Goal: Task Accomplishment & Management: Complete application form

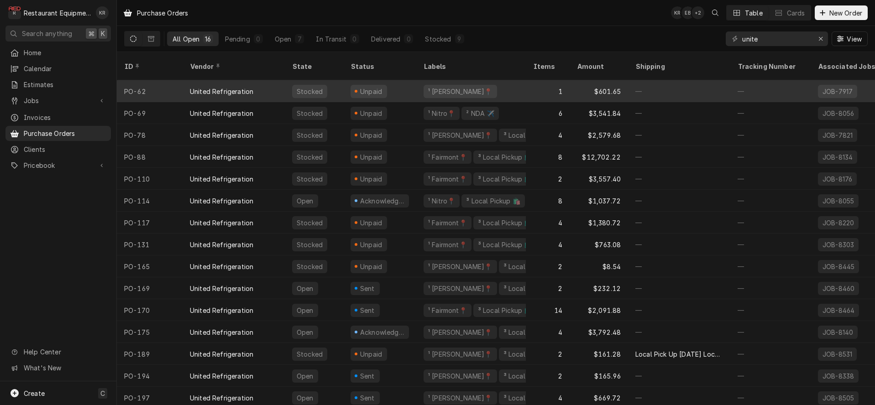
click at [487, 81] on div "¹ Beckley📍" at bounding box center [471, 91] width 110 height 22
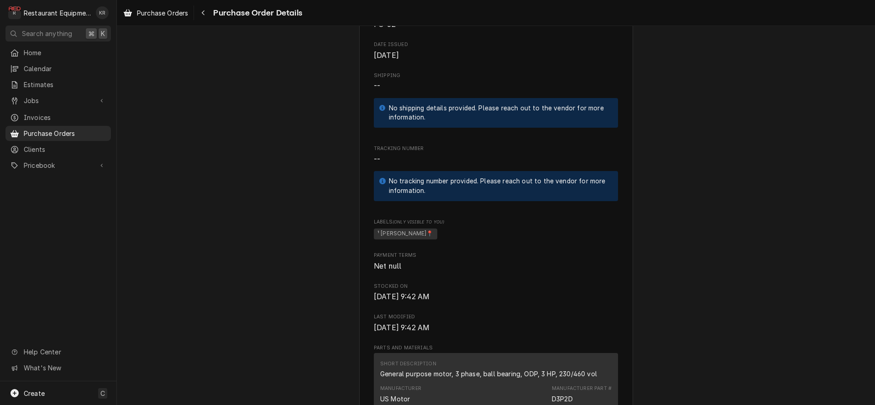
scroll to position [631, 0]
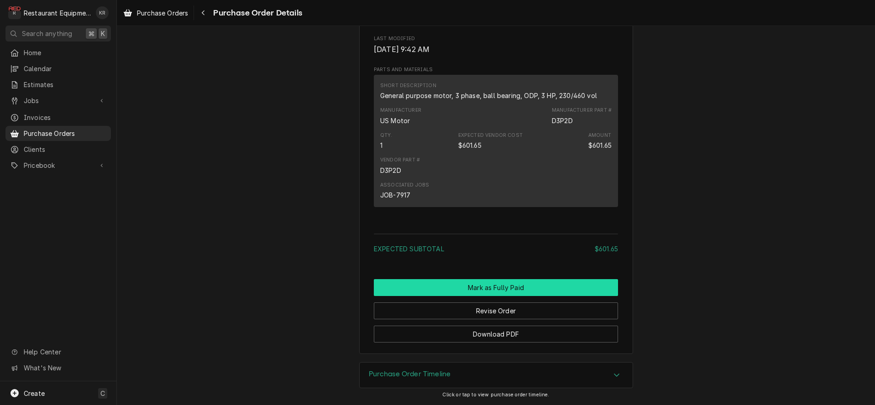
click at [481, 287] on button "Mark as Fully Paid" at bounding box center [496, 287] width 244 height 17
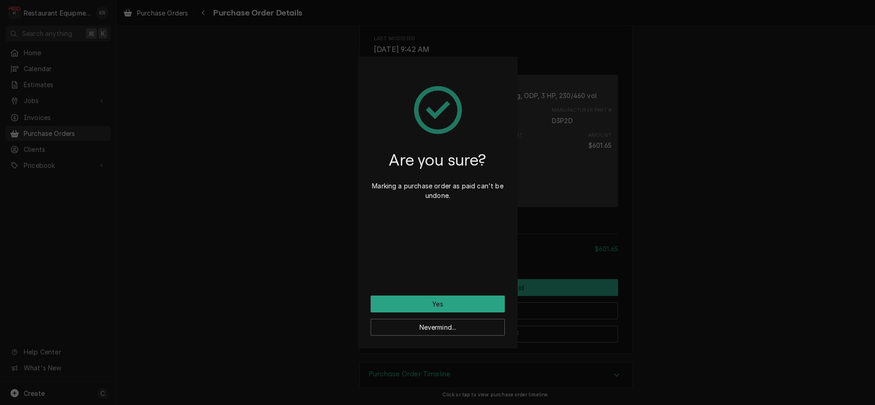
click at [464, 296] on div "Are you sure? Marking a purchase order as paid can't be undone. Yes Nevermind..." at bounding box center [438, 203] width 160 height 292
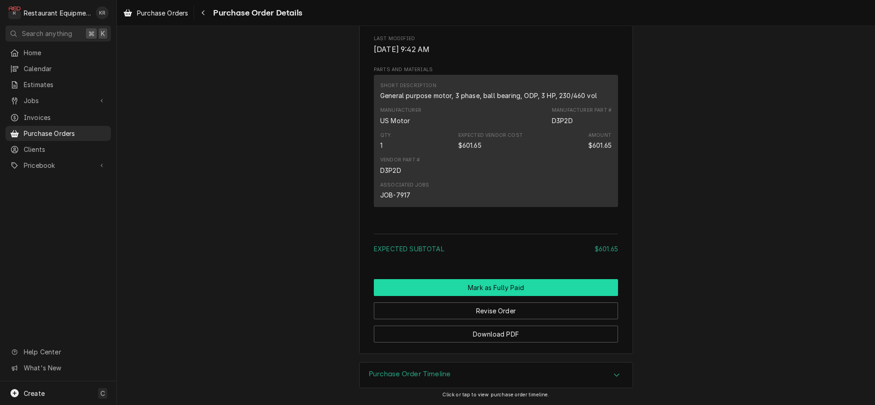
click at [511, 287] on button "Mark as Fully Paid" at bounding box center [496, 287] width 244 height 17
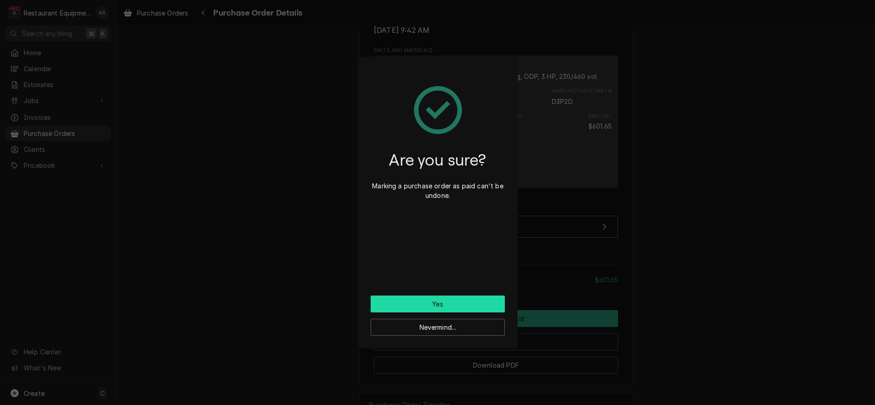
click at [471, 311] on button "Yes" at bounding box center [438, 304] width 134 height 17
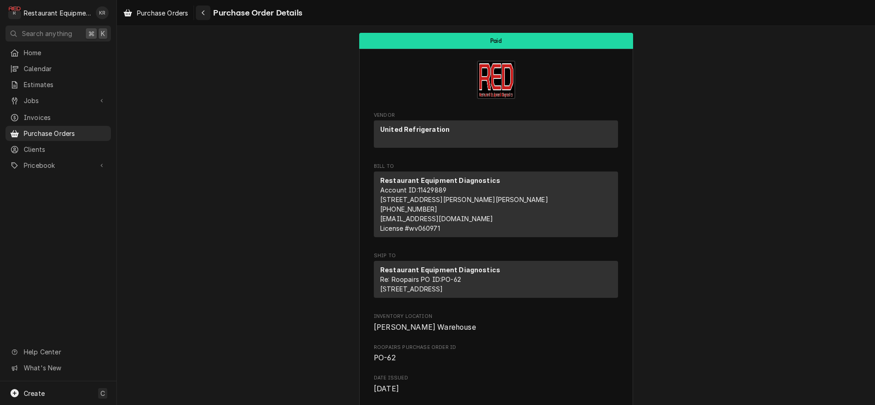
click at [204, 11] on icon "Navigate back" at bounding box center [203, 12] width 3 height 5
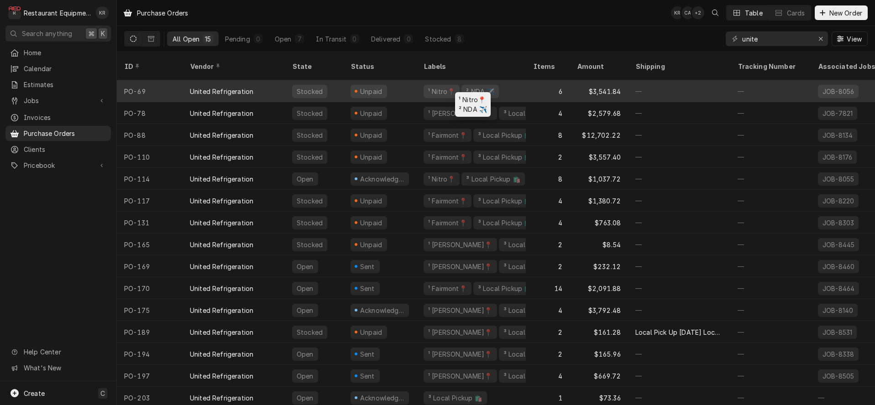
click at [474, 87] on div "² NDA ✈️" at bounding box center [480, 92] width 30 height 10
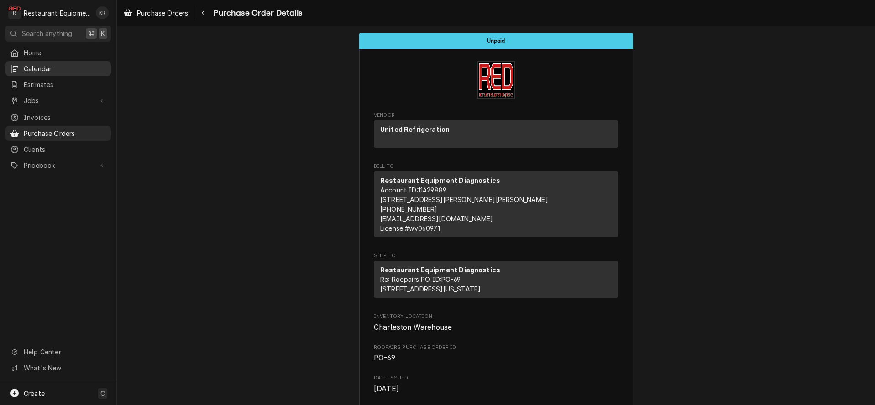
click at [208, 14] on div "Navigate back" at bounding box center [203, 12] width 9 height 9
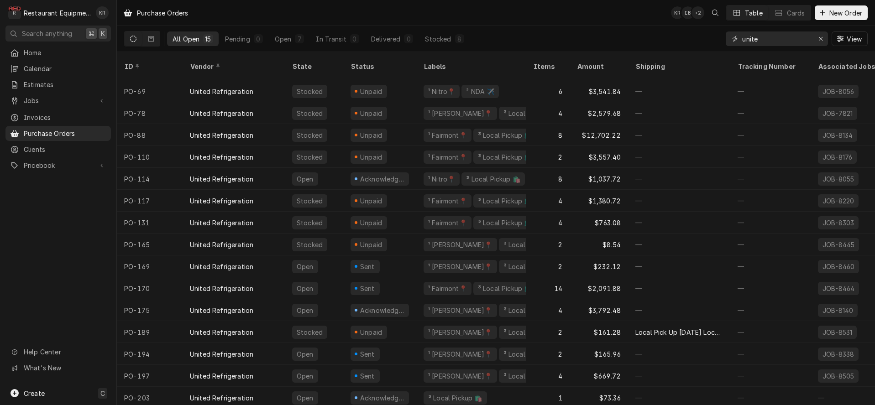
click at [826, 42] on button "Erase input" at bounding box center [820, 38] width 15 height 15
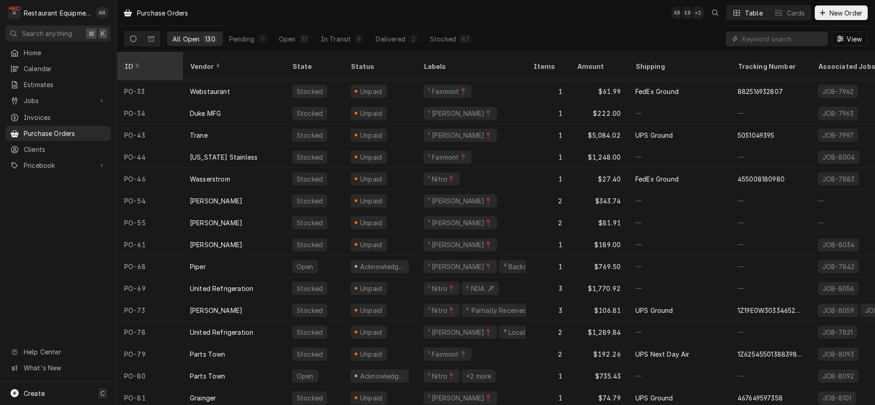
click at [129, 62] on div "ID" at bounding box center [148, 67] width 49 height 10
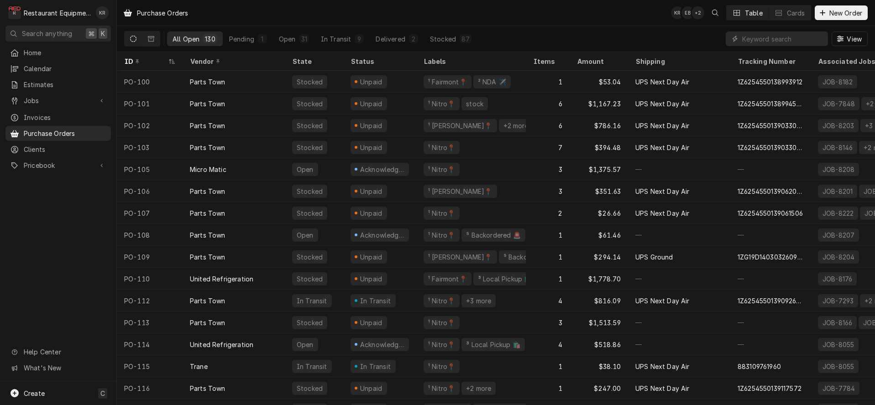
click at [129, 60] on div "ID" at bounding box center [145, 62] width 42 height 10
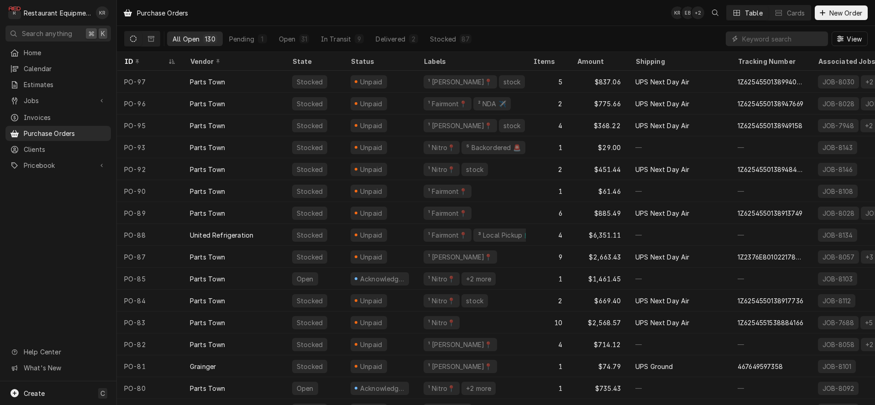
click at [129, 60] on div "ID" at bounding box center [145, 62] width 42 height 10
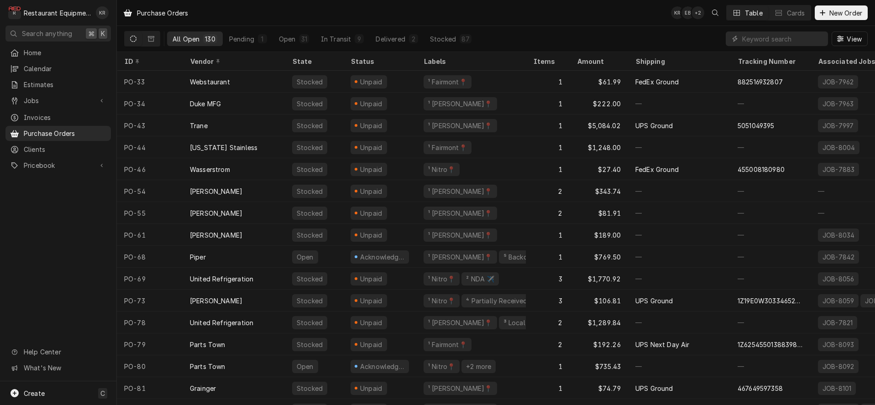
click at [129, 60] on div "ID" at bounding box center [148, 62] width 49 height 10
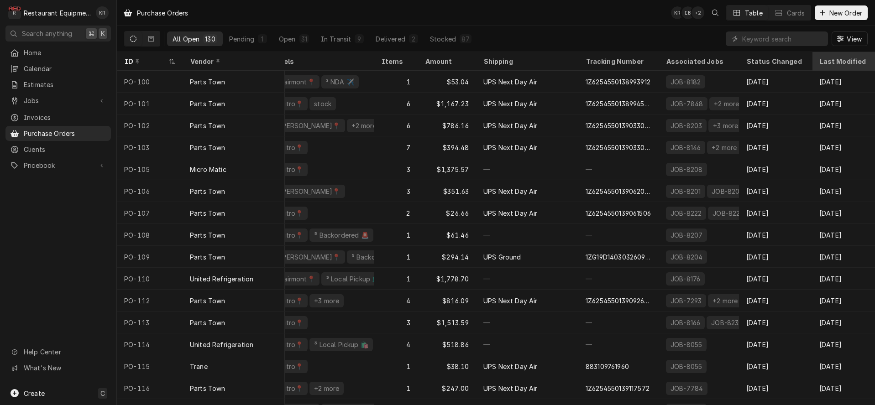
scroll to position [0, 155]
click at [833, 58] on div "Last Modified" at bounding box center [841, 62] width 49 height 10
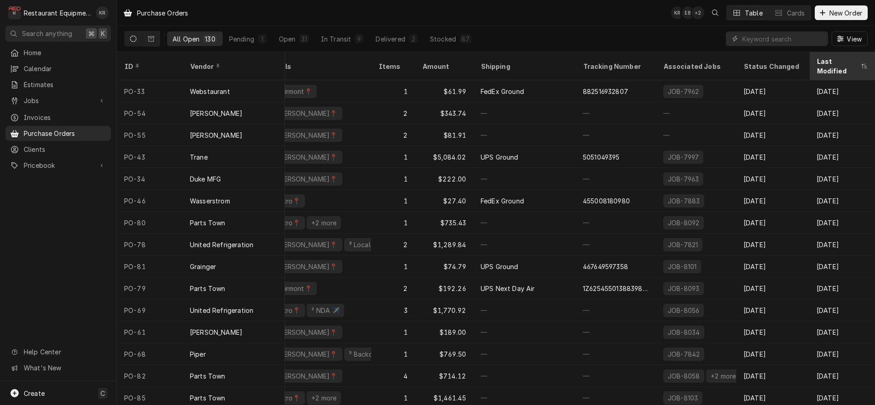
click at [832, 59] on div "Last Modified" at bounding box center [838, 66] width 42 height 19
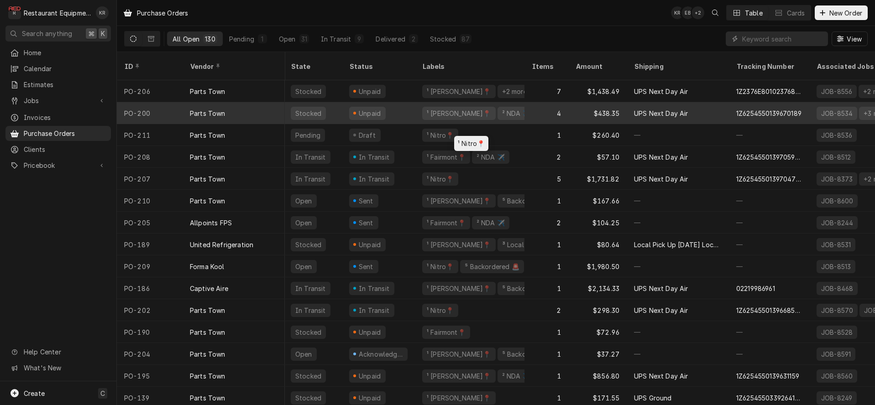
scroll to position [0, 17]
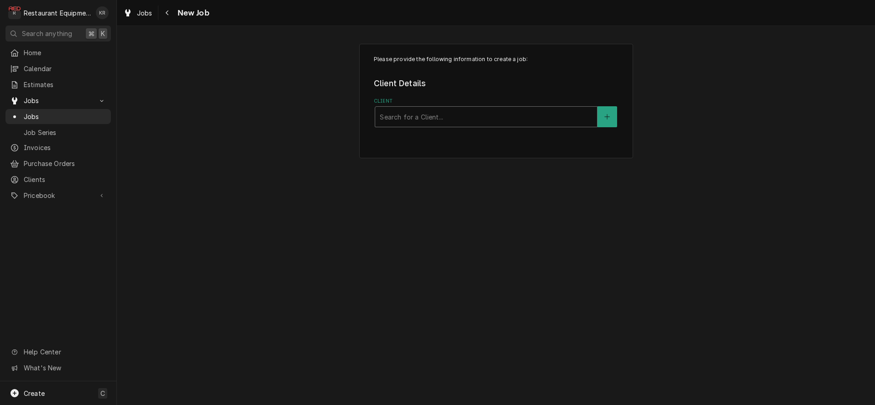
click at [448, 118] on div "Client" at bounding box center [486, 117] width 213 height 16
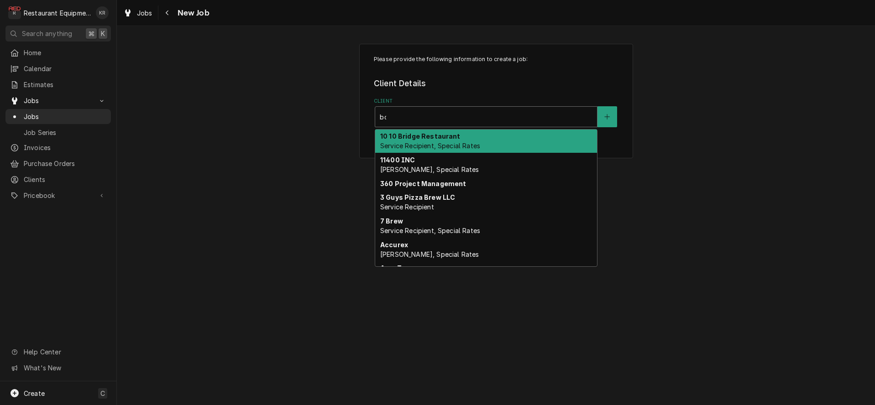
type input "bob"
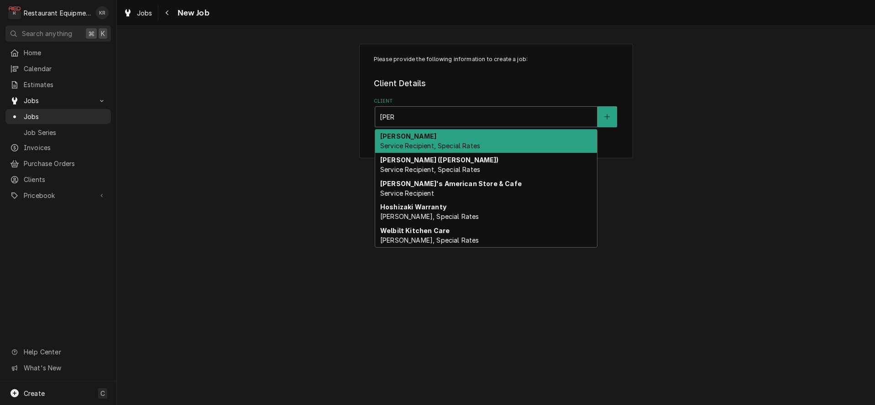
click at [437, 146] on span "Service Recipient, Special Rates" at bounding box center [430, 146] width 100 height 8
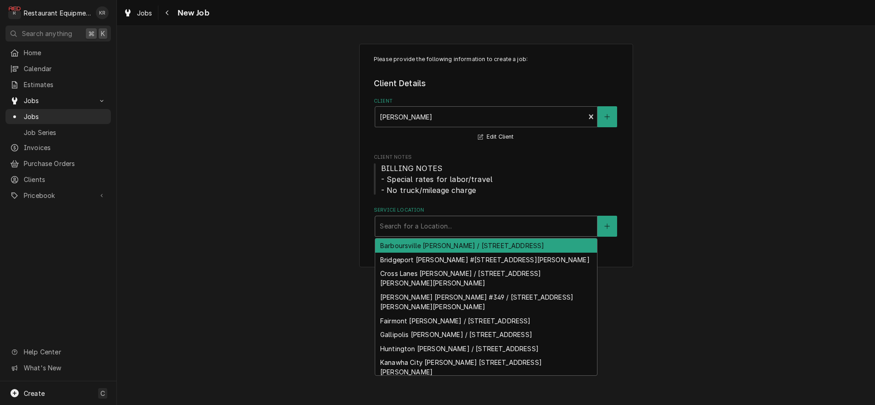
click at [440, 222] on div "Service Location" at bounding box center [486, 226] width 213 height 16
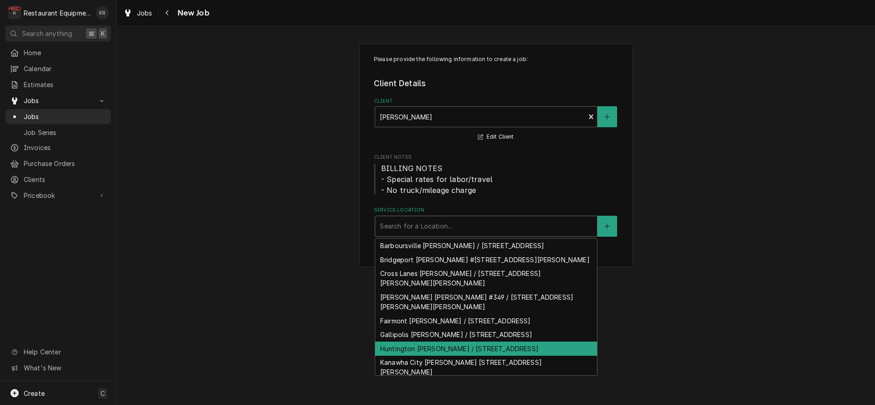
click at [465, 351] on div "Huntington Bob Evans / 606 3rd Ave, Huntington, WV 25701" at bounding box center [486, 349] width 222 height 14
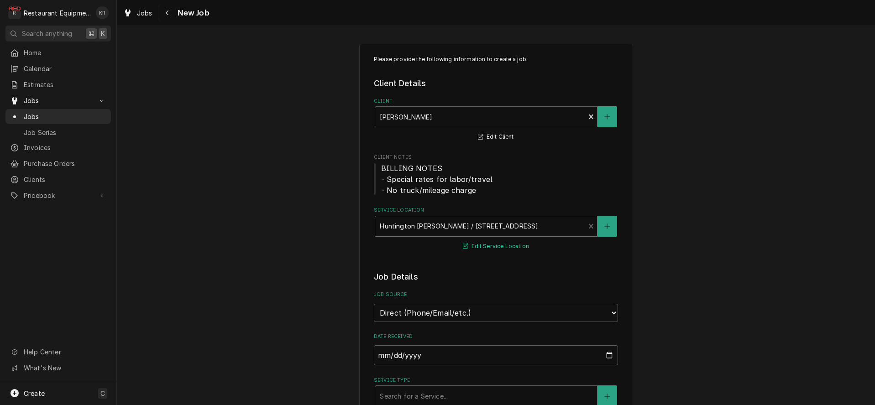
click at [487, 246] on button "Edit Service Location" at bounding box center [496, 246] width 69 height 11
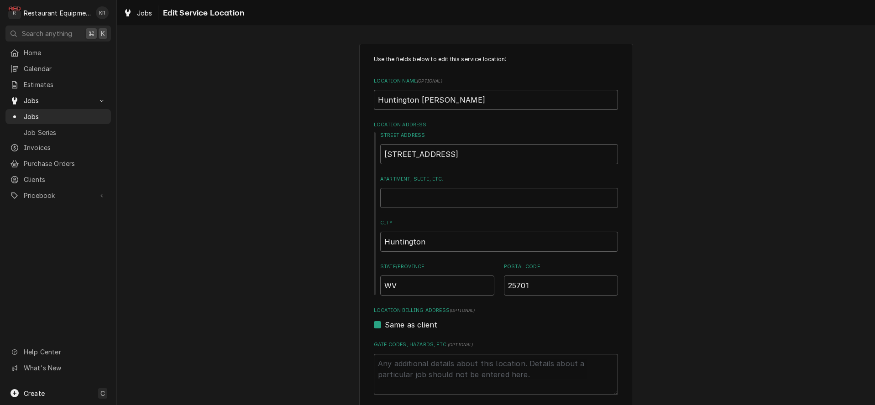
click at [472, 96] on input "Huntington Bob Evans" at bounding box center [496, 100] width 244 height 20
type textarea "x"
type input "Huntington Bob Evans"
type textarea "x"
type input "Huntington Bob Evans #"
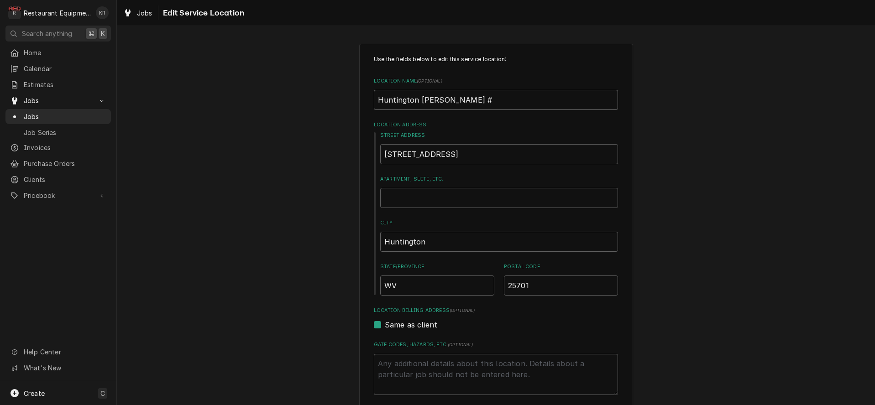
type textarea "x"
type input "Huntington Bob Evans #4"
type textarea "x"
type input "Huntington Bob Evans #46"
type textarea "x"
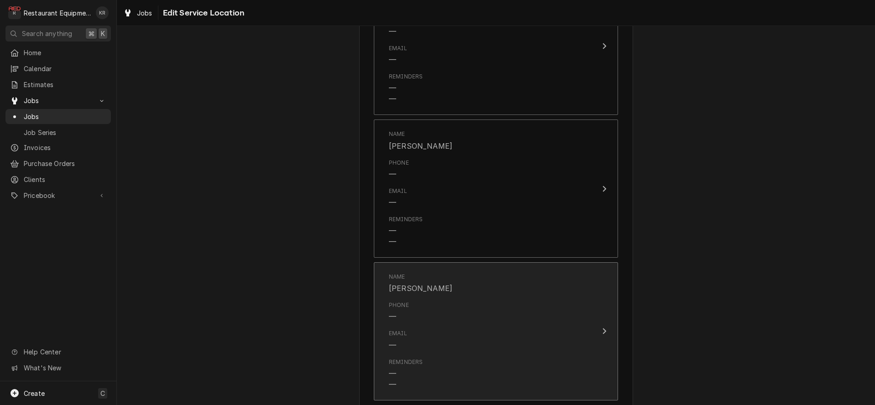
scroll to position [781, 0]
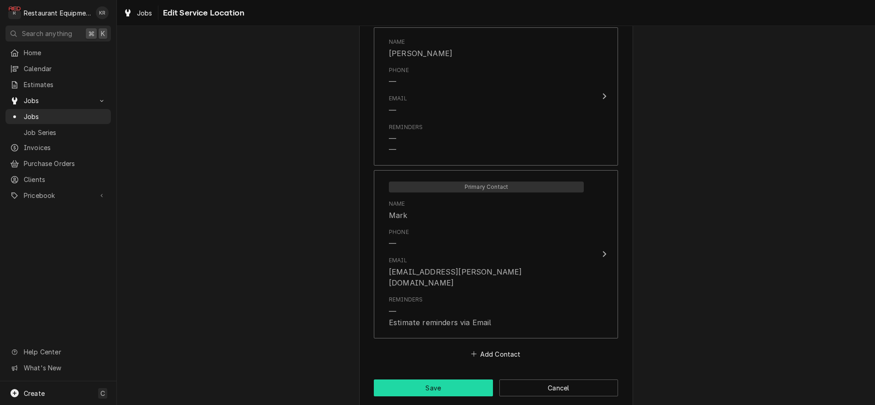
type input "Huntington Bob Evans #46"
click at [460, 382] on button "Save" at bounding box center [433, 388] width 119 height 17
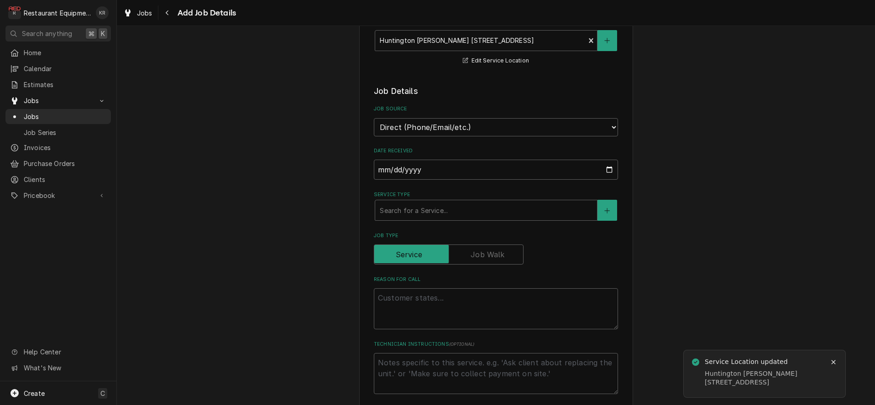
scroll to position [188, 0]
click at [465, 209] on div "Service Type" at bounding box center [486, 208] width 213 height 16
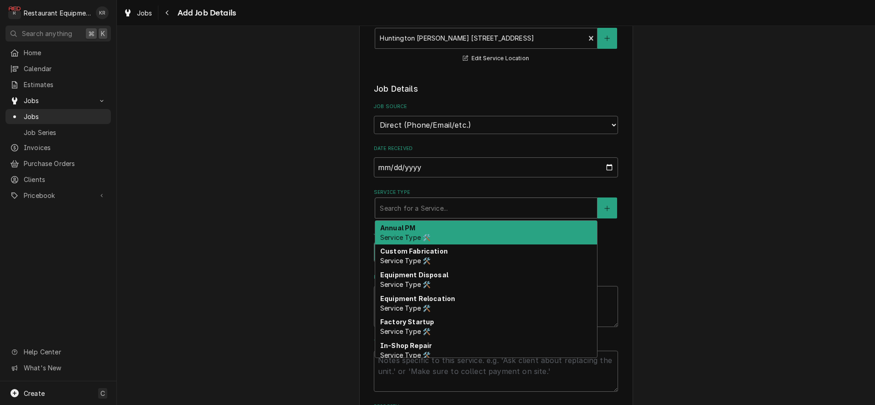
type textarea "x"
type input "P"
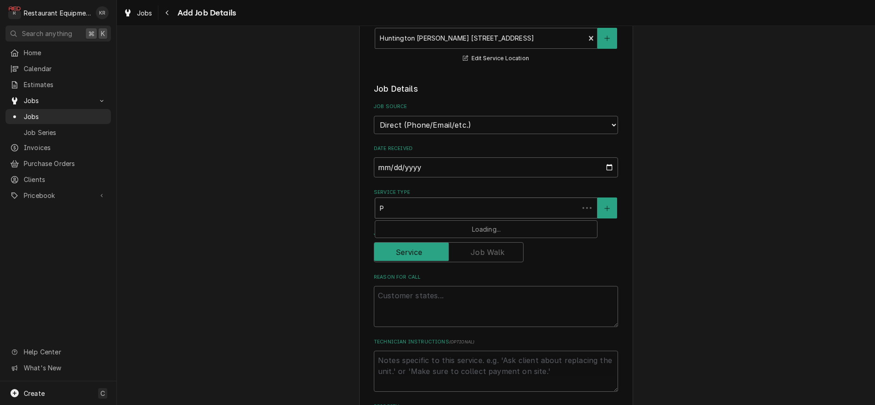
type textarea "x"
type input "PM"
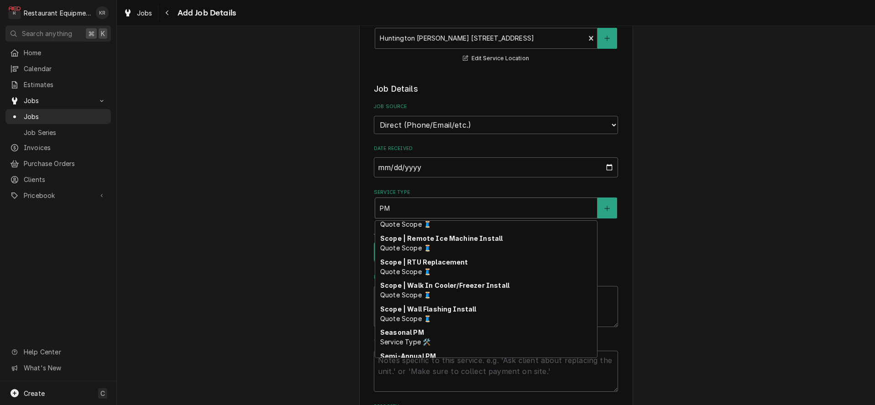
scroll to position [429, 0]
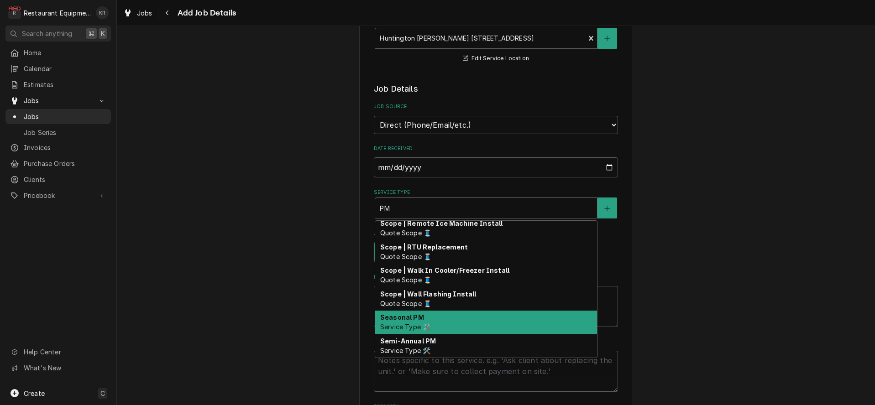
click at [401, 326] on span "Service Type 🛠️" at bounding box center [405, 327] width 50 height 8
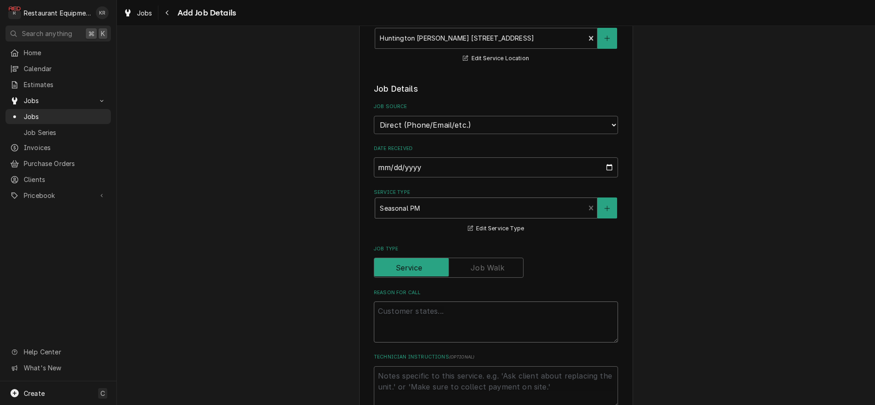
click at [409, 318] on textarea "Reason For Call" at bounding box center [496, 322] width 244 height 41
type textarea "x"
type textarea "H"
type textarea "x"
type textarea "HV"
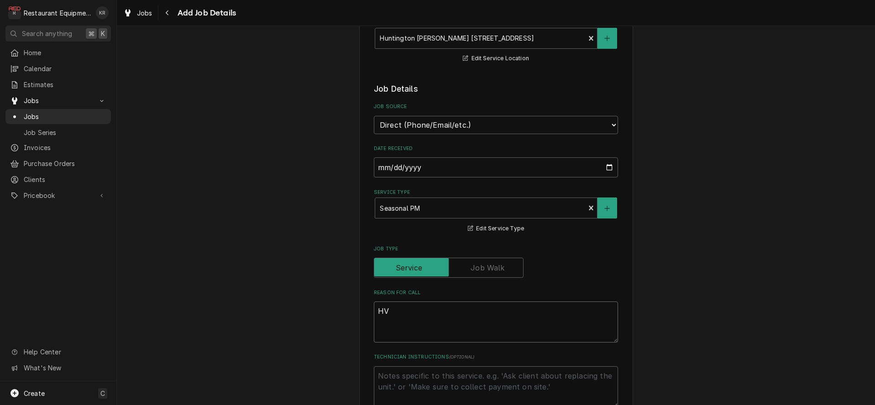
type textarea "x"
type textarea "HVA"
type textarea "x"
type textarea "HVAC"
type textarea "x"
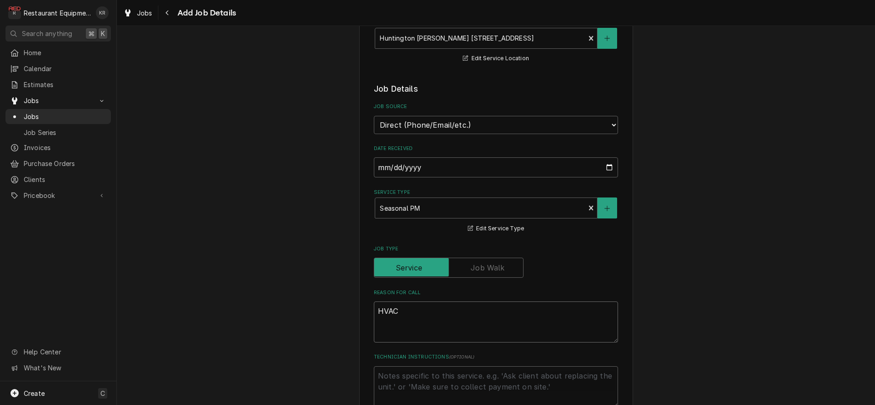
type textarea "HVAC P"
type textarea "x"
type textarea "HVAC PM"
type textarea "x"
type textarea "HVAC PM"
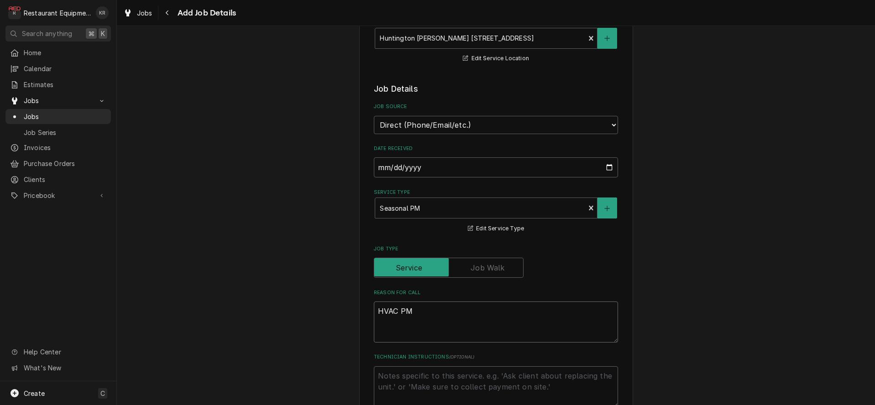
type textarea "x"
type textarea "HVAC PM"
type textarea "x"
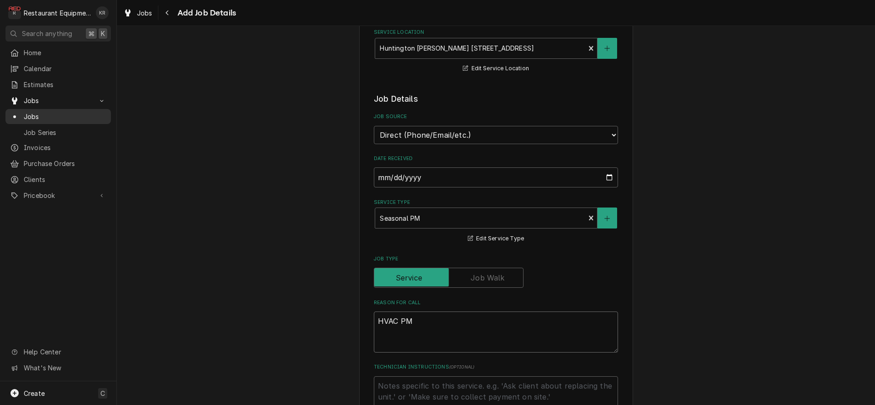
type textarea "HVAC PM"
paste textarea "PO-10148434"
type textarea "x"
type textarea "HVAC PM PO-10148434"
type textarea "x"
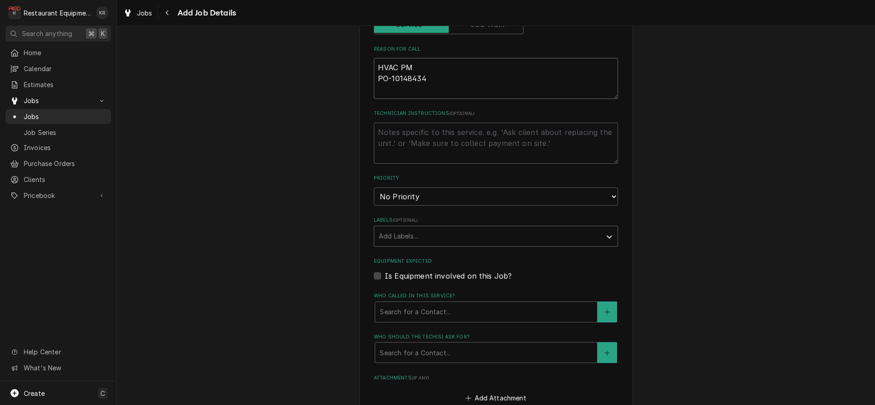
scroll to position [440, 0]
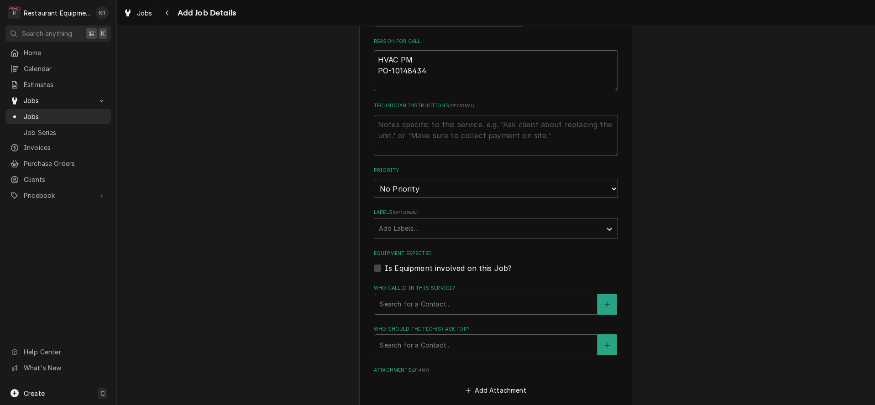
type textarea "HVAC PM PO-10148434"
select select "3"
click option "Medium" at bounding box center [0, 0] width 0 height 0
click at [425, 226] on div "Labels" at bounding box center [488, 228] width 218 height 16
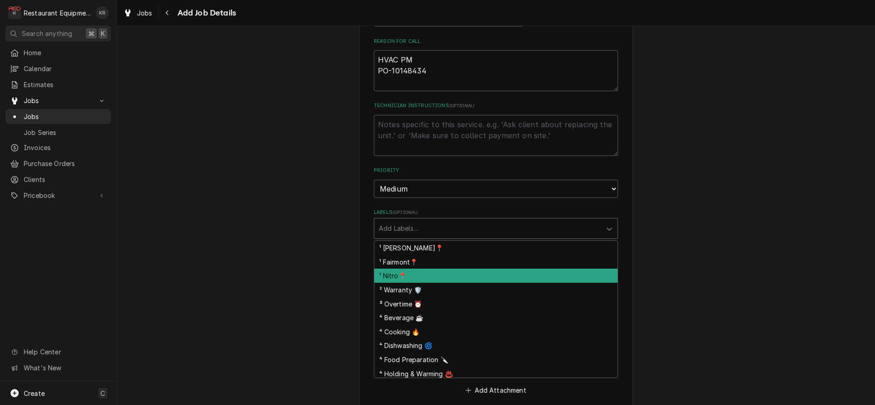
click at [426, 277] on div "¹ Nitro📍" at bounding box center [495, 276] width 243 height 14
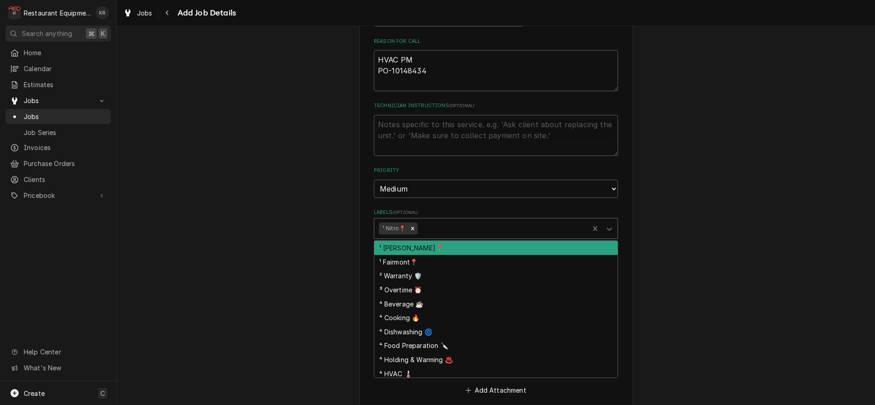
click at [452, 234] on div "Labels" at bounding box center [502, 228] width 165 height 16
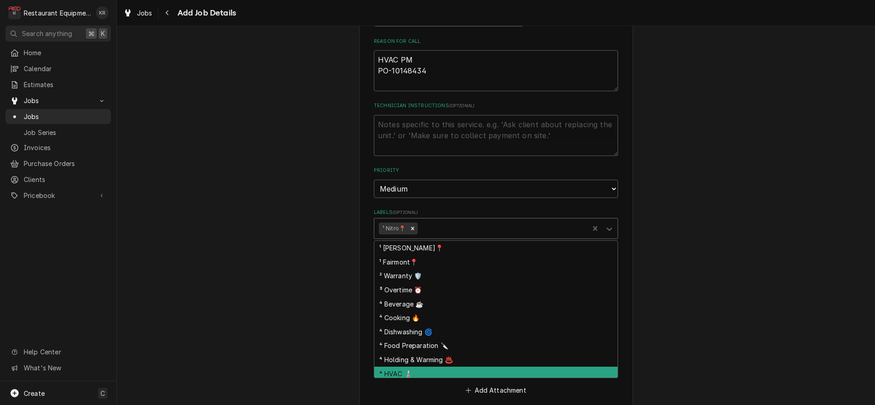
click at [451, 368] on div "⁴ HVAC 🌡️" at bounding box center [495, 374] width 243 height 14
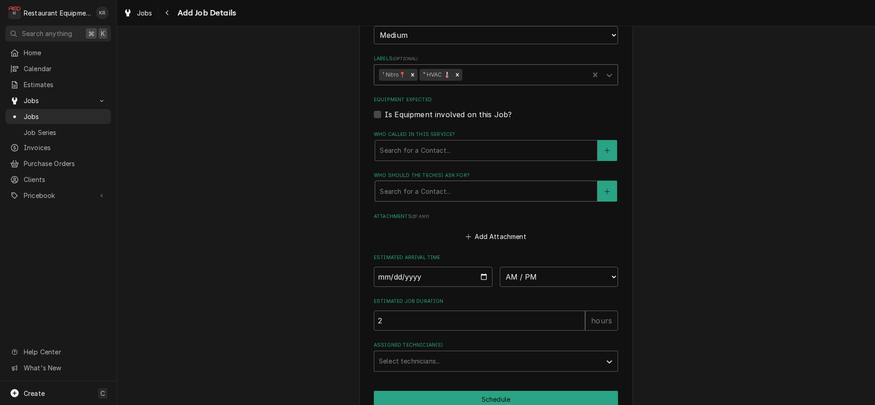
scroll to position [604, 0]
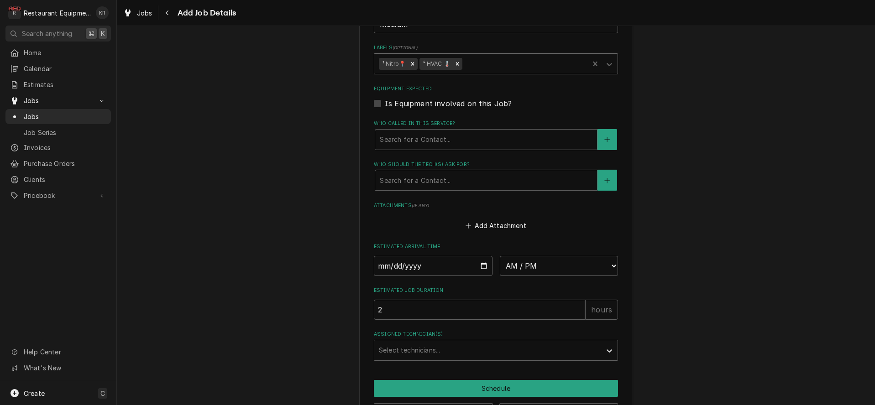
click at [425, 147] on div "Search for a Contact..." at bounding box center [486, 140] width 222 height 20
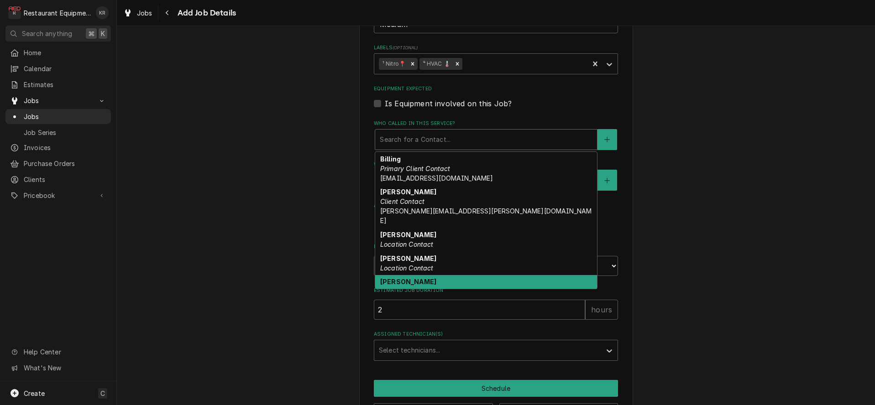
scroll to position [33, 0]
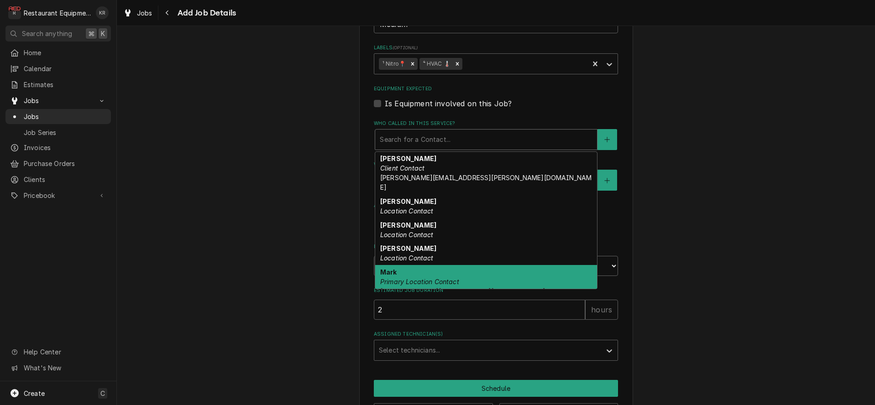
click at [421, 278] on em "Primary Location Contact" at bounding box center [419, 282] width 79 height 8
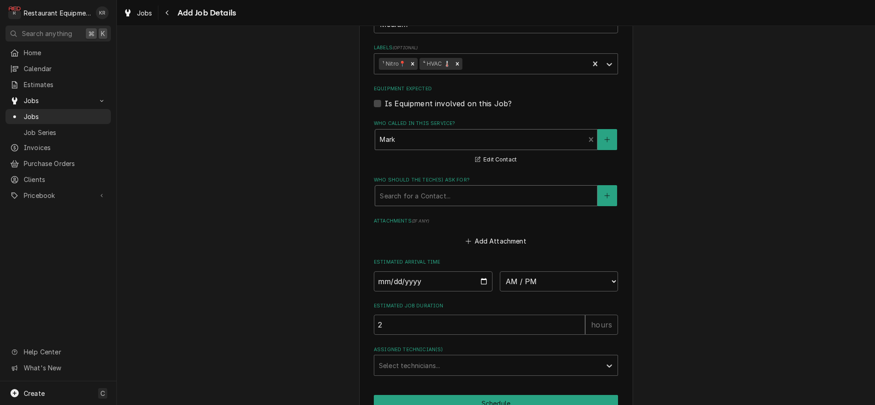
click at [430, 203] on div "Search for a Contact..." at bounding box center [486, 196] width 222 height 20
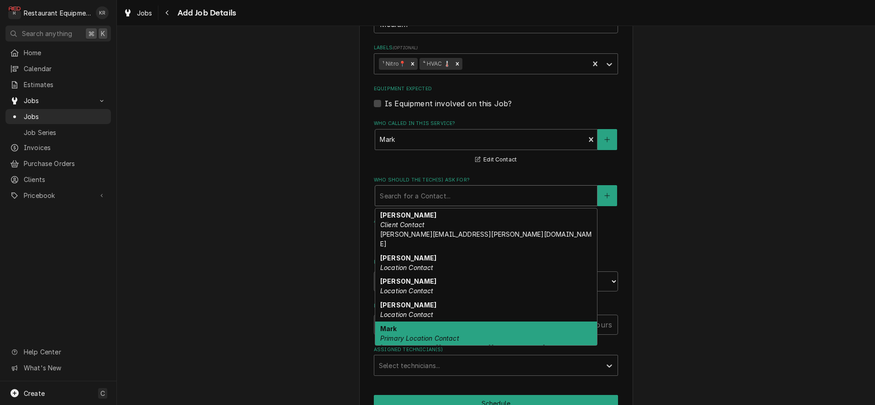
click at [434, 335] on em "Primary Location Contact" at bounding box center [419, 339] width 79 height 8
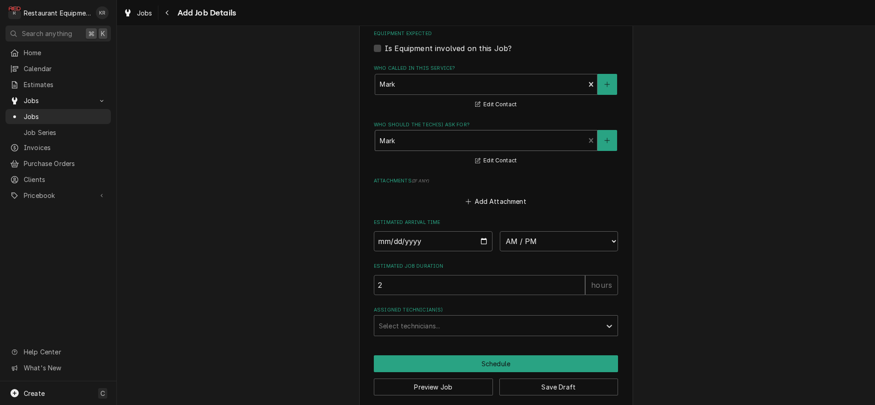
scroll to position [668, 0]
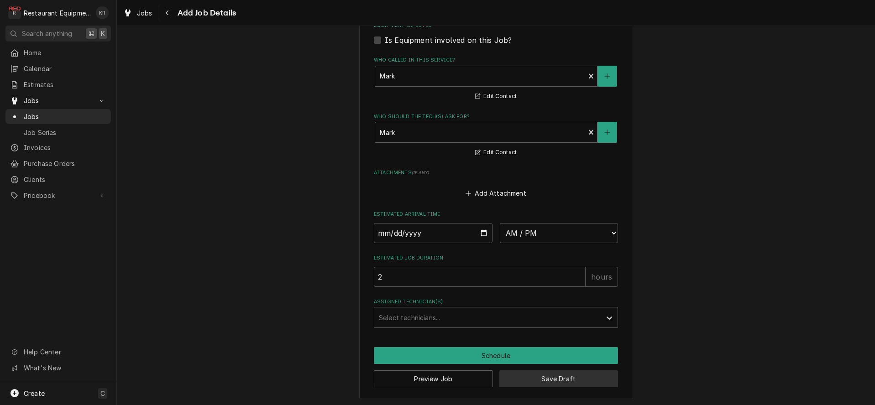
click at [545, 378] on button "Save Draft" at bounding box center [558, 379] width 119 height 17
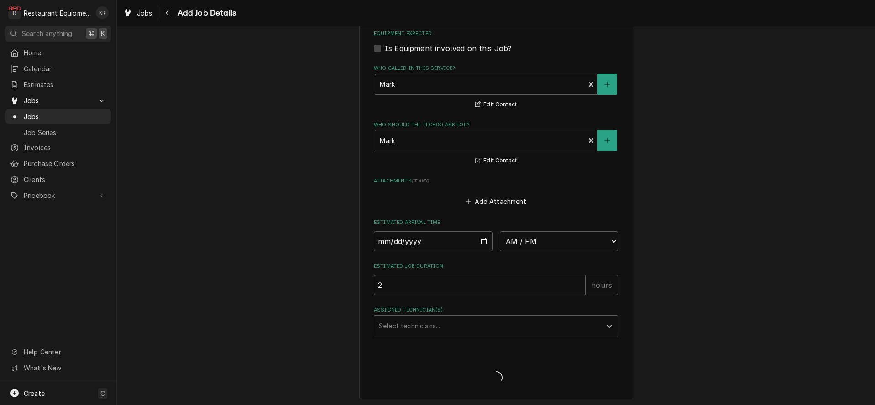
type textarea "x"
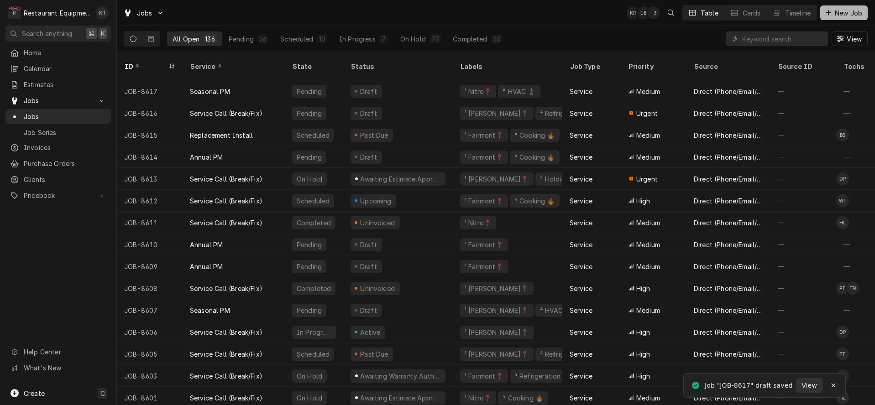
click at [850, 16] on span "New Job" at bounding box center [848, 13] width 31 height 10
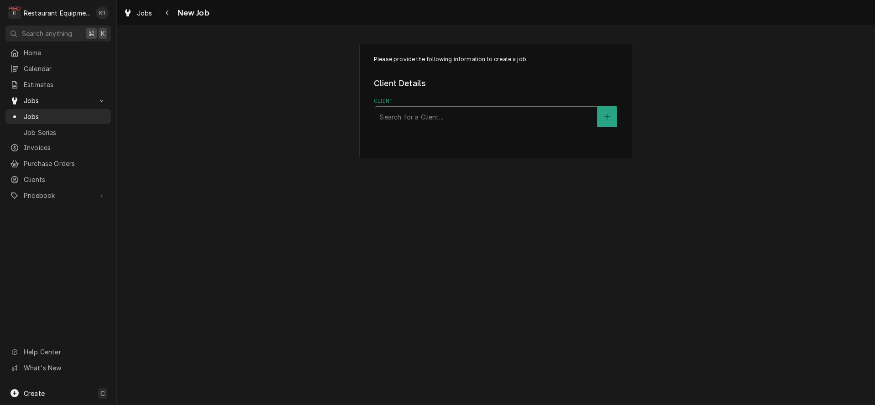
click at [438, 111] on div "Client" at bounding box center [486, 117] width 213 height 16
type input "[PERSON_NAME]"
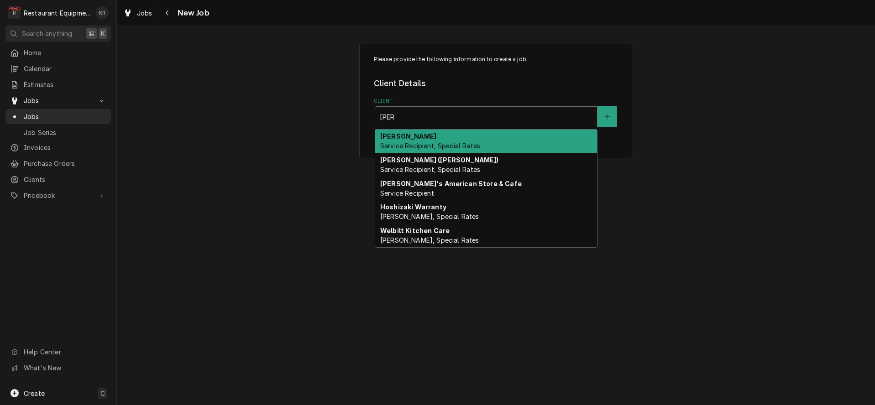
click at [413, 151] on div "Bob Evans Service Recipient, Special Rates" at bounding box center [486, 142] width 222 height 24
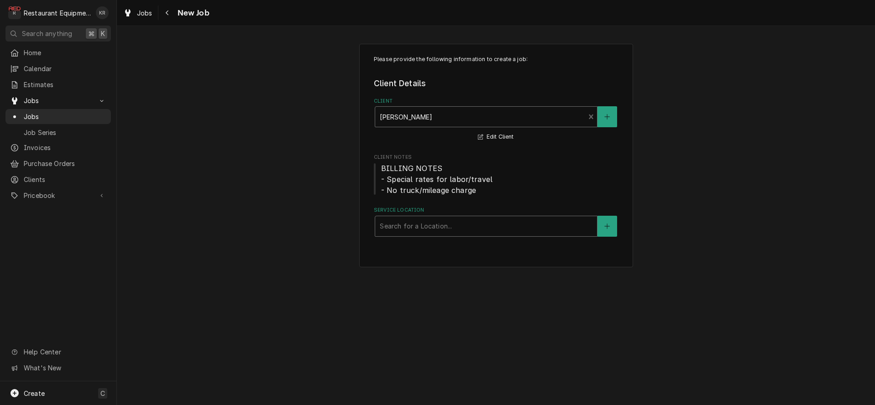
click at [407, 231] on div "Service Location" at bounding box center [486, 226] width 213 height 16
type input "cr"
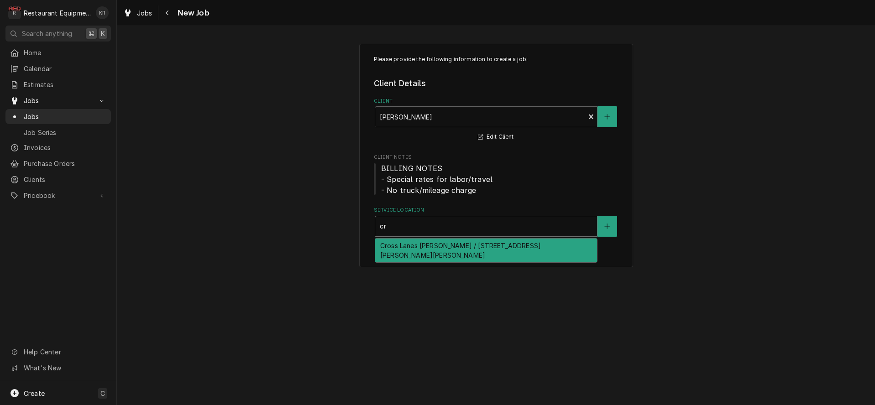
click at [410, 246] on div "Cross Lanes Bob Evans / 334 Goff Mountain Rd, Cross Lanes, WV 25313" at bounding box center [486, 251] width 222 height 24
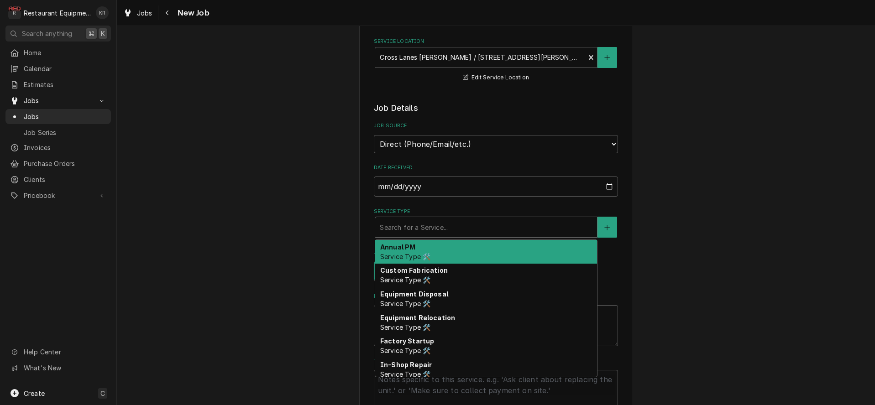
click at [414, 232] on div "Service Type" at bounding box center [486, 227] width 213 height 16
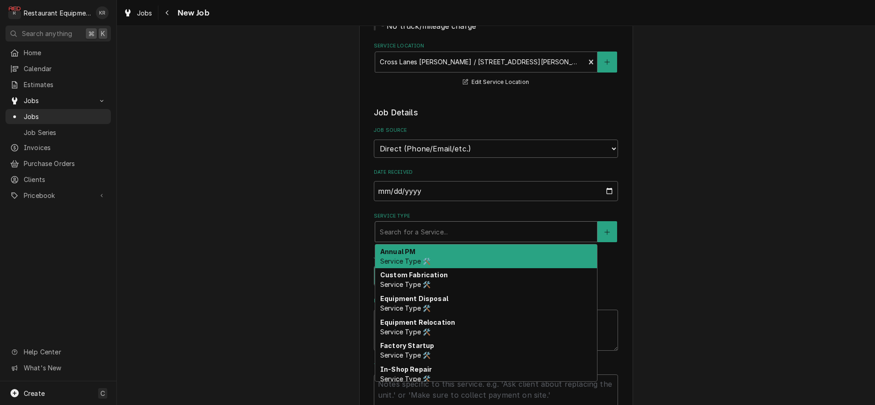
scroll to position [163, 0]
type textarea "x"
type input "s"
type textarea "x"
type input "se"
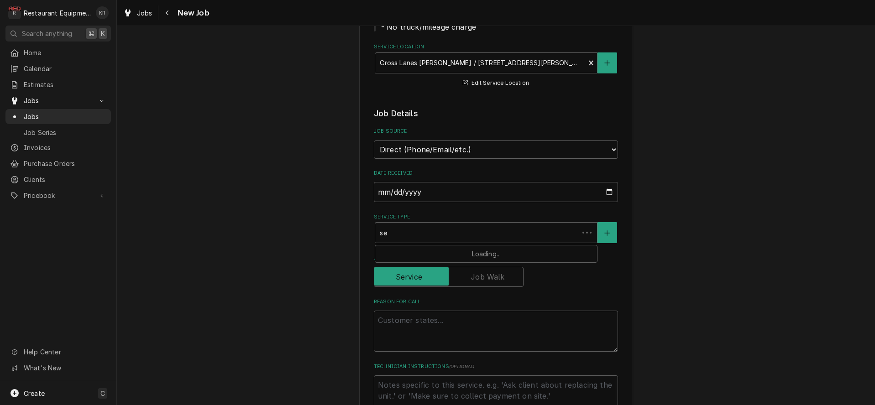
type textarea "x"
type input "sea"
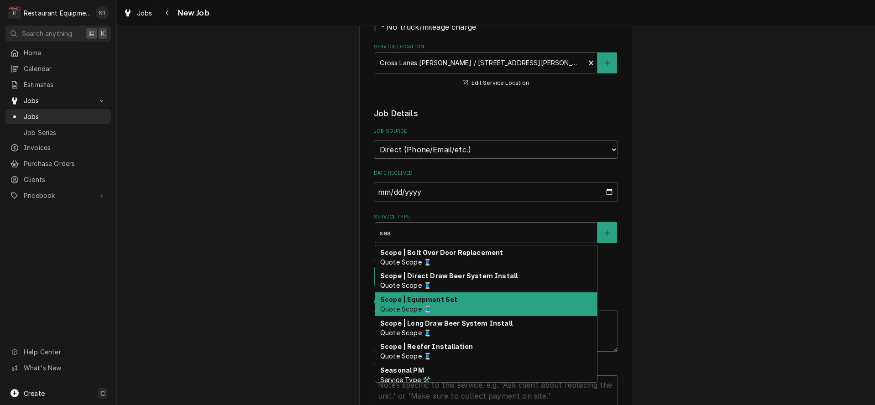
scroll to position [5, 0]
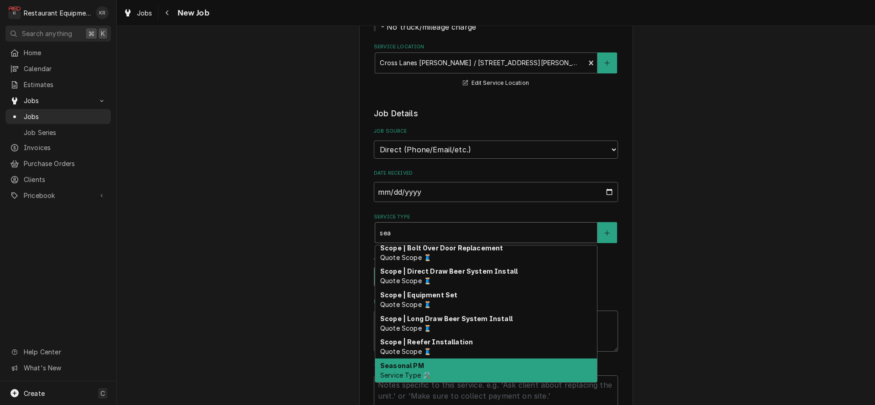
click at [428, 368] on div "Seasonal PM Service Type 🛠️" at bounding box center [486, 371] width 222 height 24
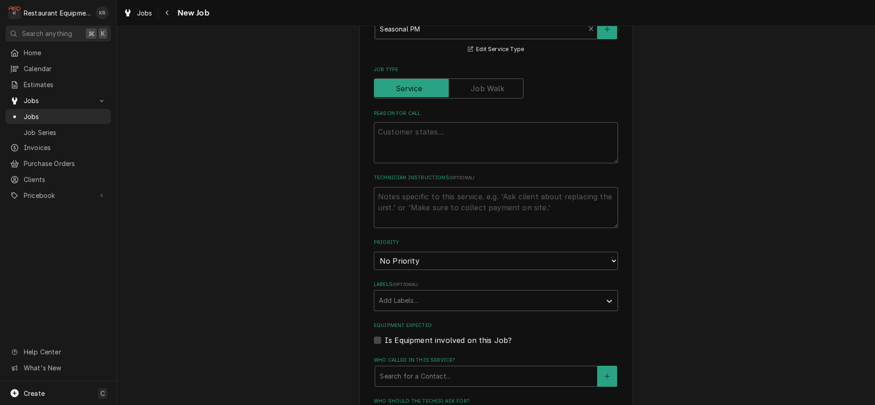
scroll to position [374, 0]
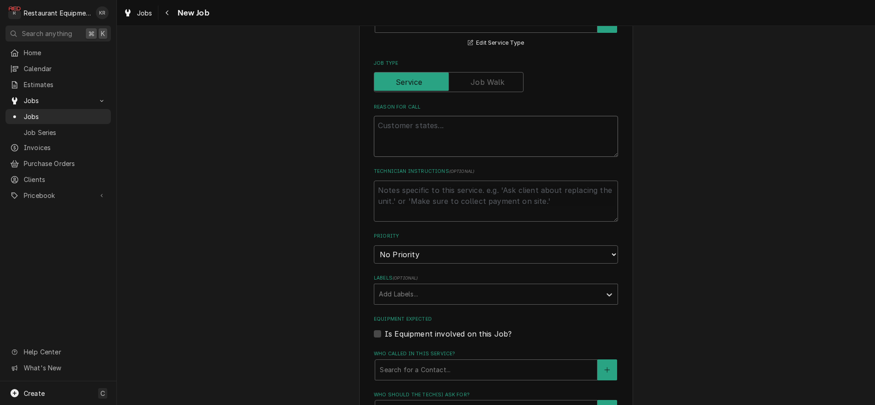
click at [399, 125] on textarea "Reason For Call" at bounding box center [496, 136] width 244 height 41
type textarea "x"
type textarea "H"
type textarea "x"
type textarea "HV"
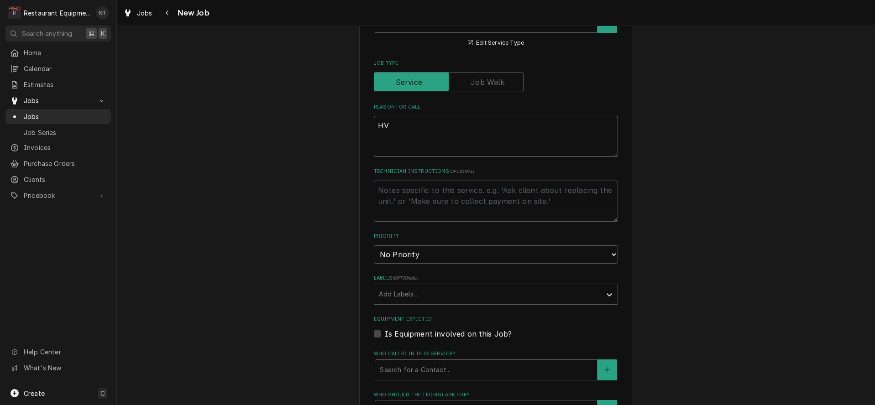
type textarea "x"
type textarea "HVA"
type textarea "x"
type textarea "HVAC"
type textarea "x"
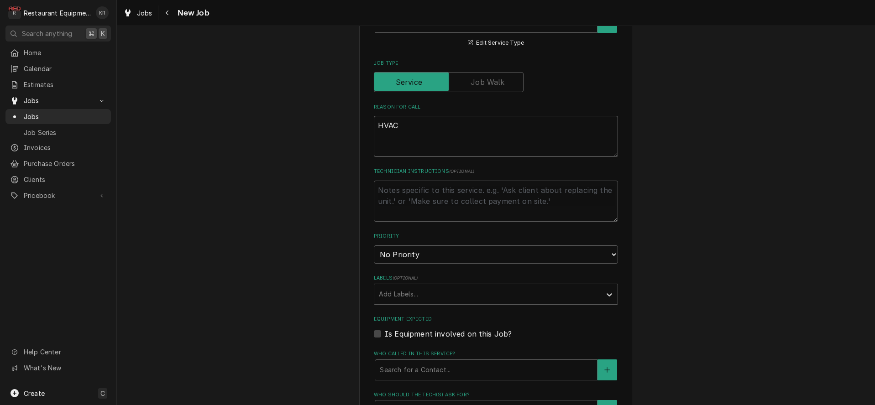
type textarea "HVAC"
type textarea "x"
type textarea "HVAC P"
type textarea "x"
type textarea "HVAC PM"
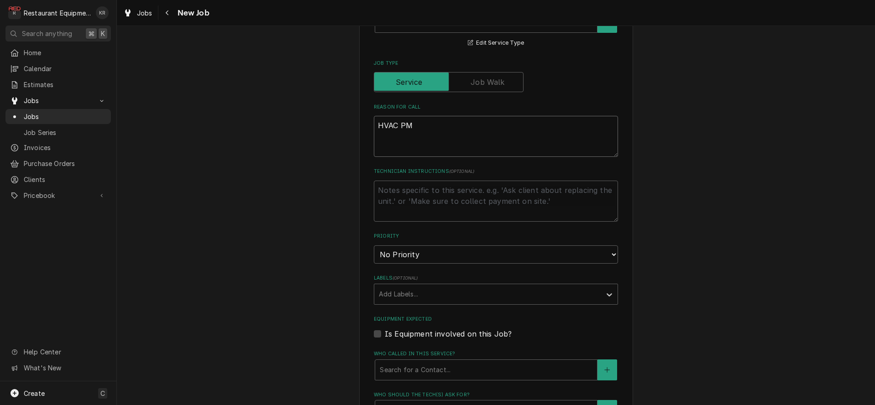
type textarea "x"
type textarea "HVAC PM"
type textarea "x"
type textarea "HVAC PM"
paste textarea "PO-10148434"
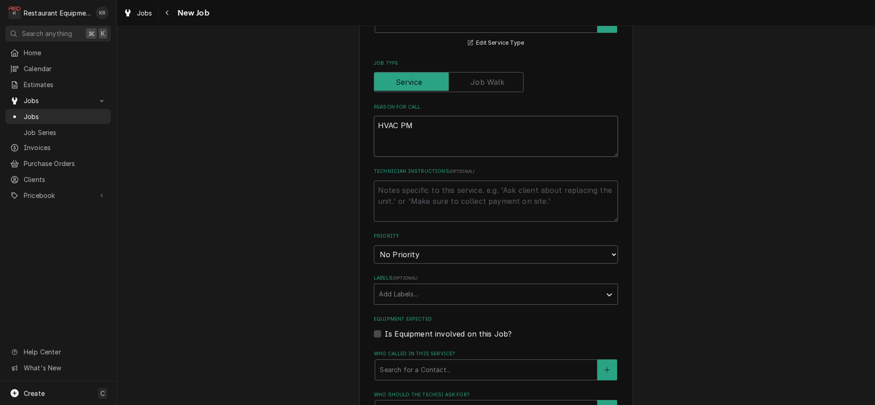
type textarea "x"
type textarea "HVAC PM PO-10148434"
type textarea "x"
drag, startPoint x: 436, startPoint y: 140, endPoint x: 344, endPoint y: 108, distance: 97.4
click at [374, 116] on textarea "HVAC PM PO-10148434" at bounding box center [496, 136] width 244 height 41
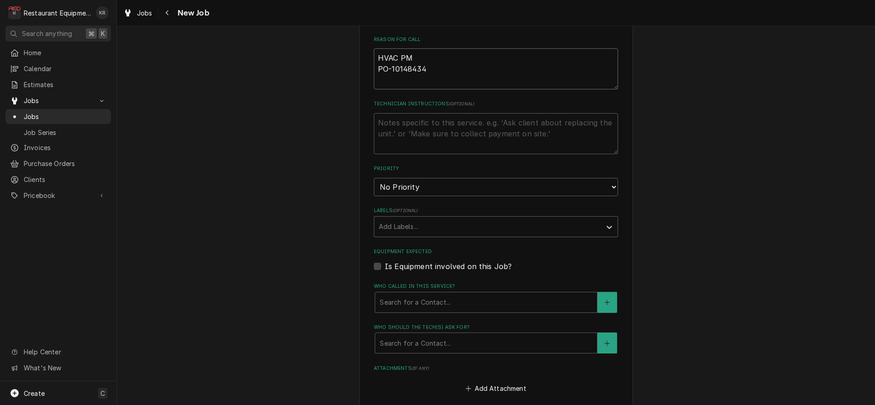
scroll to position [447, 0]
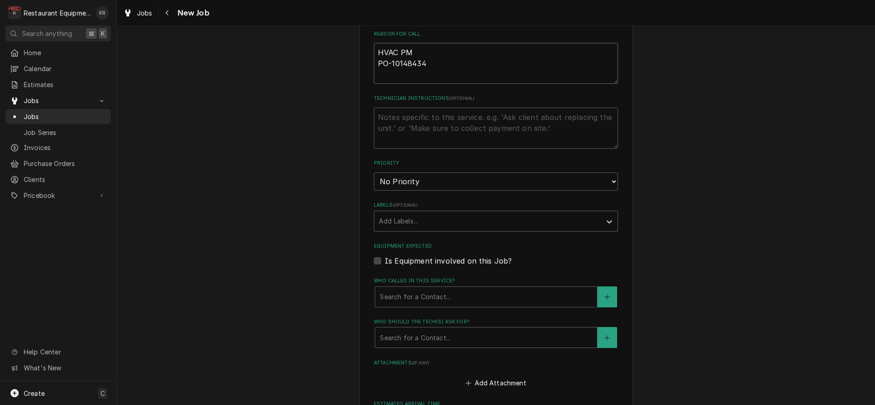
type textarea "HVAC PM PO-10148434"
select select "3"
click option "Medium" at bounding box center [0, 0] width 0 height 0
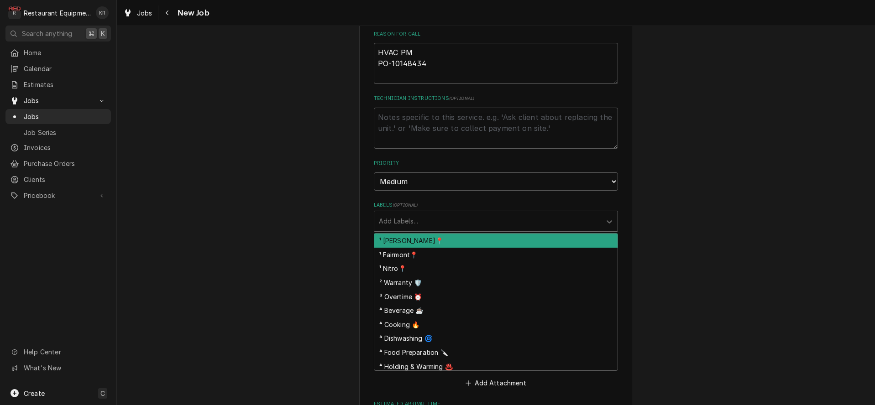
click at [413, 228] on div "Add Labels..." at bounding box center [487, 221] width 227 height 20
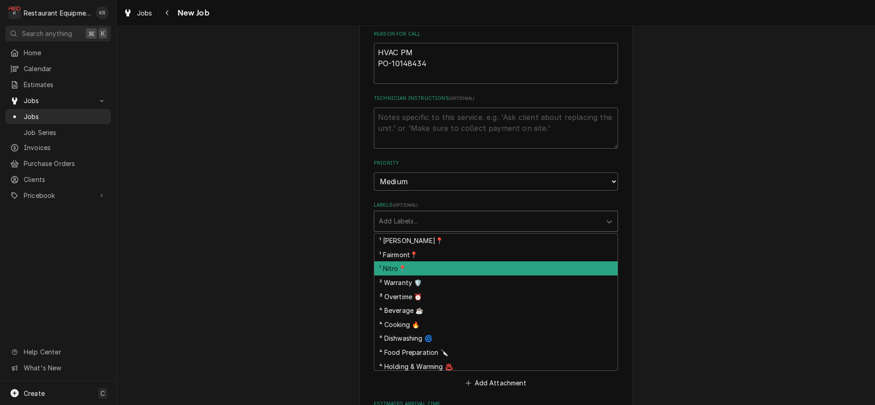
drag, startPoint x: 416, startPoint y: 265, endPoint x: 435, endPoint y: 252, distance: 23.0
click at [417, 264] on div "¹ Nitro📍" at bounding box center [495, 269] width 243 height 14
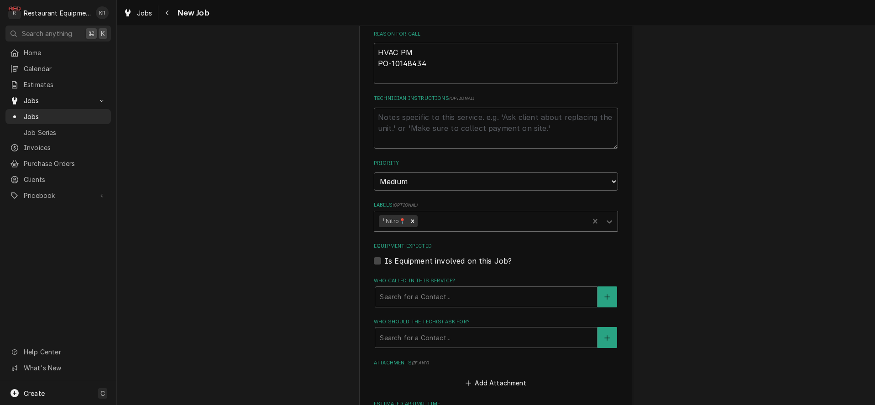
click at [451, 218] on div "Labels" at bounding box center [502, 221] width 165 height 16
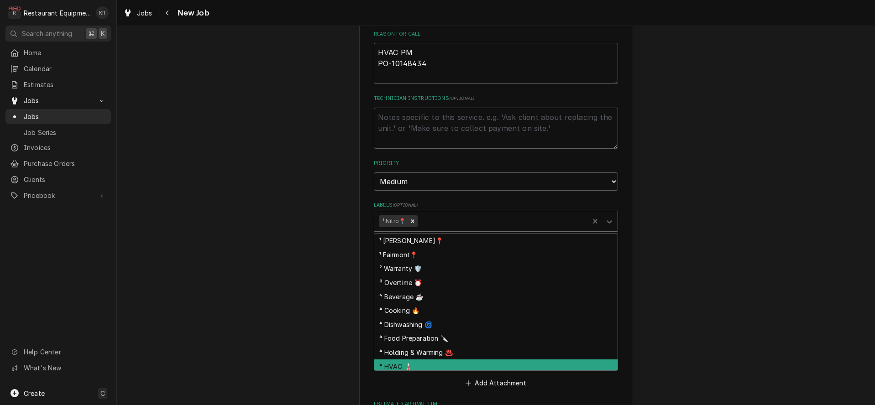
click at [444, 362] on div "⁴ HVAC 🌡️" at bounding box center [495, 367] width 243 height 14
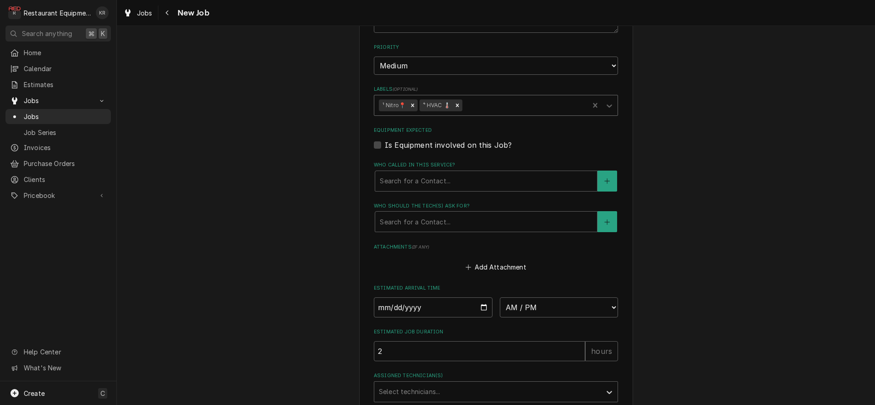
scroll to position [637, 0]
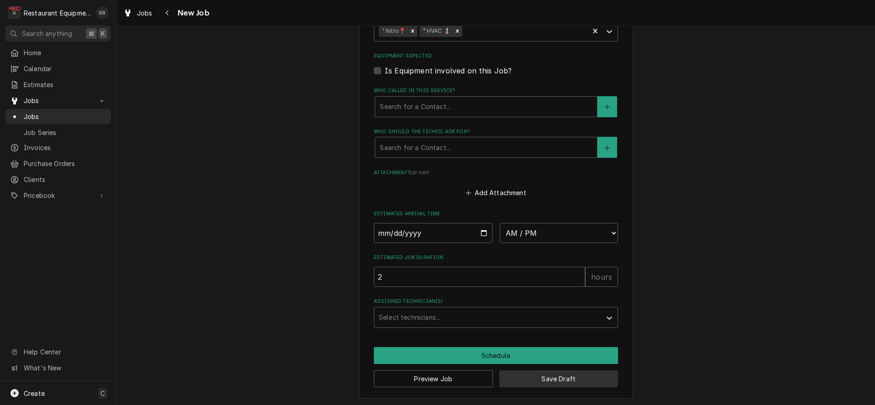
drag, startPoint x: 539, startPoint y: 373, endPoint x: 488, endPoint y: 178, distance: 201.8
drag, startPoint x: 439, startPoint y: 94, endPoint x: 441, endPoint y: 102, distance: 8.5
click at [440, 95] on div "Who called in this service? Search for a Contact..." at bounding box center [496, 102] width 244 height 30
click at [441, 102] on div "Who called in this service?" at bounding box center [486, 107] width 213 height 16
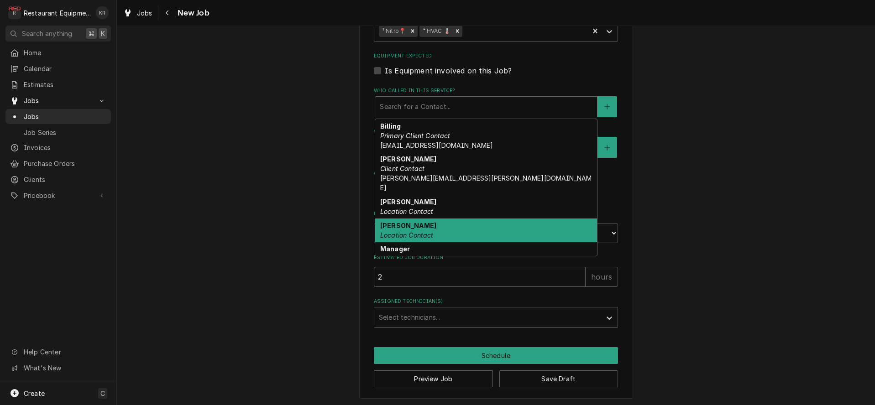
scroll to position [33, 0]
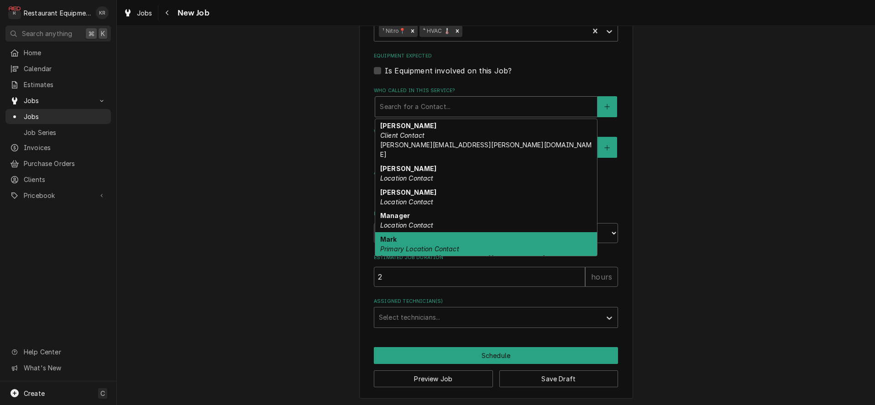
drag, startPoint x: 438, startPoint y: 240, endPoint x: 440, endPoint y: 196, distance: 43.9
click at [439, 245] on em "Primary Location Contact" at bounding box center [419, 249] width 79 height 8
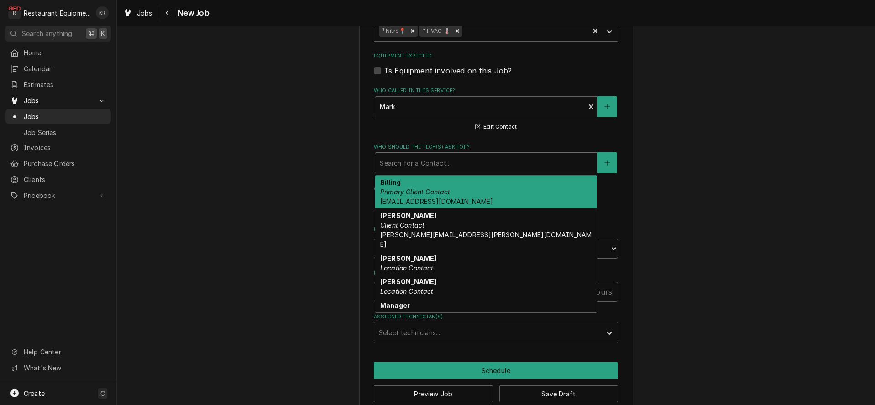
drag, startPoint x: 440, startPoint y: 169, endPoint x: 451, endPoint y: 221, distance: 53.2
click at [440, 169] on div "Who should the tech(s) ask for?" at bounding box center [486, 163] width 213 height 16
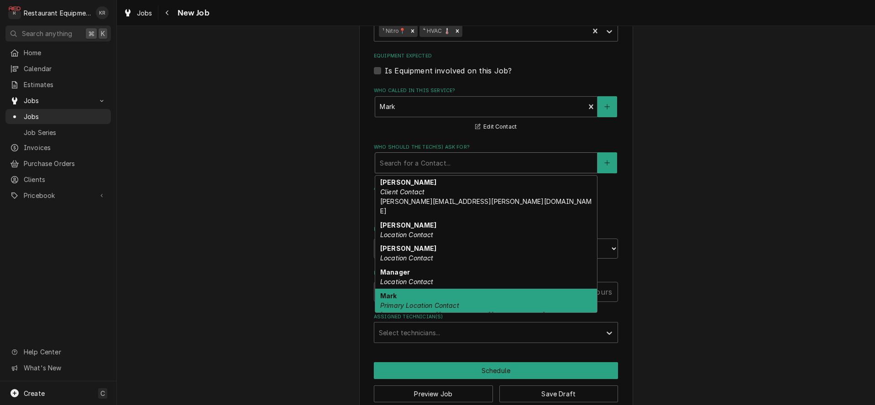
drag, startPoint x: 454, startPoint y: 286, endPoint x: 459, endPoint y: 265, distance: 21.6
click at [455, 289] on div "Mark Primary Location Contact mark.jaworski@bobevans.com" at bounding box center [486, 305] width 222 height 33
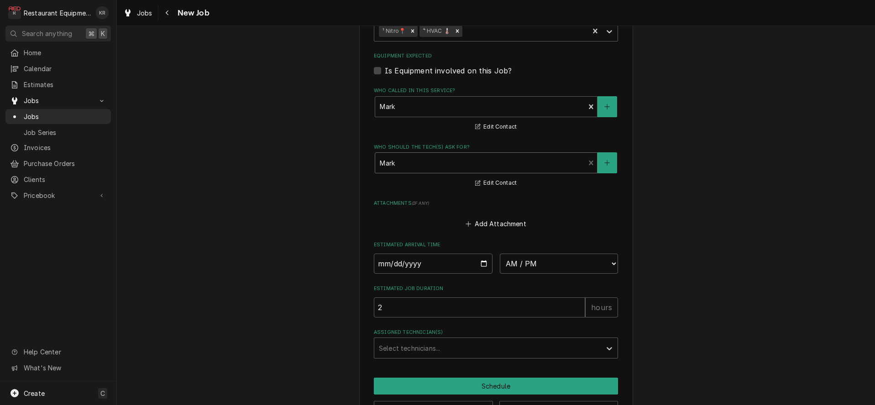
scroll to position [668, 0]
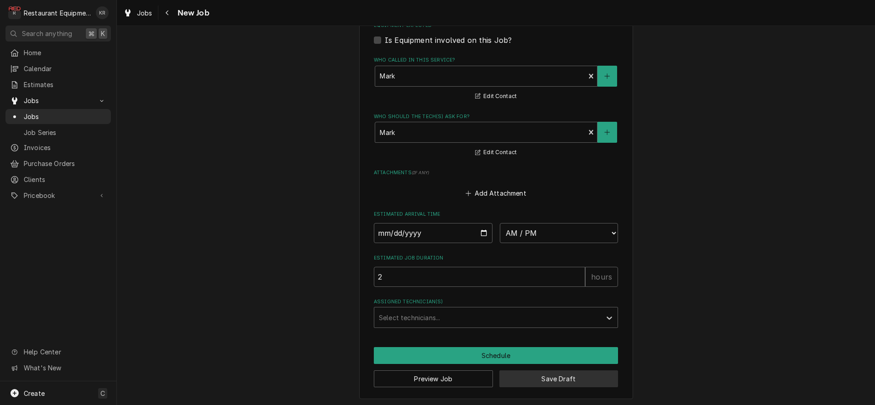
click at [519, 379] on button "Save Draft" at bounding box center [558, 379] width 119 height 17
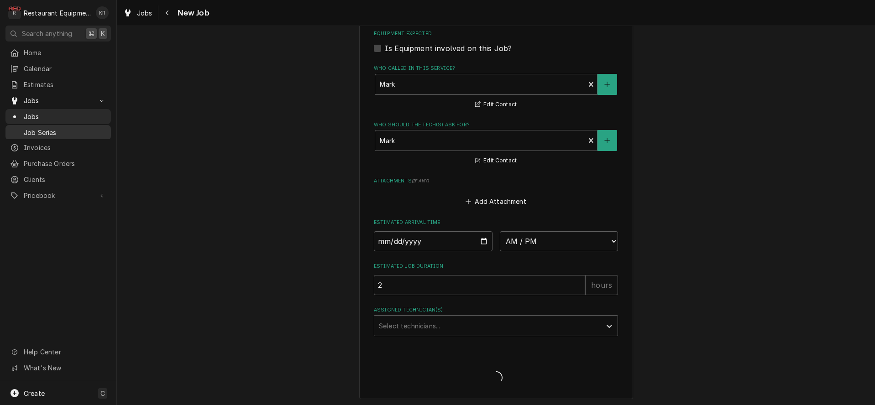
type textarea "x"
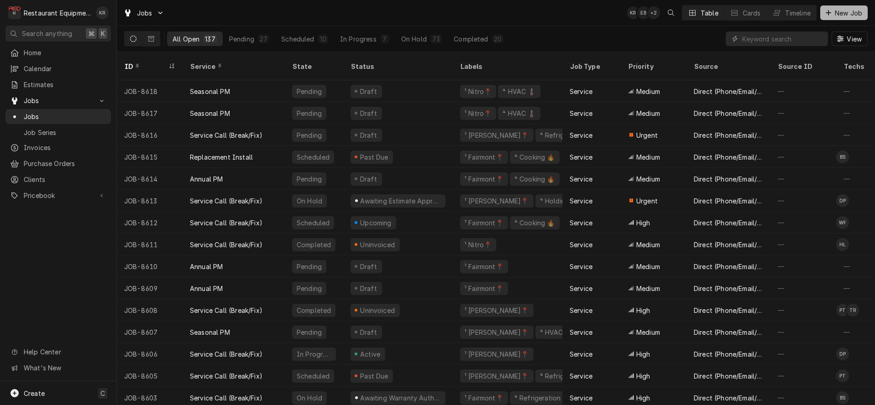
click at [853, 15] on span "New Job" at bounding box center [848, 13] width 31 height 10
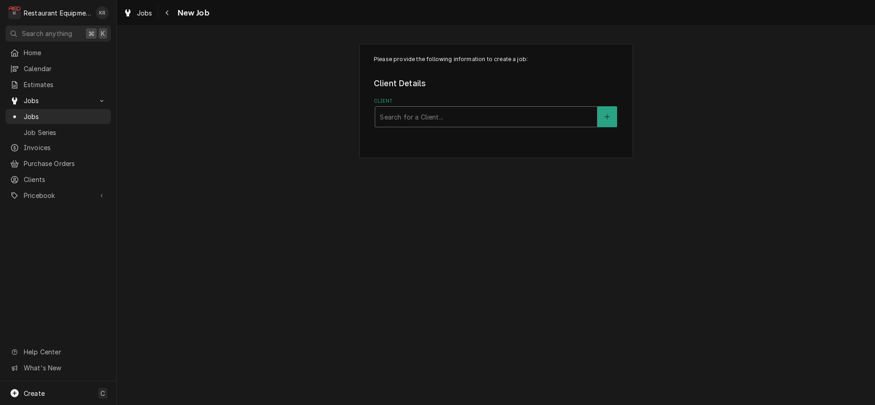
click at [441, 121] on div "Client" at bounding box center [486, 117] width 213 height 16
type input "[PERSON_NAME]"
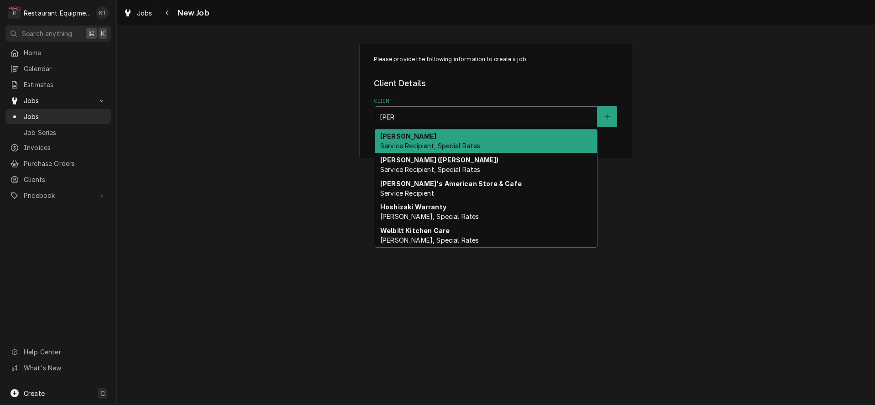
drag, startPoint x: 417, startPoint y: 148, endPoint x: 413, endPoint y: 137, distance: 11.7
click at [417, 148] on span "Service Recipient, Special Rates" at bounding box center [430, 146] width 100 height 8
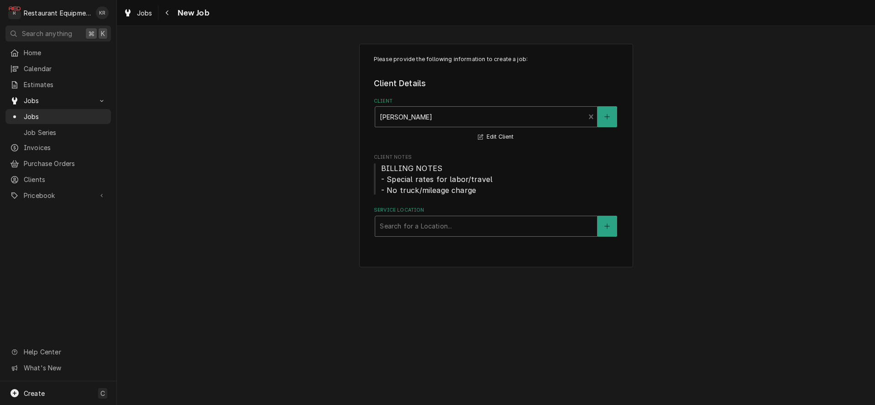
click at [408, 221] on div "Service Location" at bounding box center [486, 226] width 213 height 16
type input "hurr"
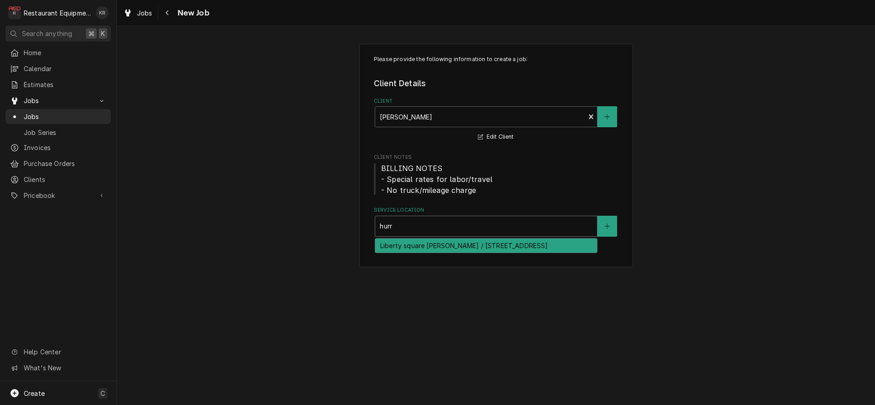
click at [408, 252] on div "Liberty square [PERSON_NAME] / [STREET_ADDRESS]" at bounding box center [486, 246] width 222 height 14
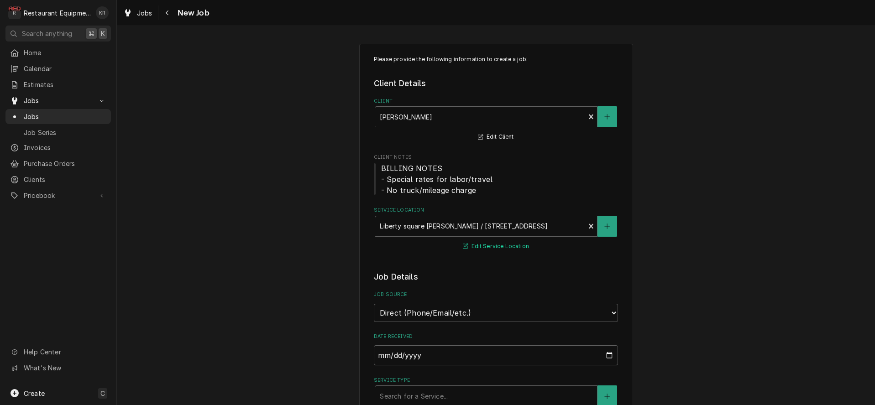
click at [489, 243] on button "Edit Service Location" at bounding box center [496, 246] width 69 height 11
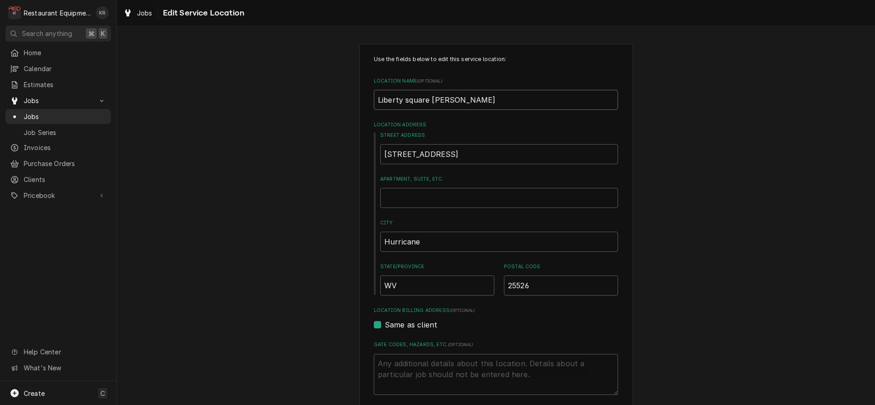
click at [489, 102] on input "Liberty square [PERSON_NAME]" at bounding box center [496, 100] width 244 height 20
type textarea "x"
type input "Liberty square [PERSON_NAME]"
type textarea "x"
type input "Liberty square [PERSON_NAME] #"
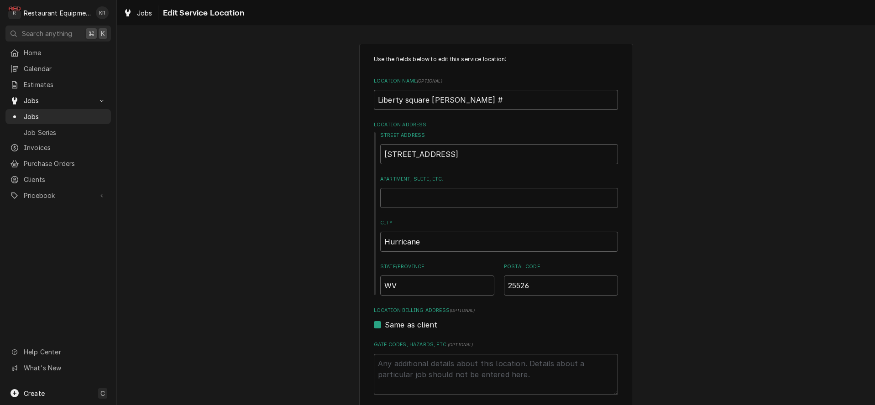
type textarea "x"
type input "Liberty square [PERSON_NAME] #2"
type textarea "x"
type input "Liberty square [PERSON_NAME] #26"
type textarea "x"
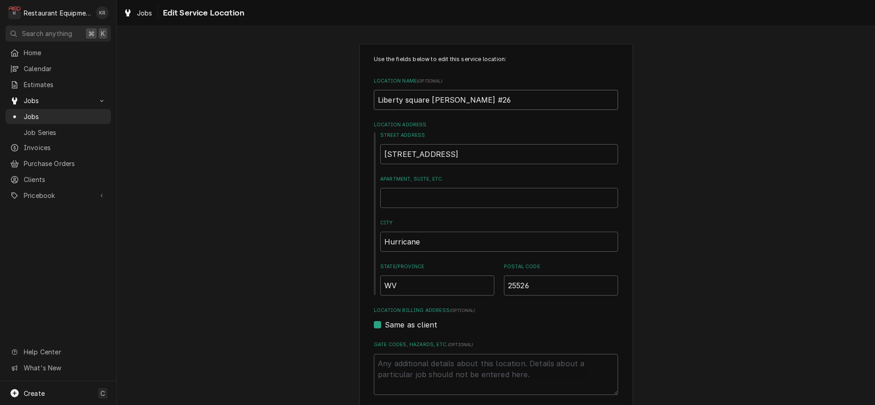
type input "Liberty square [PERSON_NAME] #261"
type textarea "x"
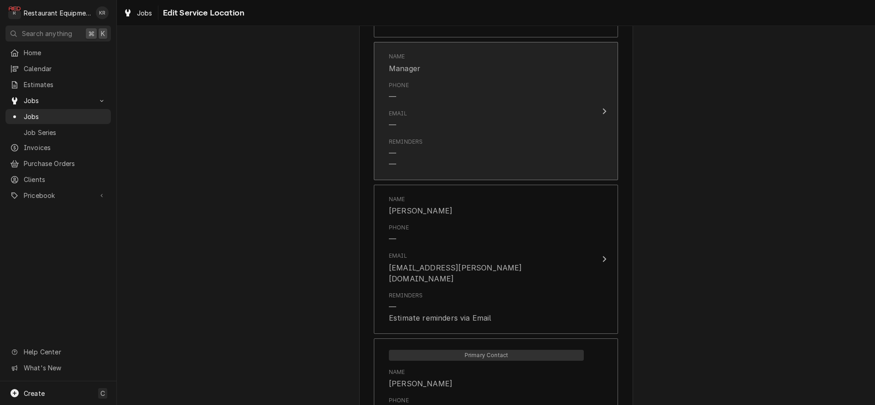
scroll to position [781, 0]
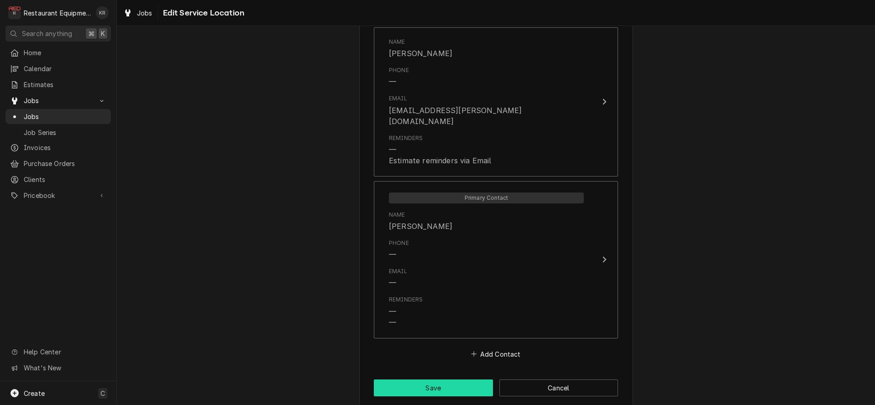
type input "Liberty square [PERSON_NAME] #261"
click at [453, 380] on button "Save" at bounding box center [433, 388] width 119 height 17
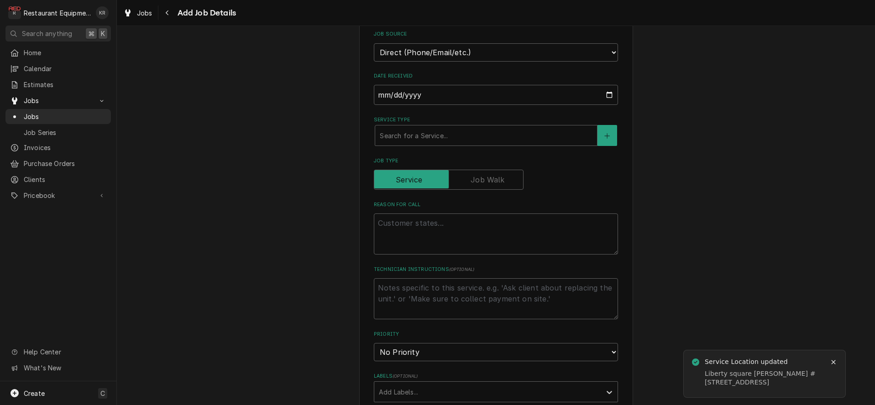
scroll to position [273, 0]
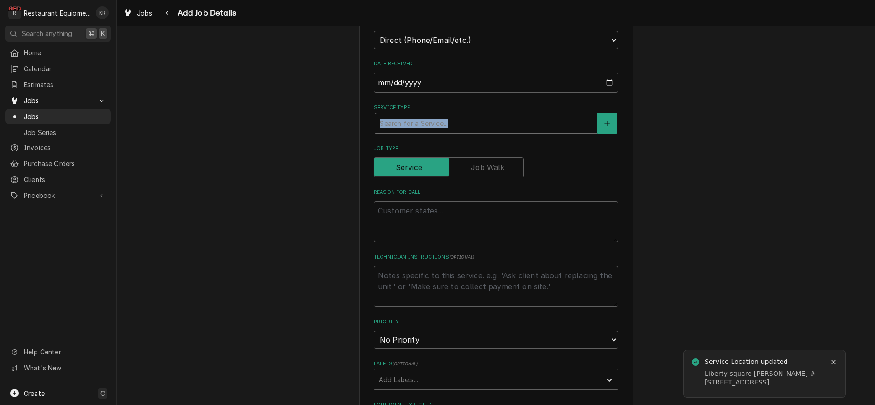
click at [406, 113] on div "Service Type Search for a Service..." at bounding box center [496, 119] width 244 height 30
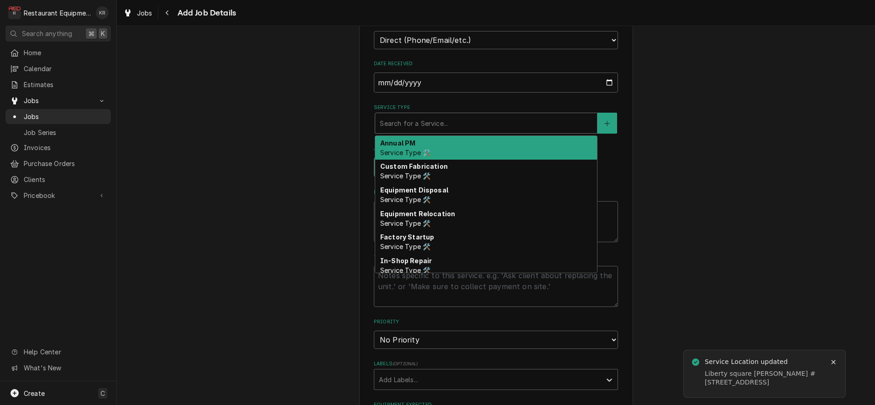
click at [406, 122] on div "Service Type" at bounding box center [486, 123] width 213 height 16
type textarea "x"
type input "s"
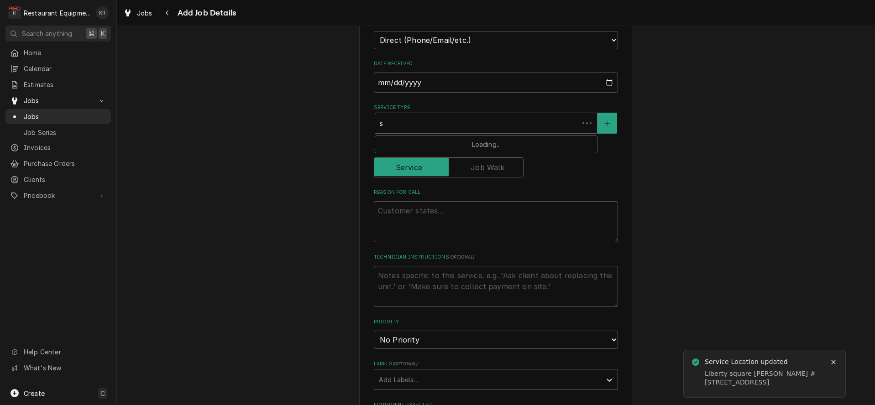
type textarea "x"
type input "se"
type textarea "x"
type input "sea"
type textarea "x"
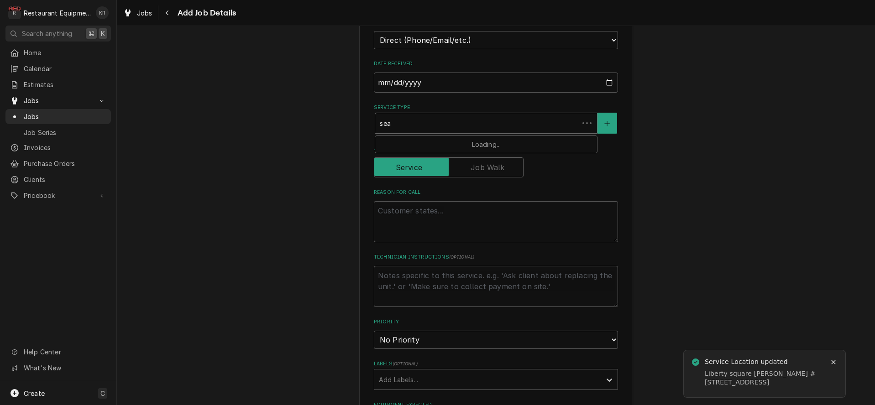
type input "seas"
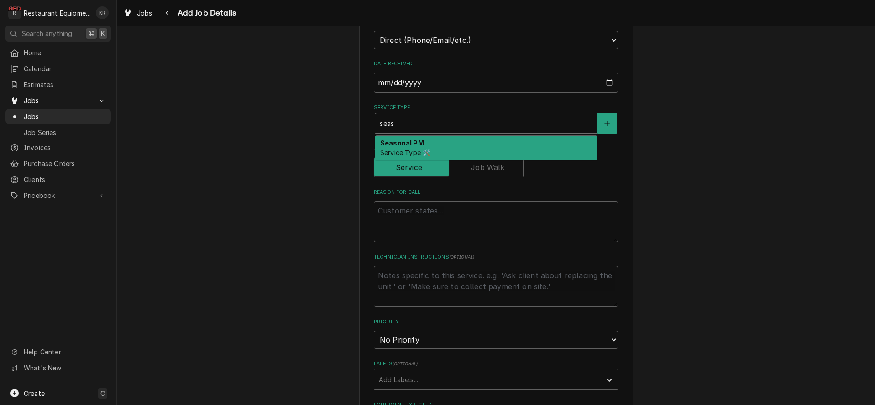
click at [405, 152] on span "Service Type 🛠️" at bounding box center [405, 153] width 50 height 8
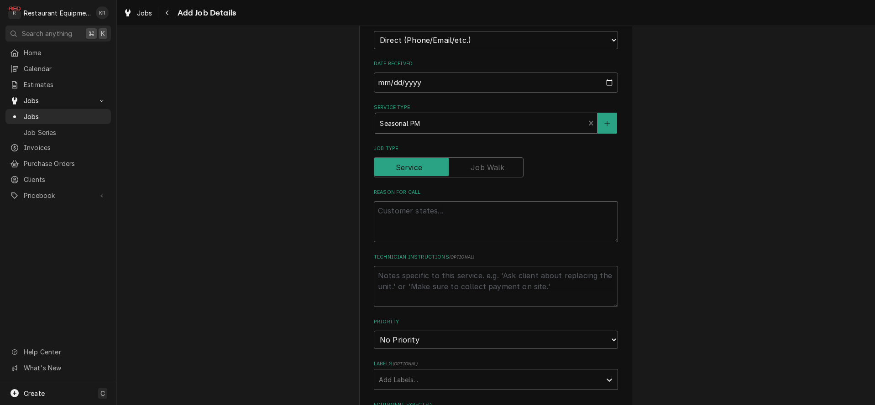
click at [405, 219] on textarea "Reason For Call" at bounding box center [496, 221] width 244 height 41
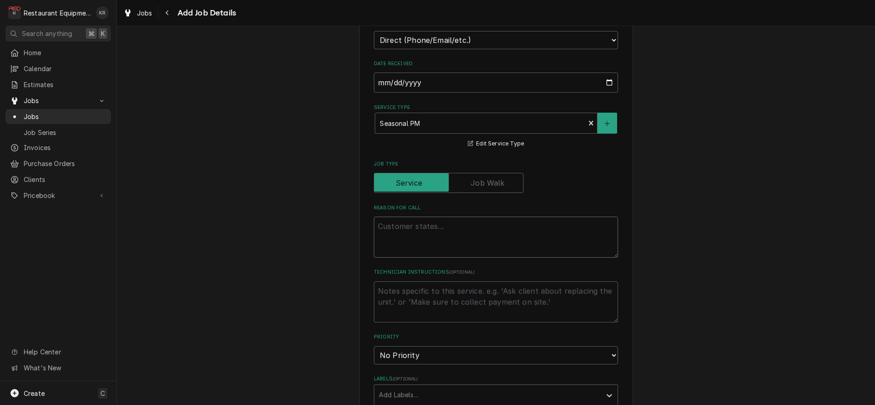
paste textarea "HVAC PM PO-10148434"
type textarea "x"
type textarea "HVAC PM PO-10148434"
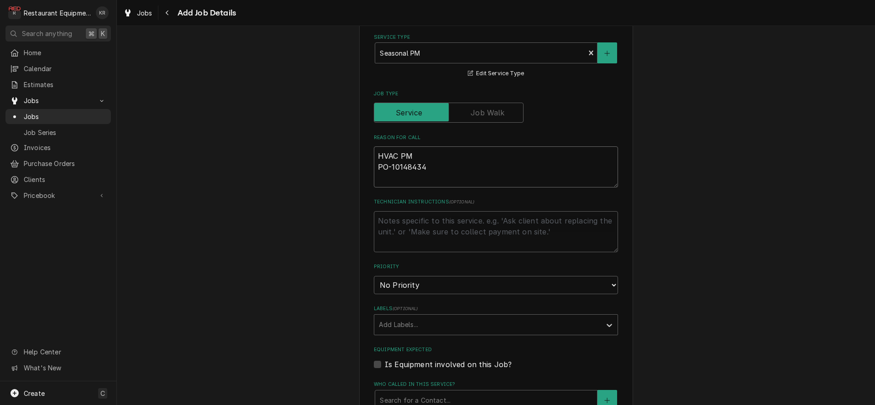
type textarea "x"
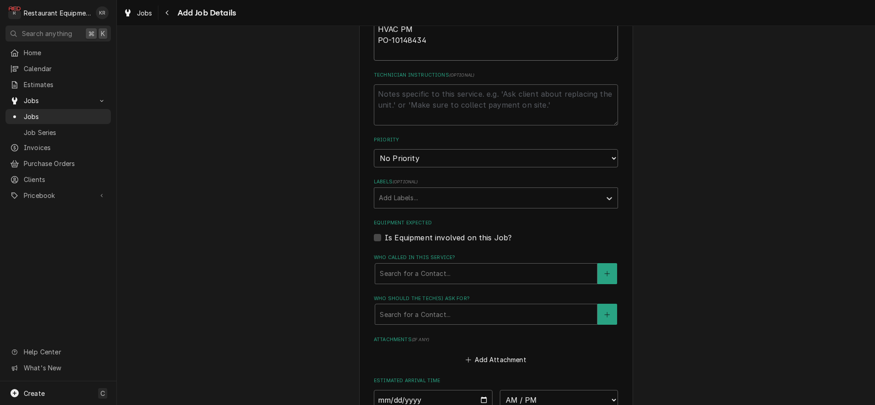
scroll to position [487, 0]
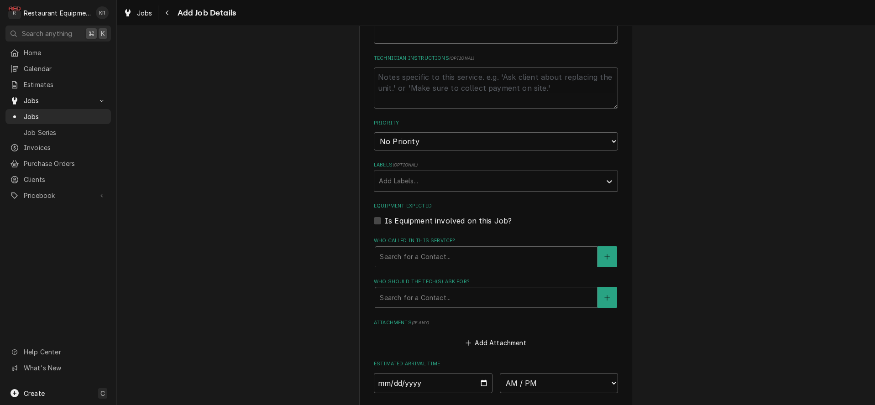
type textarea "HVAC PM PO-10148434"
select select "3"
click option "Medium" at bounding box center [0, 0] width 0 height 0
click at [417, 181] on div "Labels" at bounding box center [488, 181] width 218 height 16
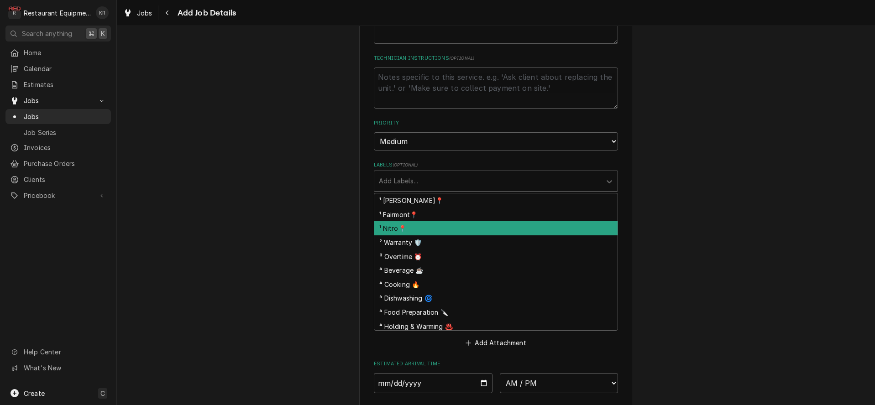
click at [422, 233] on div "¹ Nitro📍" at bounding box center [495, 228] width 243 height 14
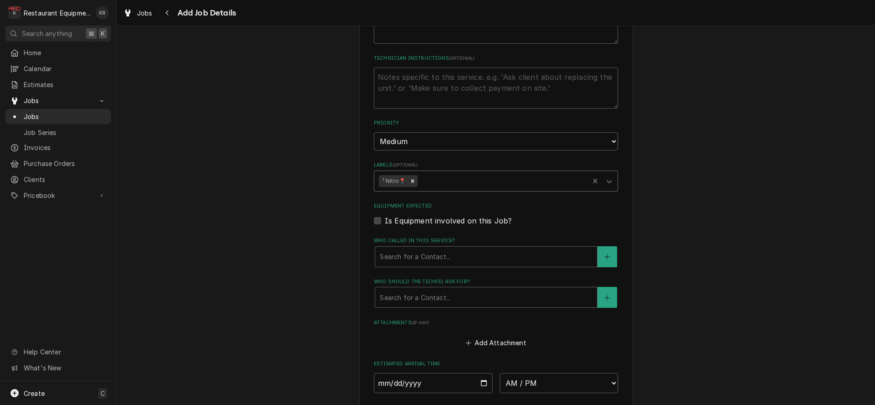
click at [451, 181] on div "Labels" at bounding box center [502, 181] width 165 height 16
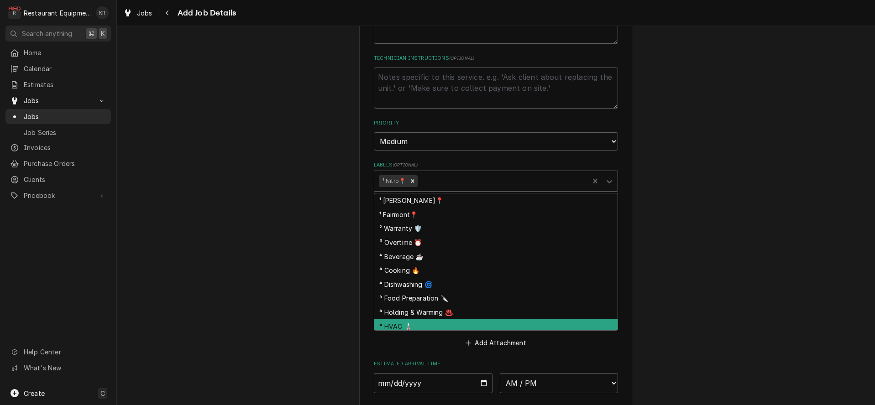
click at [453, 325] on div "⁴ HVAC 🌡️" at bounding box center [495, 327] width 243 height 14
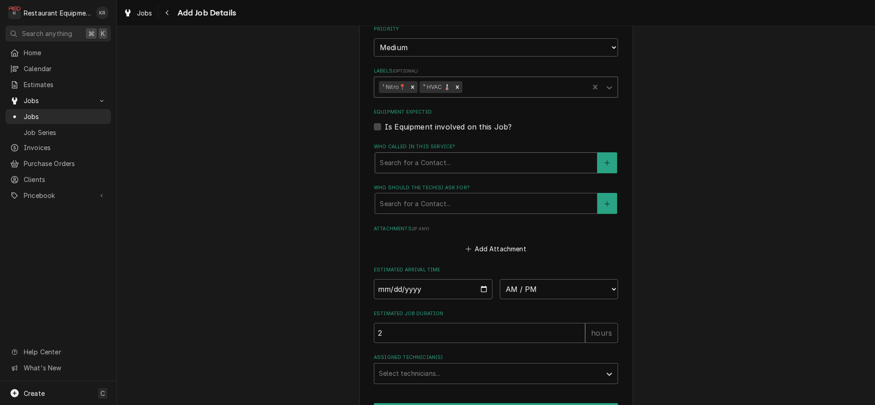
scroll to position [637, 0]
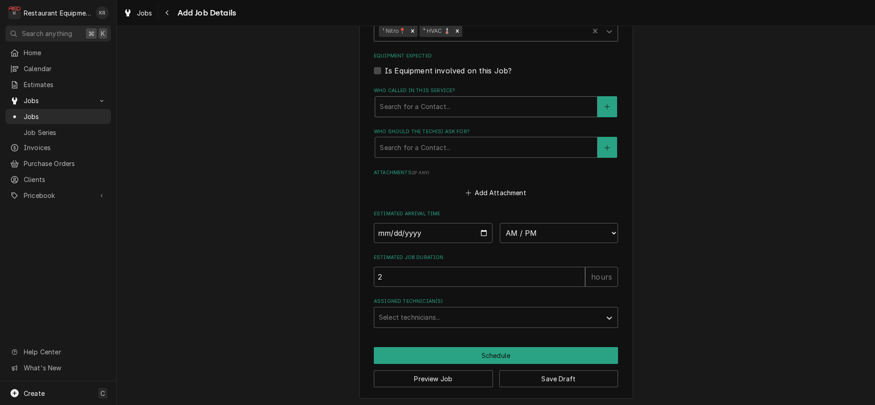
click at [456, 110] on div "Who called in this service?" at bounding box center [486, 107] width 213 height 16
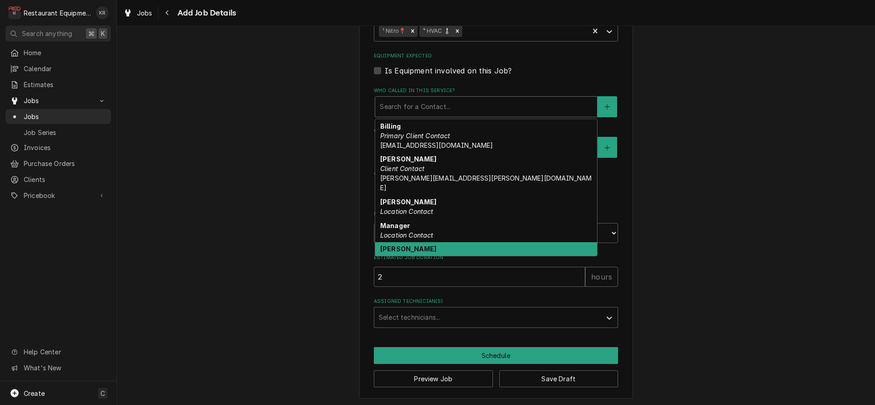
click at [460, 242] on div "Mark Jaworski Location Contact mark.jaworski@bobevans.com" at bounding box center [486, 258] width 222 height 33
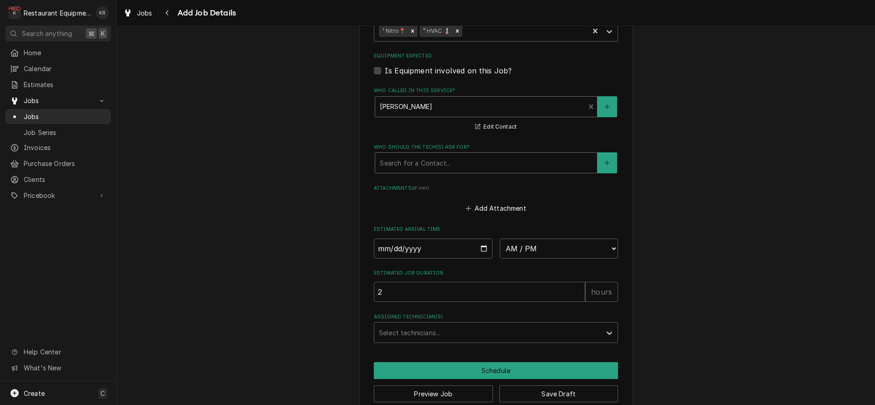
drag, startPoint x: 455, startPoint y: 162, endPoint x: 456, endPoint y: 168, distance: 6.4
click at [455, 163] on div "Who should the tech(s) ask for?" at bounding box center [486, 163] width 213 height 16
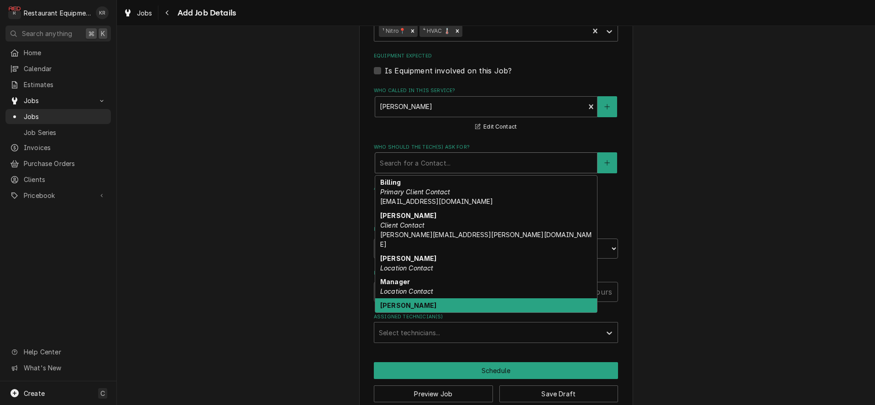
click at [459, 299] on div "Mark Jaworski Location Contact mark.jaworski@bobevans.com" at bounding box center [486, 315] width 222 height 33
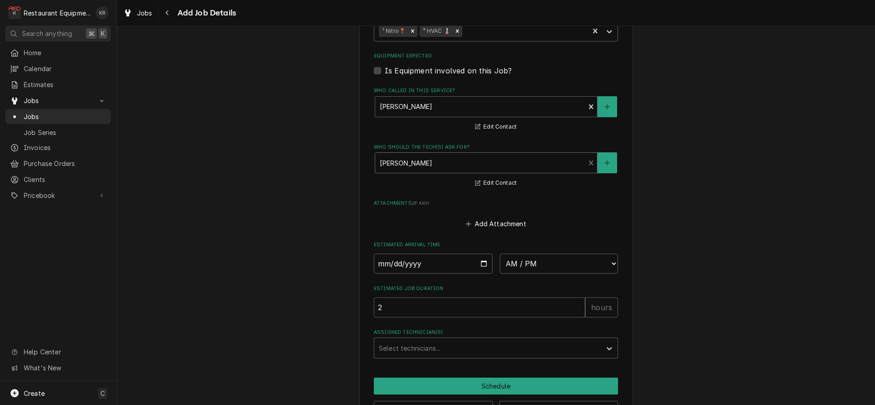
scroll to position [668, 0]
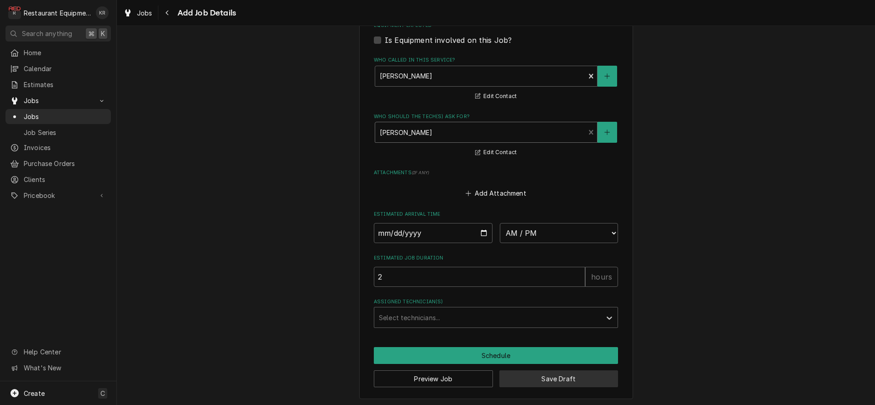
click at [528, 382] on button "Save Draft" at bounding box center [558, 379] width 119 height 17
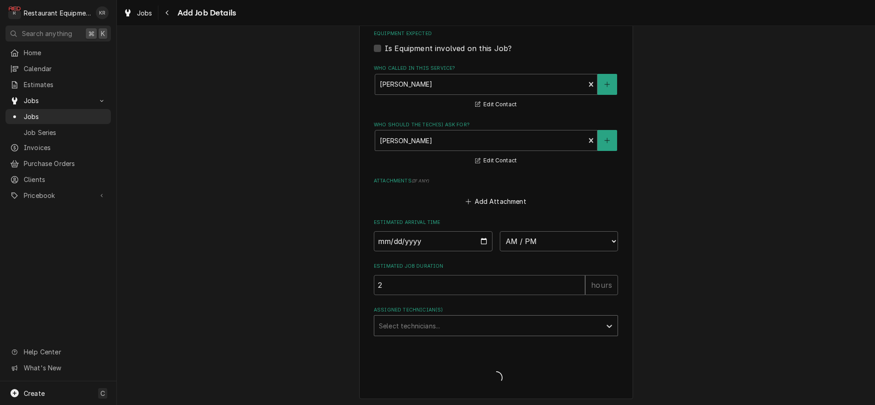
type textarea "x"
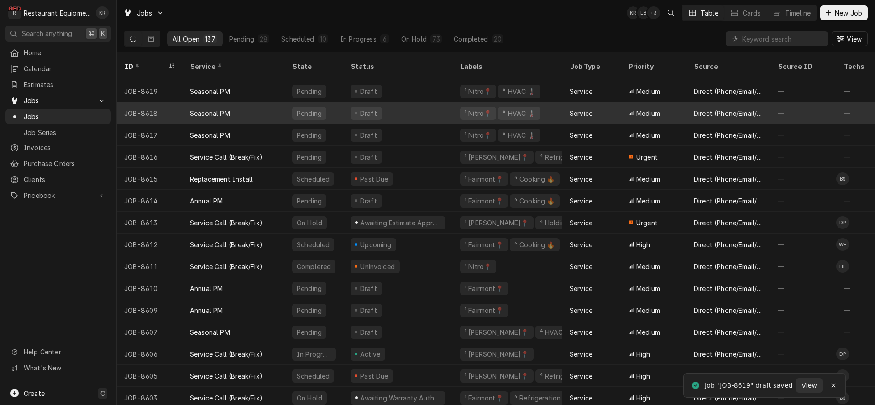
click at [231, 102] on div "Seasonal PM" at bounding box center [234, 113] width 102 height 22
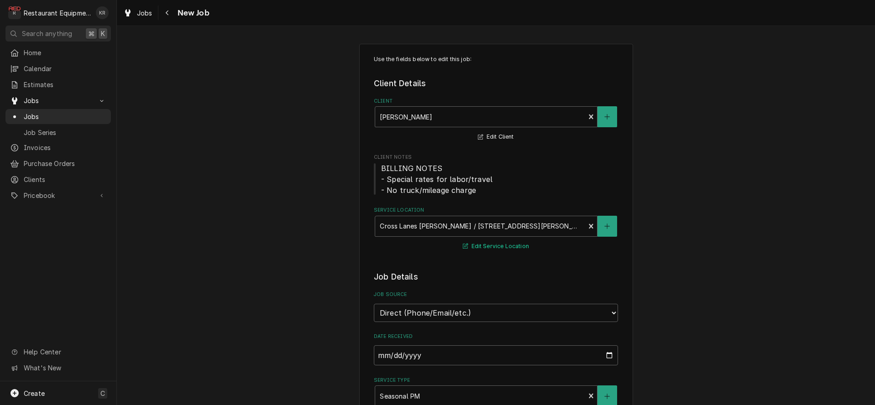
click at [482, 249] on button "Edit Service Location" at bounding box center [496, 246] width 69 height 11
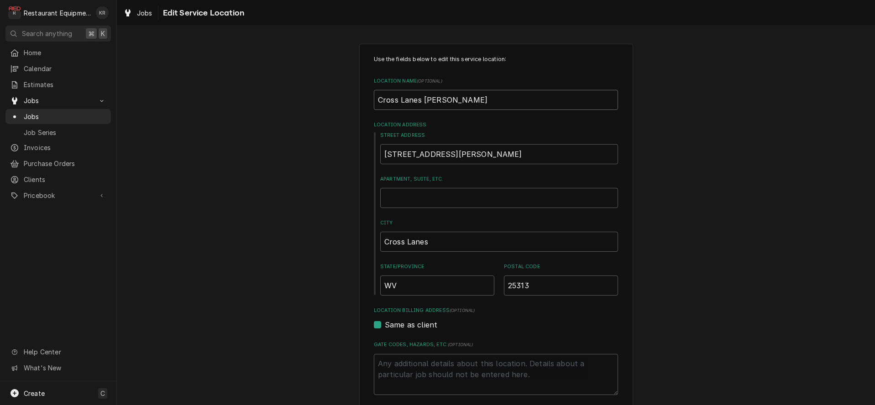
click at [488, 100] on input "Cross Lanes [PERSON_NAME]" at bounding box center [496, 100] width 244 height 20
type textarea "x"
type input "Cross Lanes [PERSON_NAME]"
type textarea "x"
type input "Cross Lanes Bob Evans #"
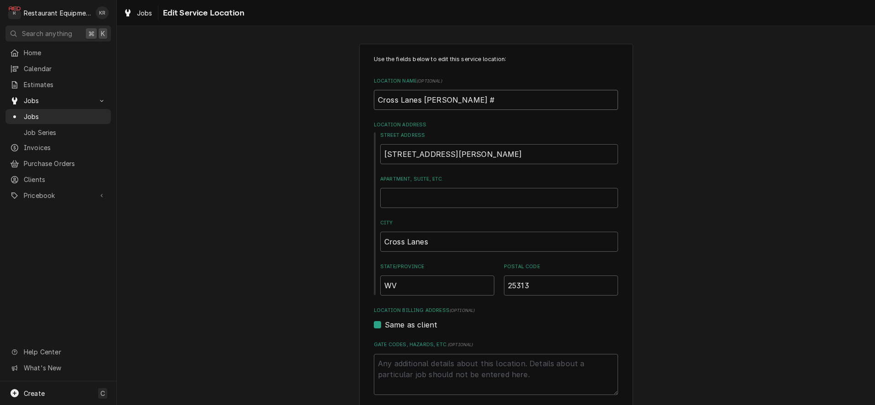
type textarea "x"
type input "Cross Lanes Bob Evans #1"
type textarea "x"
type input "Cross Lanes Bob Evans #19"
type textarea "x"
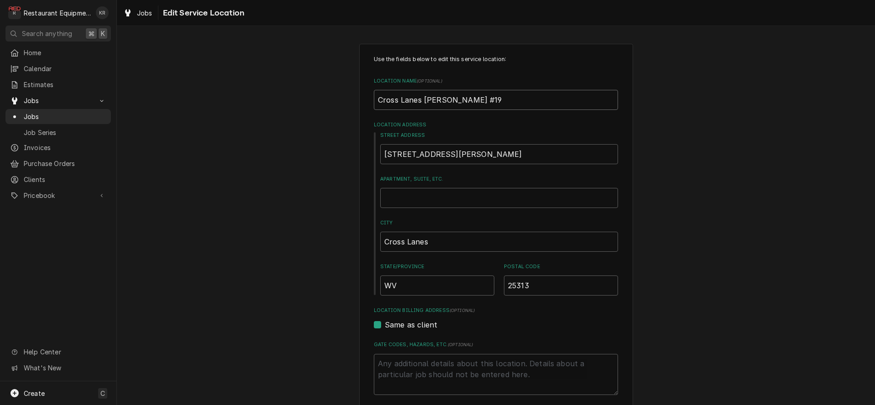
type input "Cross Lanes Bob Evans #191"
type textarea "x"
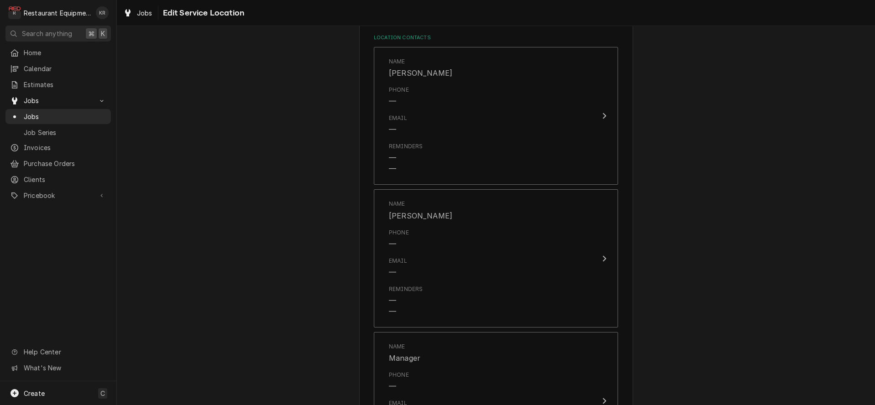
scroll to position [781, 0]
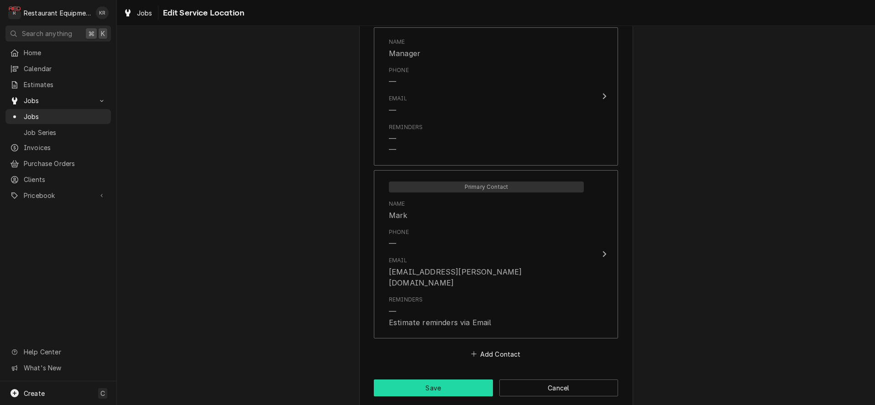
type input "Cross Lanes Bob Evans #191"
click at [437, 380] on button "Save" at bounding box center [433, 388] width 119 height 17
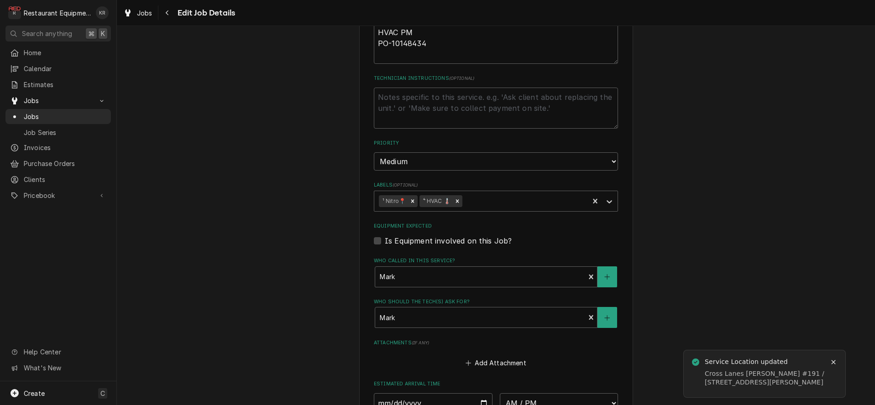
scroll to position [661, 0]
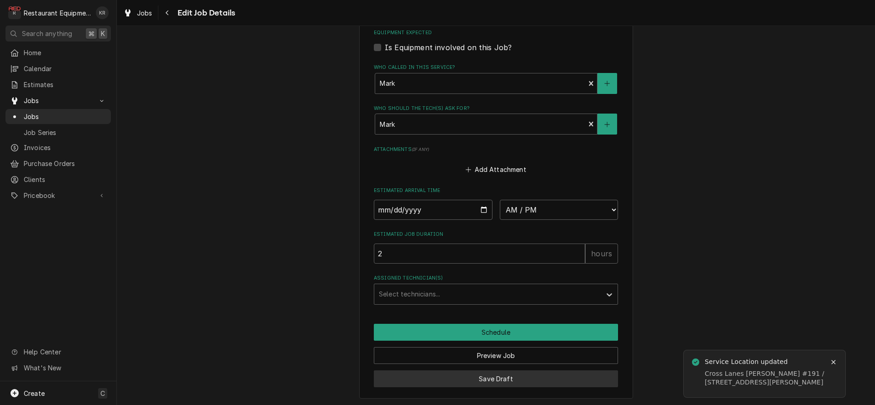
click at [496, 375] on button "Save Draft" at bounding box center [496, 379] width 244 height 17
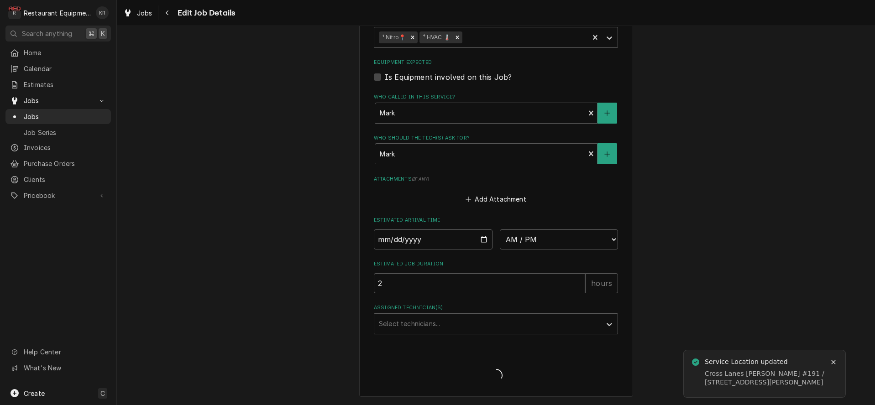
scroll to position [629, 0]
type textarea "x"
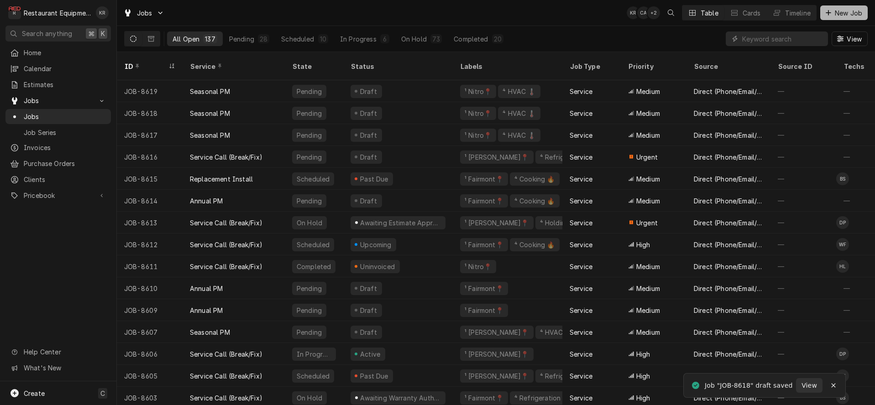
drag, startPoint x: 841, startPoint y: 13, endPoint x: 834, endPoint y: 16, distance: 7.2
click at [834, 16] on span "New Job" at bounding box center [848, 13] width 31 height 10
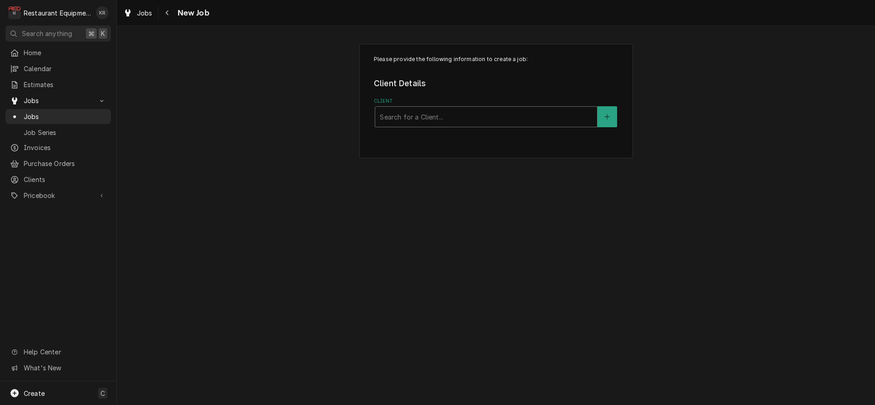
click at [434, 115] on div "Client" at bounding box center [486, 117] width 213 height 16
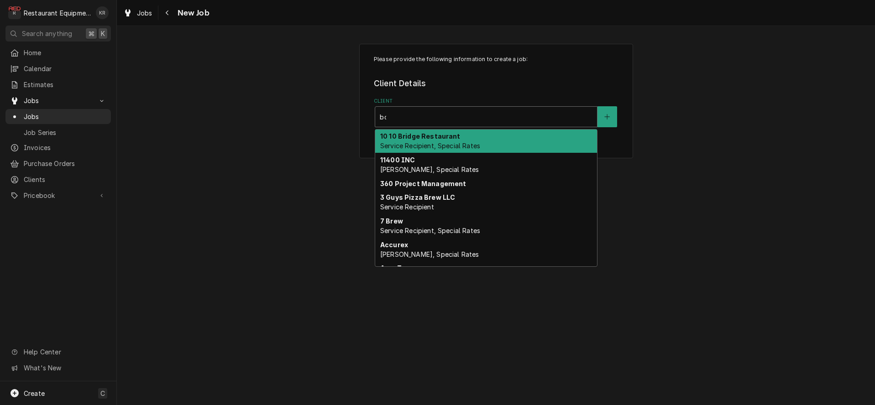
type input "[PERSON_NAME]"
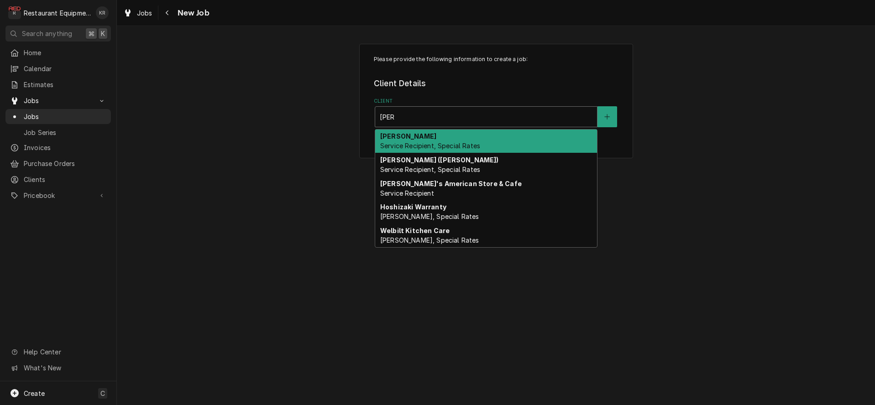
click at [449, 142] on span "Service Recipient, Special Rates" at bounding box center [430, 146] width 100 height 8
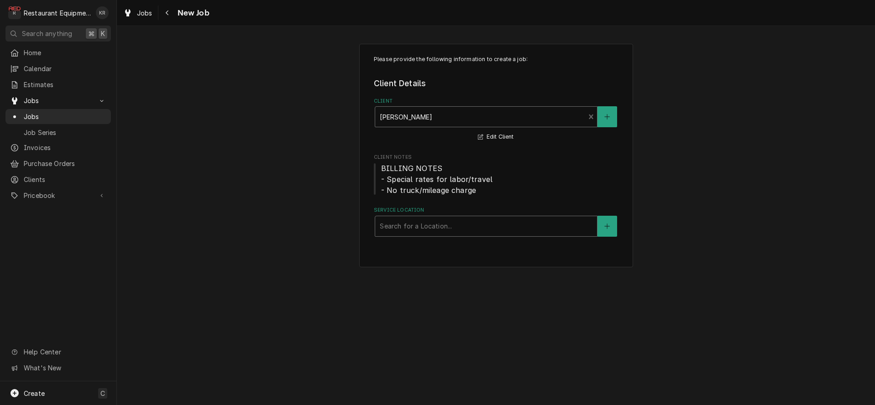
click at [437, 227] on div "Service Location" at bounding box center [486, 226] width 213 height 16
type input "hunting"
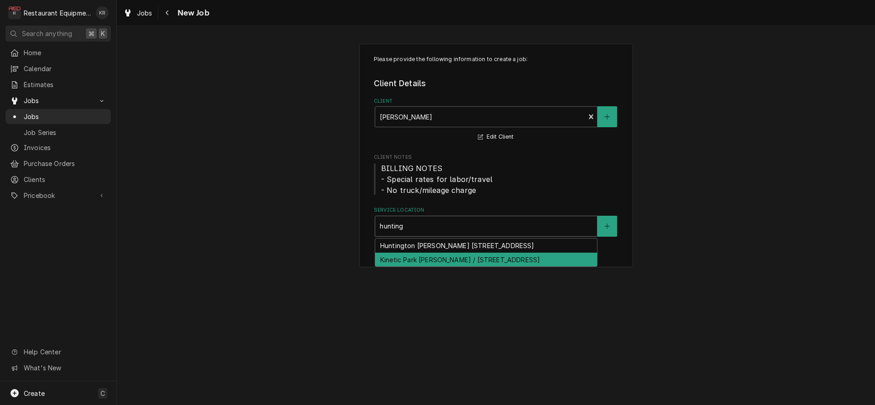
click at [434, 262] on div "Kinetic Park [PERSON_NAME] / [STREET_ADDRESS]" at bounding box center [486, 260] width 222 height 14
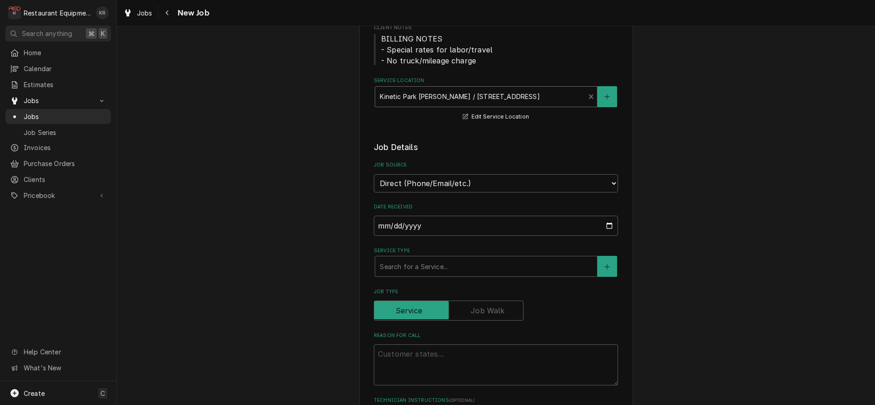
scroll to position [131, 0]
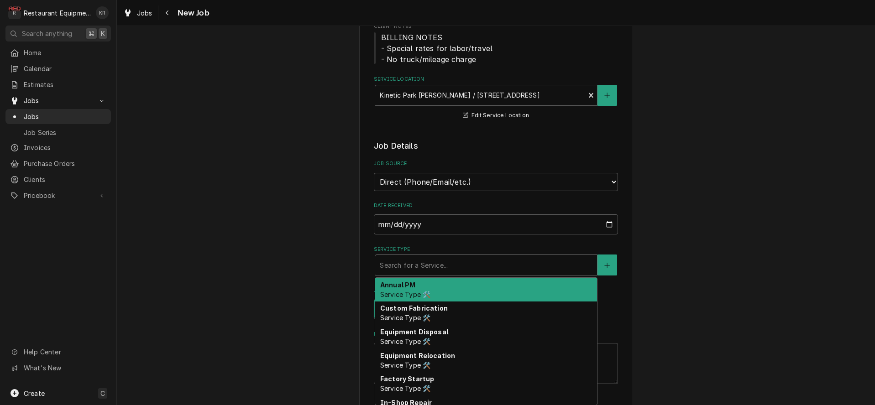
drag, startPoint x: 428, startPoint y: 258, endPoint x: 427, endPoint y: 254, distance: 4.8
click at [427, 254] on div "Service Type [object Object], 1 of 10. 10 results available. Use Up and Down to…" at bounding box center [496, 261] width 244 height 30
type textarea "x"
type input "s"
type textarea "x"
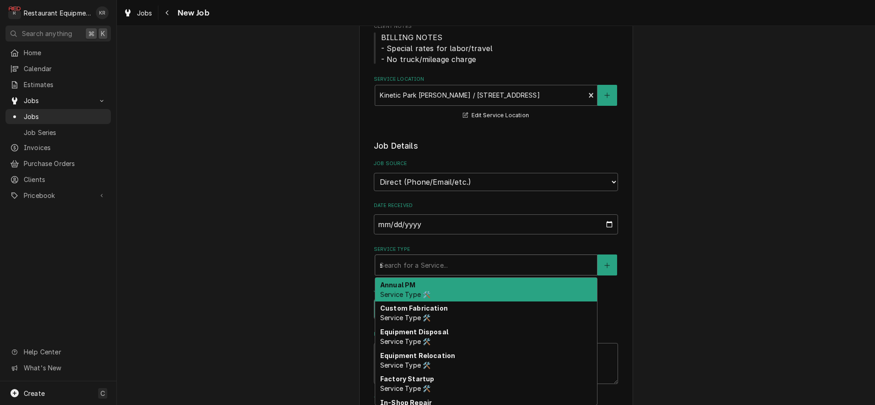
type input "se"
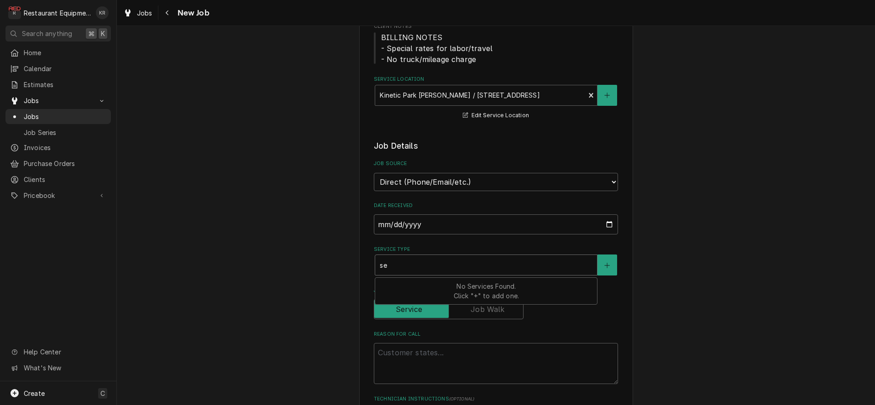
type textarea "x"
type input "sea"
type textarea "x"
type input "seas"
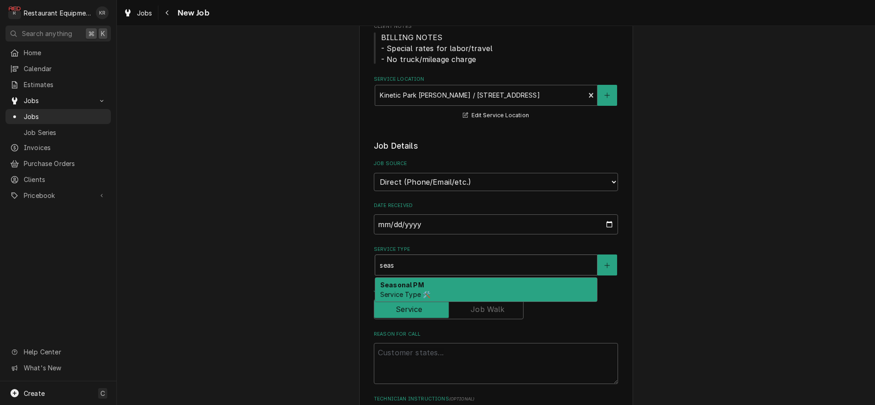
drag, startPoint x: 411, startPoint y: 287, endPoint x: 416, endPoint y: 312, distance: 25.2
click at [411, 287] on strong "Seasonal PM" at bounding box center [402, 285] width 44 height 8
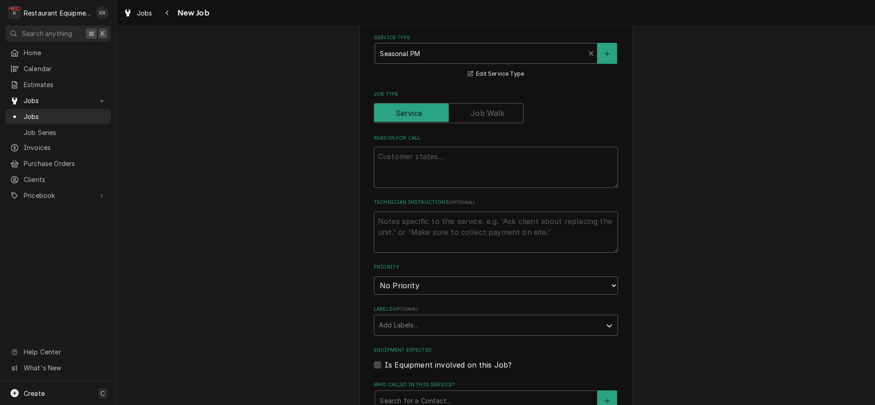
scroll to position [366, 0]
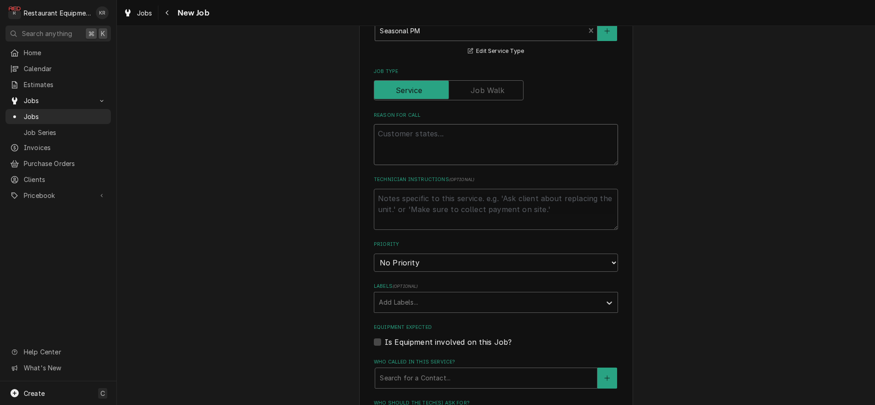
click at [392, 131] on textarea "Reason For Call" at bounding box center [496, 144] width 244 height 41
paste textarea "HVAC PM PO-10148434"
type textarea "x"
type textarea "HVAC PM PO-10148434"
type textarea "x"
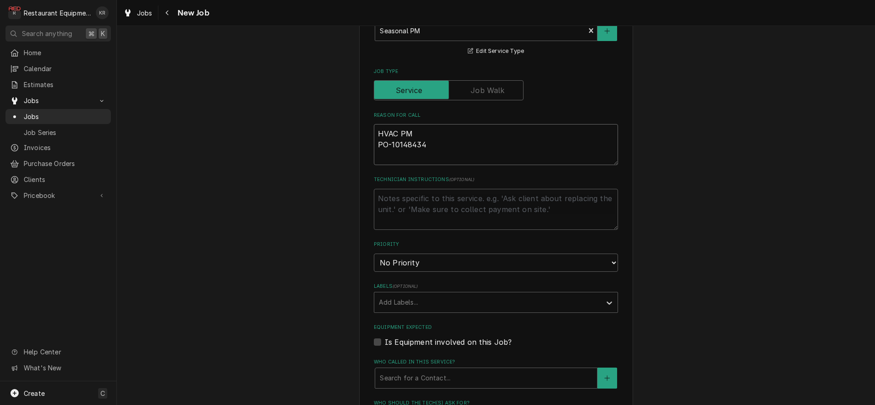
type textarea "HVAC PM PO-10148434"
select select "3"
click option "Medium" at bounding box center [0, 0] width 0 height 0
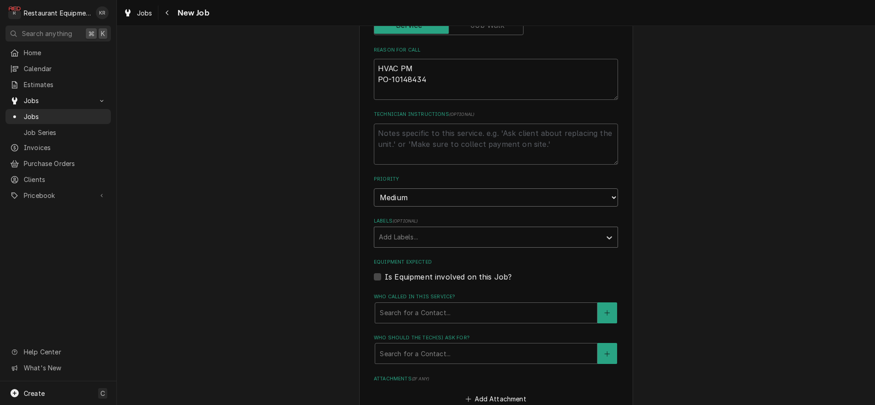
scroll to position [433, 0]
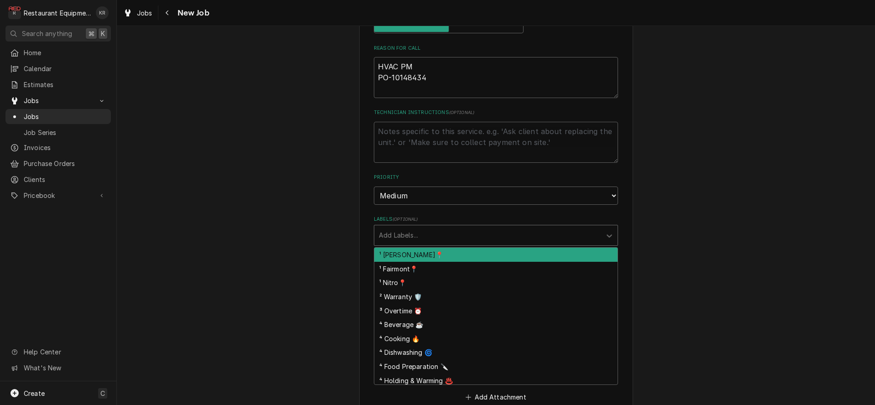
click at [419, 237] on div "Labels" at bounding box center [488, 235] width 218 height 16
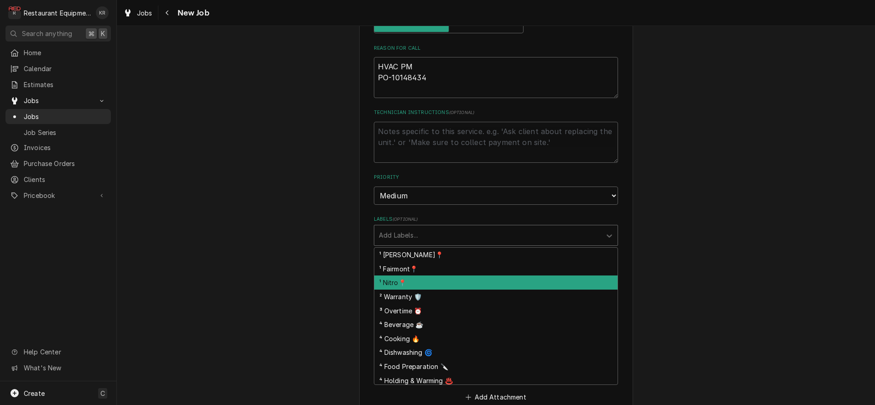
click at [420, 279] on div "¹ Nitro📍" at bounding box center [495, 283] width 243 height 14
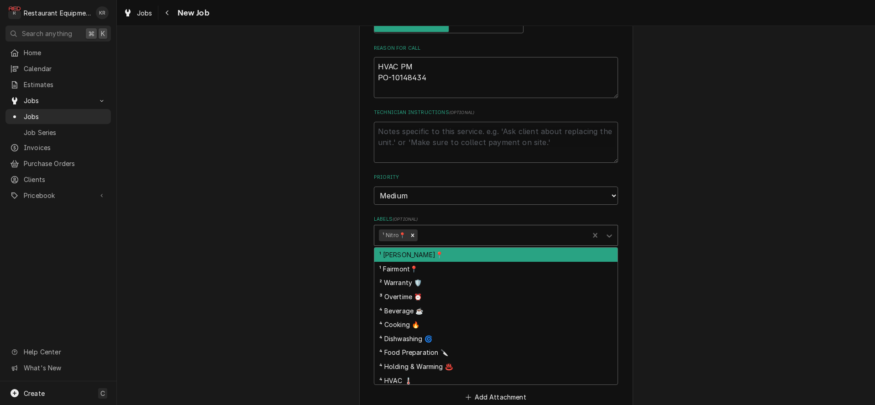
click at [457, 237] on div "Labels" at bounding box center [502, 235] width 165 height 16
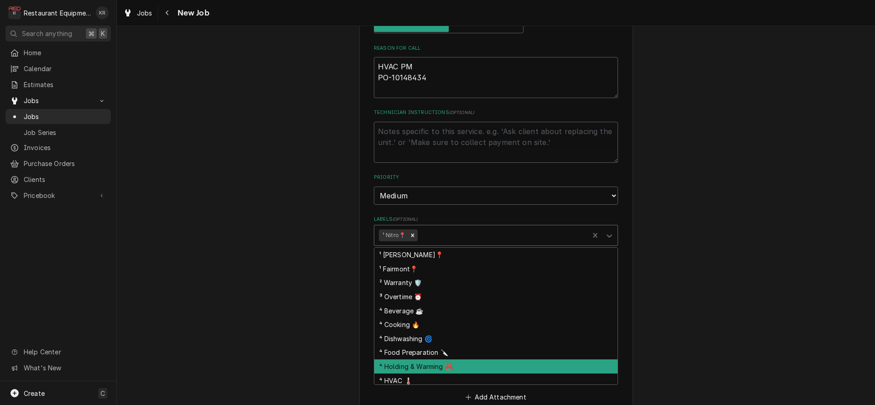
click at [464, 372] on div "¹ [PERSON_NAME]📍 ¹ Fairmont📍 ² Warranty 🛡️ ³ Overtime ⏰ ⁴ Beverage ☕ ⁴ Cooking …" at bounding box center [495, 316] width 243 height 137
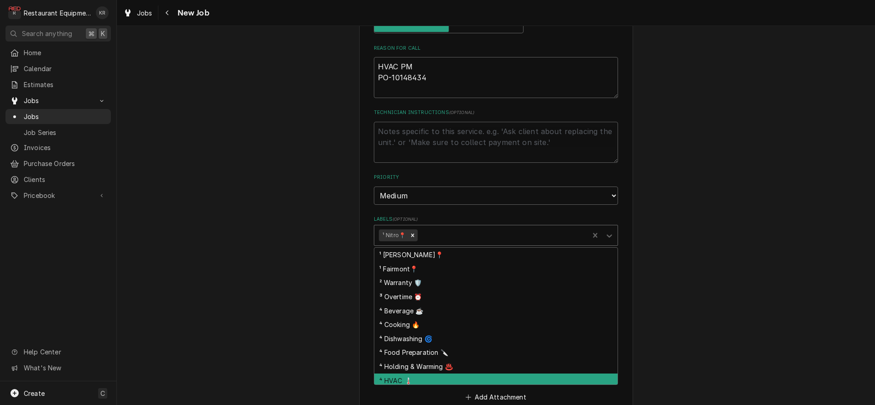
click at [464, 374] on div "⁴ HVAC 🌡️" at bounding box center [495, 381] width 243 height 14
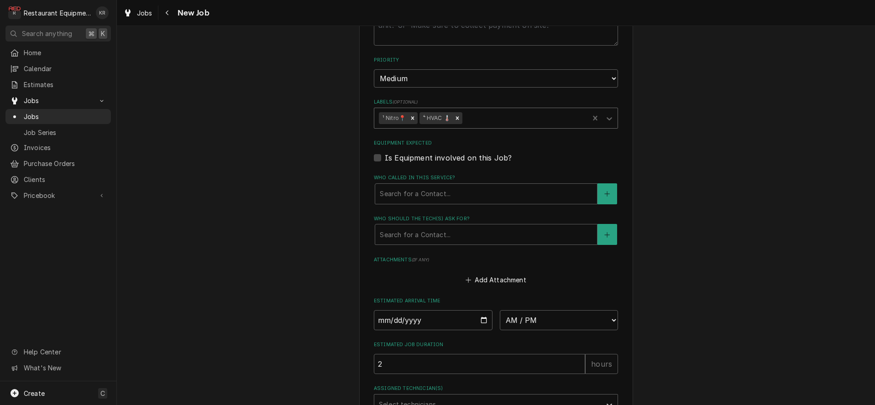
scroll to position [579, 0]
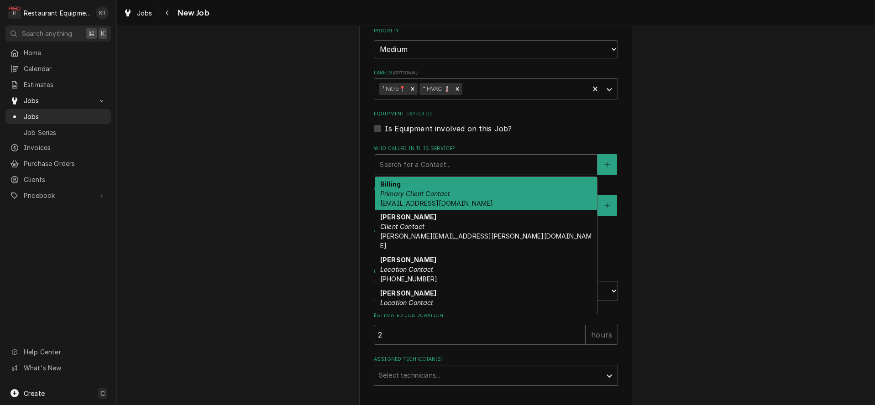
click at [433, 166] on div "Who called in this service?" at bounding box center [486, 165] width 213 height 16
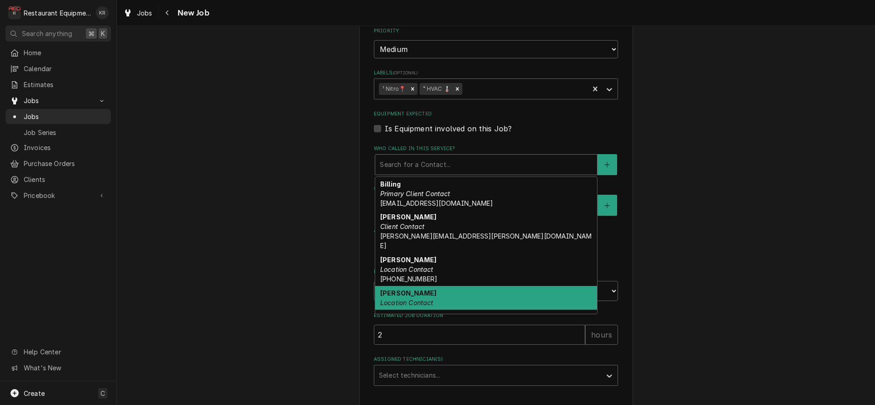
scroll to position [19, 0]
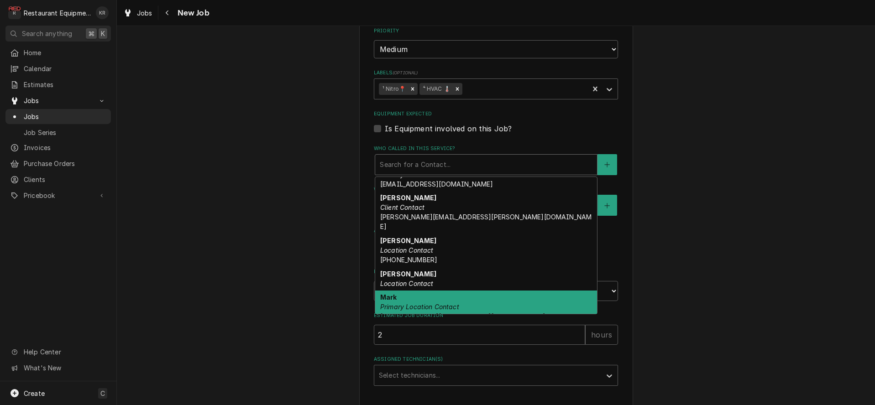
click at [429, 291] on div "Mark Primary Location Contact [EMAIL_ADDRESS][PERSON_NAME][DOMAIN_NAME]" at bounding box center [486, 307] width 222 height 33
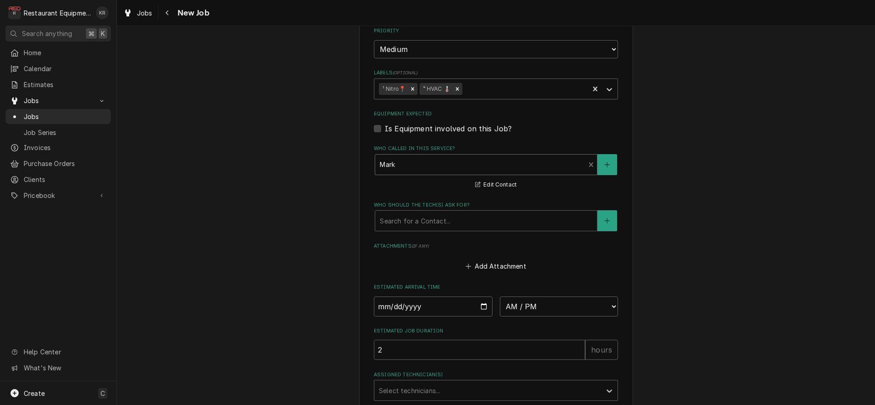
click at [439, 207] on div "Who should the tech(s) ask for? Search for a Contact..." at bounding box center [496, 217] width 244 height 30
click at [438, 220] on div "Who should the tech(s) ask for?" at bounding box center [486, 221] width 213 height 16
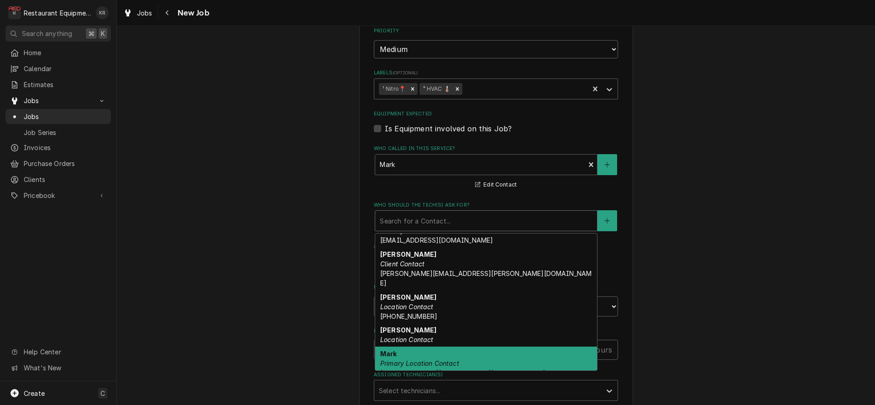
click at [435, 369] on span "[EMAIL_ADDRESS][PERSON_NAME][DOMAIN_NAME]" at bounding box center [463, 373] width 166 height 8
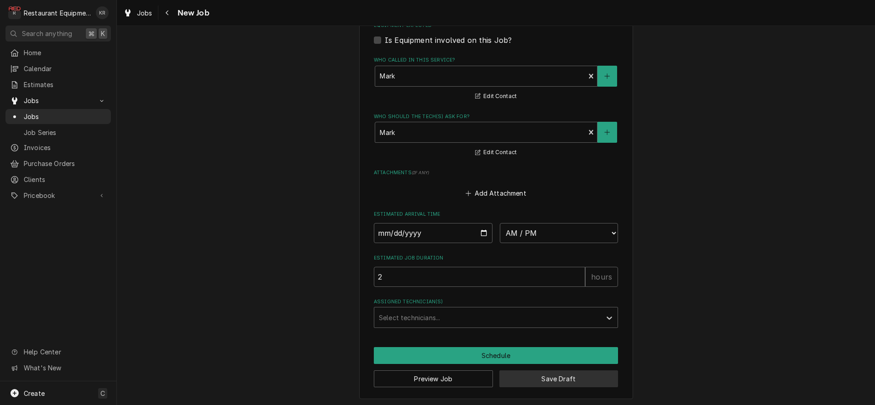
click at [564, 378] on button "Save Draft" at bounding box center [558, 379] width 119 height 17
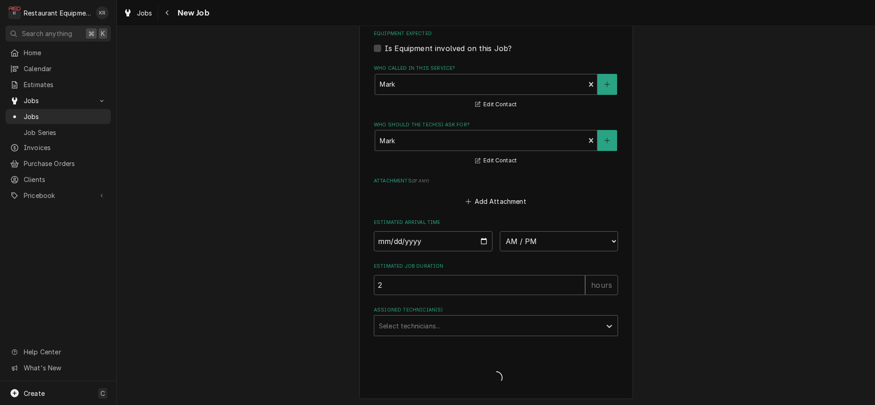
type textarea "x"
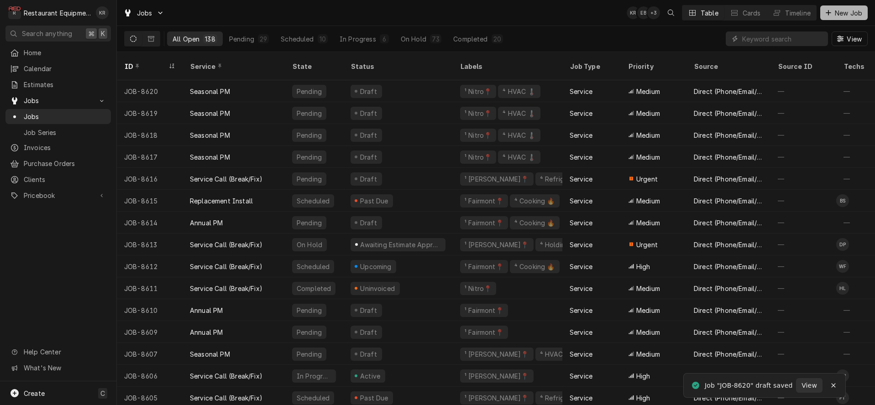
click at [849, 16] on span "New Job" at bounding box center [848, 13] width 31 height 10
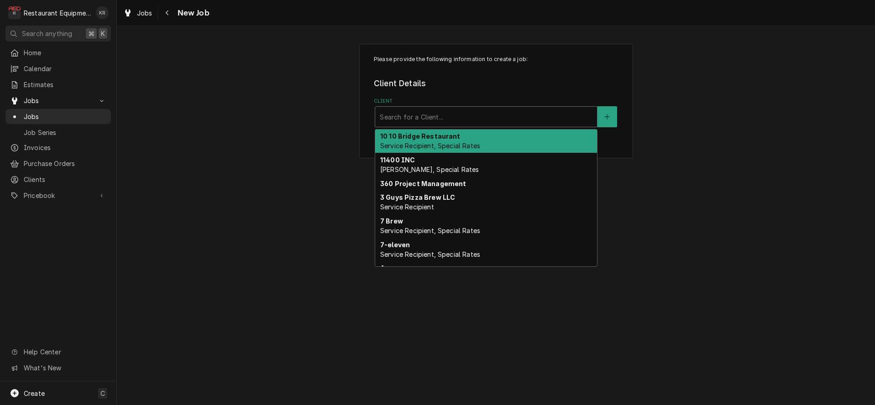
click at [466, 120] on div "Client" at bounding box center [486, 117] width 213 height 16
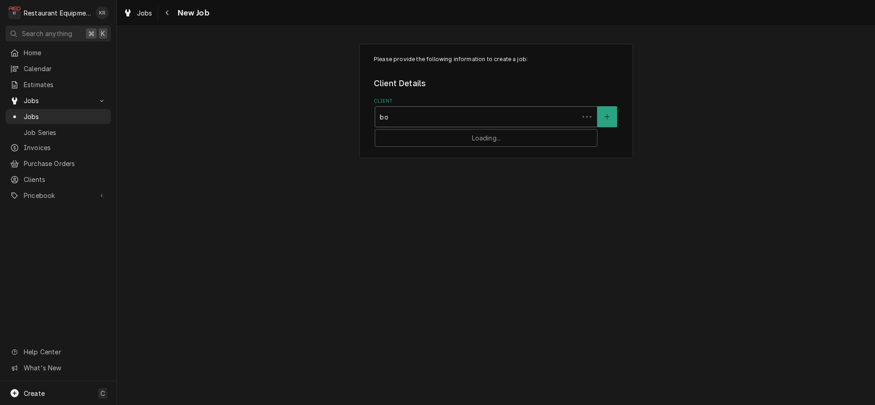
type input "bob"
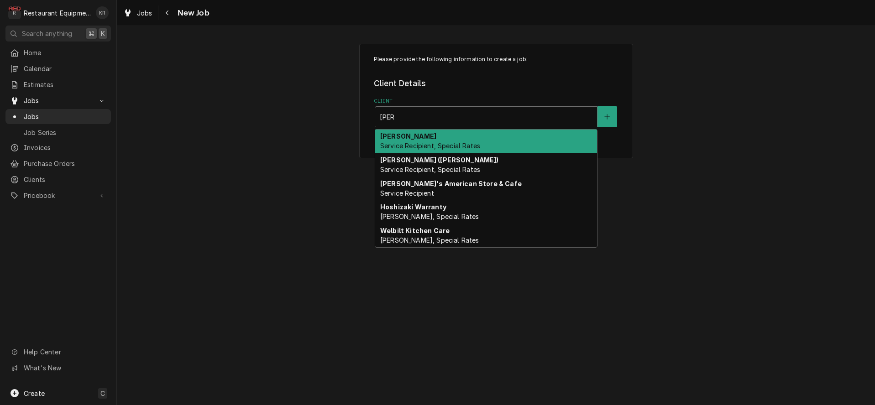
click at [414, 142] on div "Bob Evans Service Recipient, Special Rates" at bounding box center [486, 142] width 222 height 24
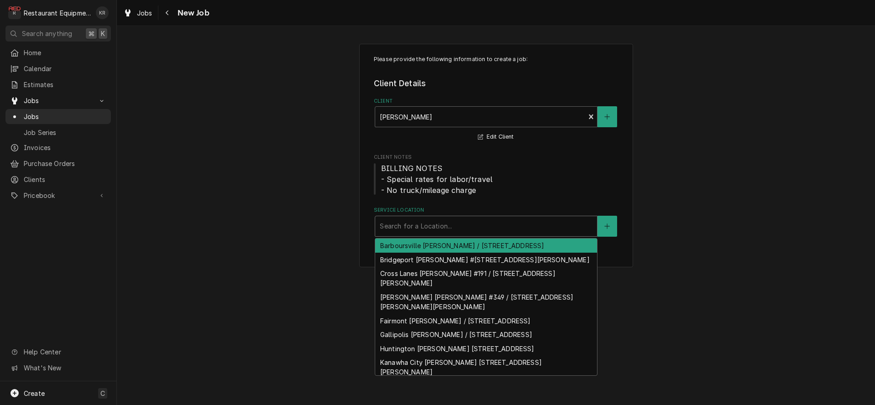
click at [414, 227] on div "Service Location" at bounding box center [486, 226] width 213 height 16
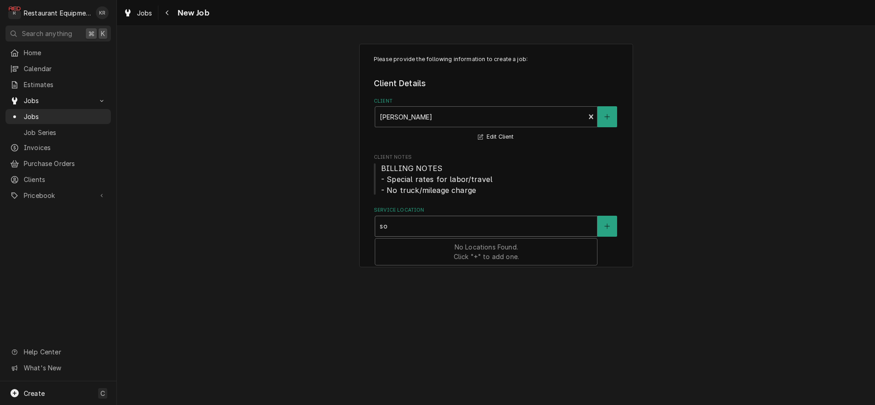
type input "sou"
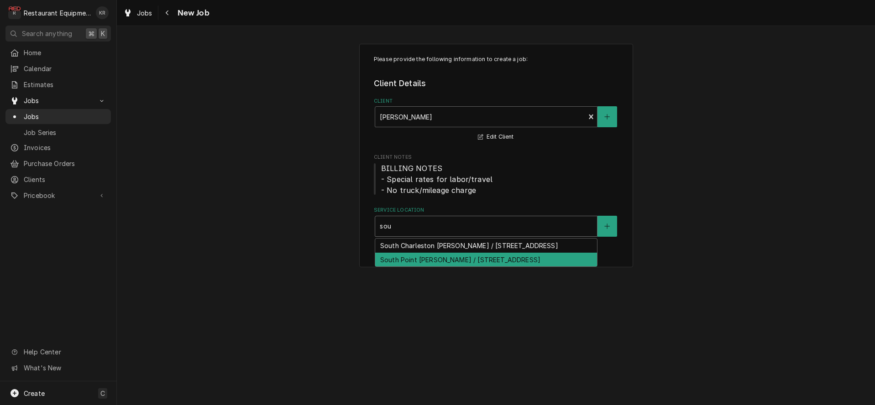
click at [412, 267] on div "South Point Bob Evans / 103 Co Rd 406, South Point, OH 45680" at bounding box center [486, 260] width 222 height 14
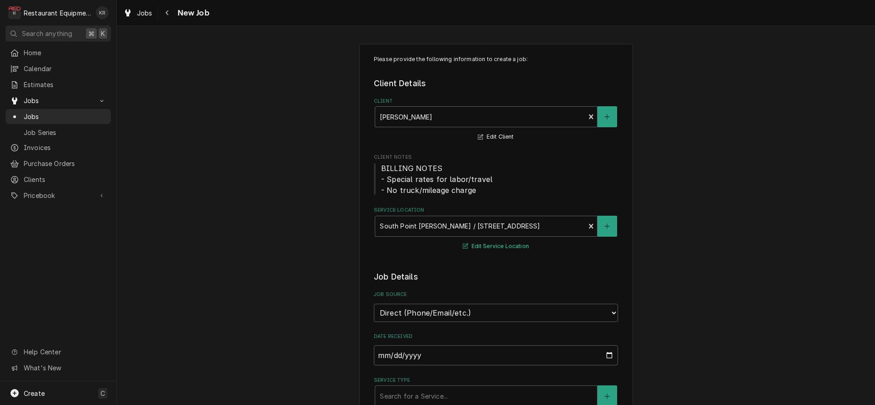
click at [478, 248] on button "Edit Service Location" at bounding box center [496, 246] width 69 height 11
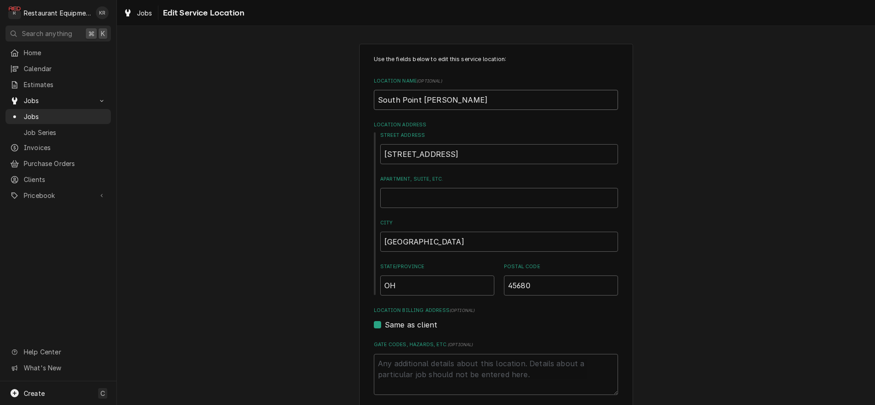
click at [480, 103] on input "South Point Bob Evans" at bounding box center [496, 100] width 244 height 20
type textarea "x"
type input "South Point Bob Evans"
type textarea "x"
type input "South Point Bob Evans #"
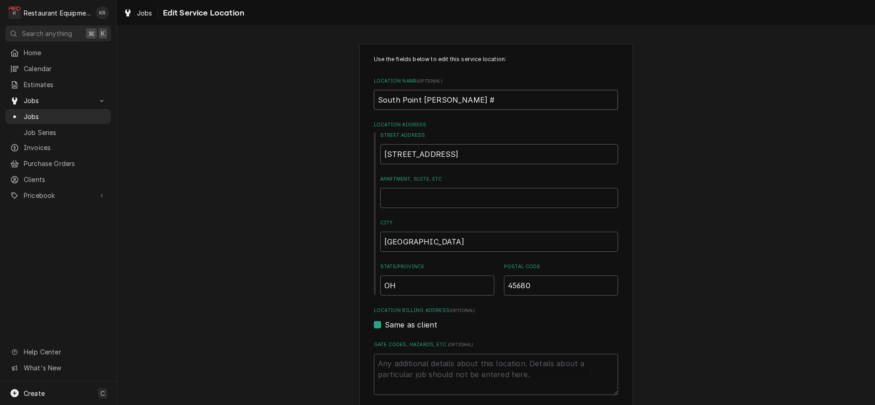
type textarea "x"
type input "South Point Bob Evans #"
type textarea "x"
type input "South Point Bob Evans # 2"
type textarea "x"
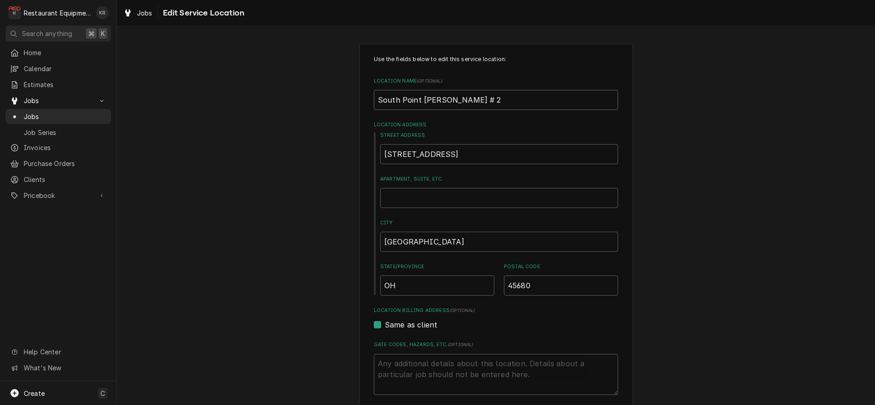
type input "South Point Bob Evans # 25"
type textarea "x"
type input "South Point Bob Evans # 2"
type textarea "x"
type input "South Point Bob Evans # 20"
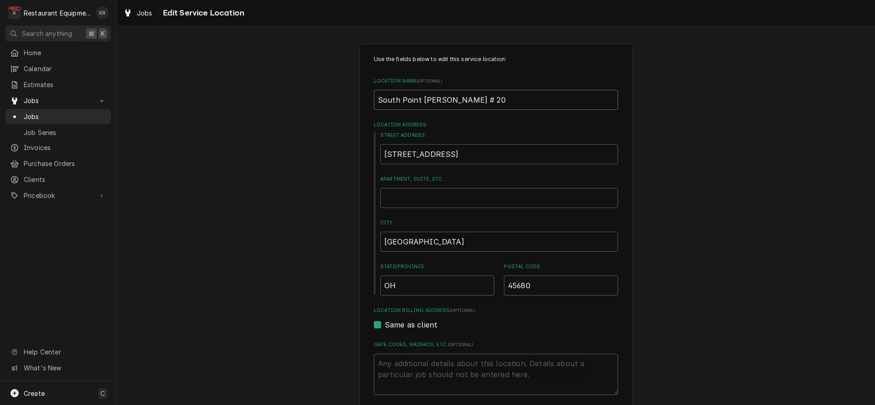
type textarea "x"
type input "South Point Bob Evans # 205"
type textarea "x"
type input "South Point Bob Evans # 2054"
type textarea "x"
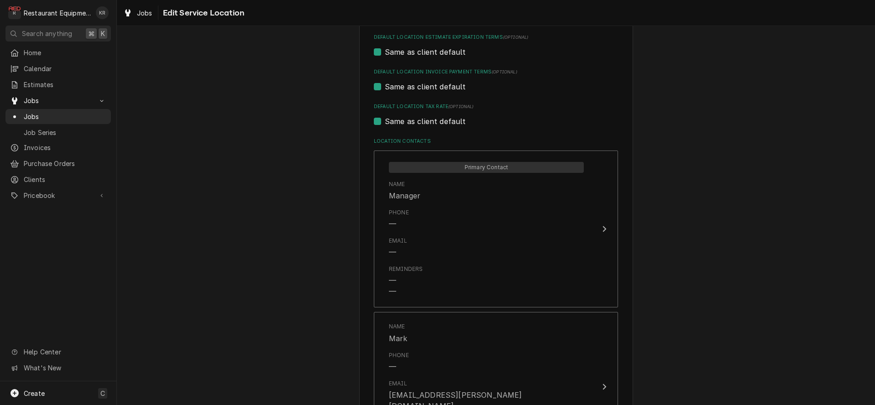
scroll to position [495, 0]
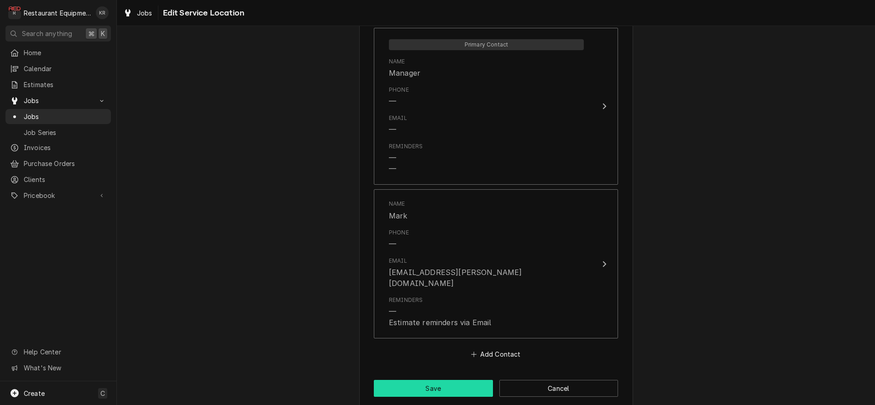
type input "South Point Bob Evans # 2054"
click at [463, 380] on button "Save" at bounding box center [433, 388] width 119 height 17
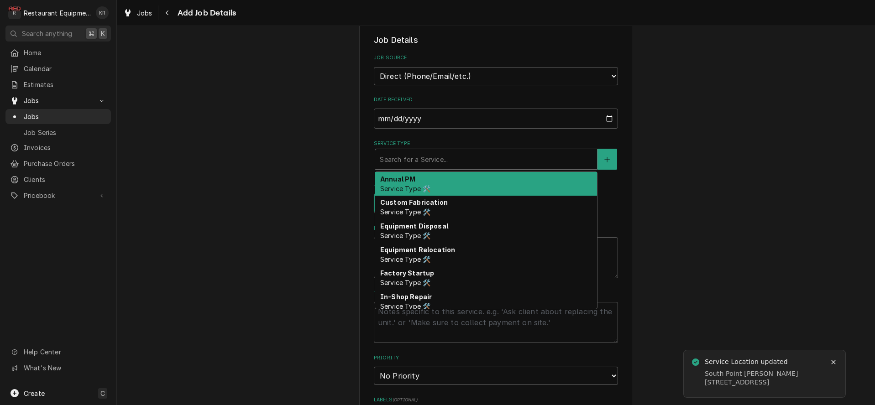
click at [468, 158] on div "Service Type" at bounding box center [486, 159] width 213 height 16
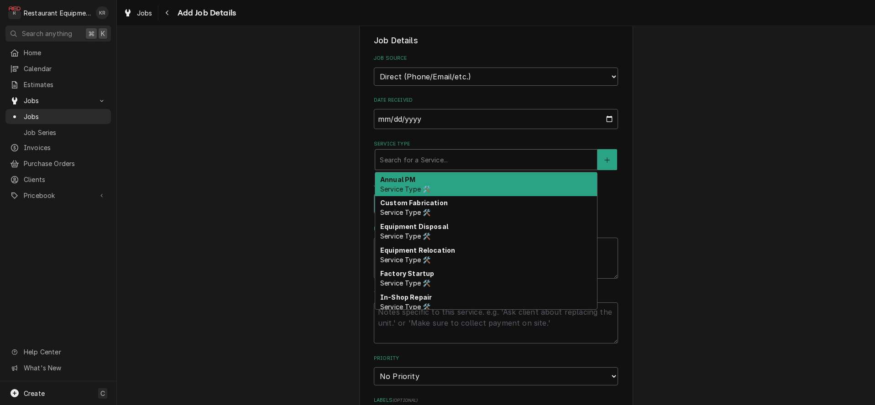
type textarea "x"
type input "s"
type textarea "x"
type input "se"
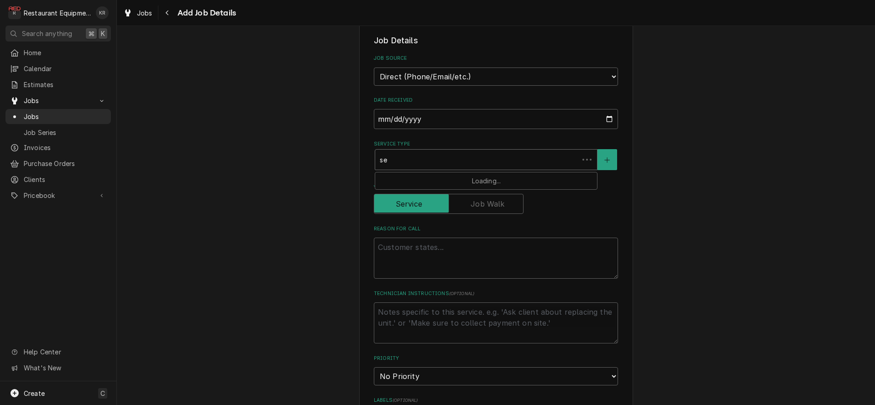
type textarea "x"
type input "sea"
type textarea "x"
type input "seas"
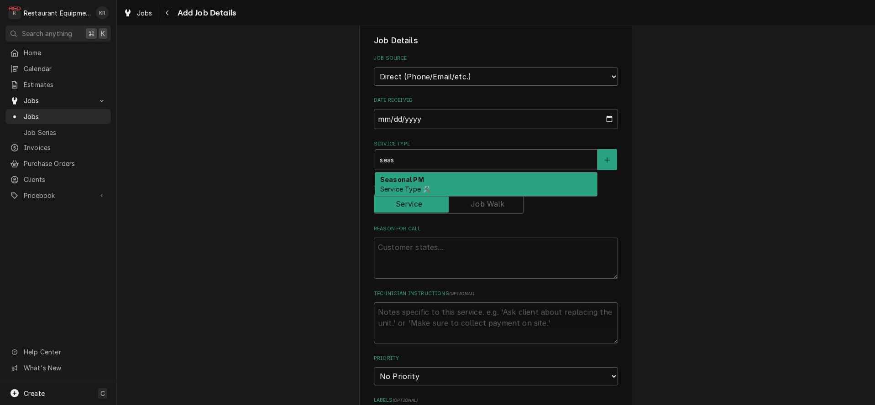
click at [446, 184] on div "Seasonal PM Service Type 🛠️" at bounding box center [486, 185] width 222 height 24
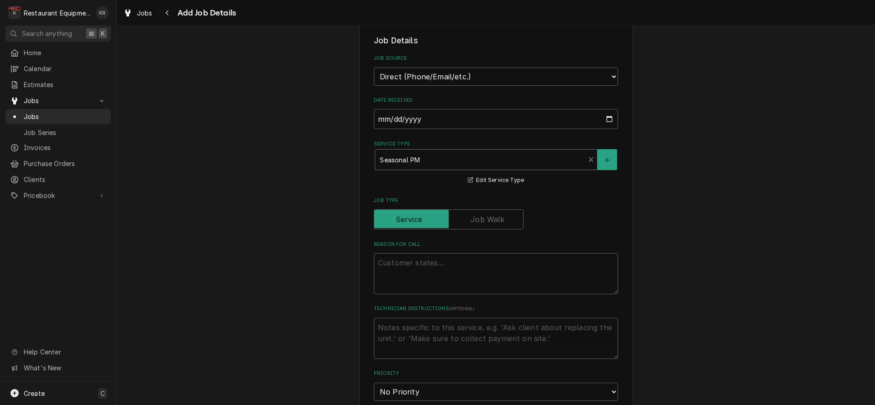
click at [421, 249] on div "Reason For Call" at bounding box center [496, 267] width 244 height 53
click at [426, 272] on textarea "Reason For Call" at bounding box center [496, 273] width 244 height 41
paste textarea "HVAC PM PO-10148434"
type textarea "x"
type textarea "HVAC PM PO-10148434"
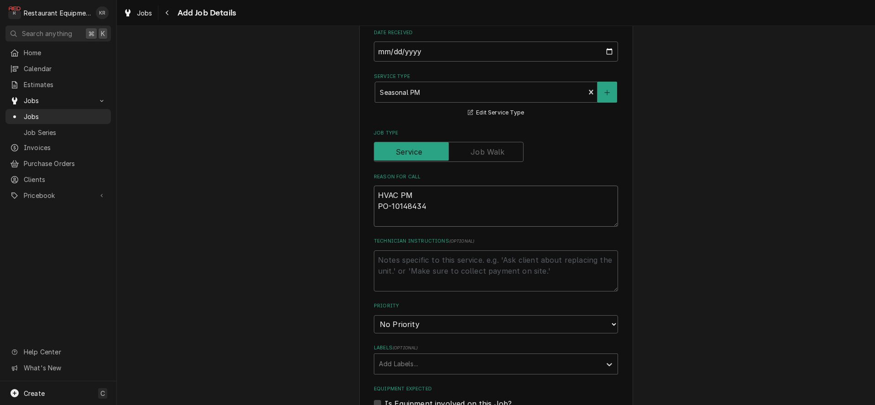
type textarea "x"
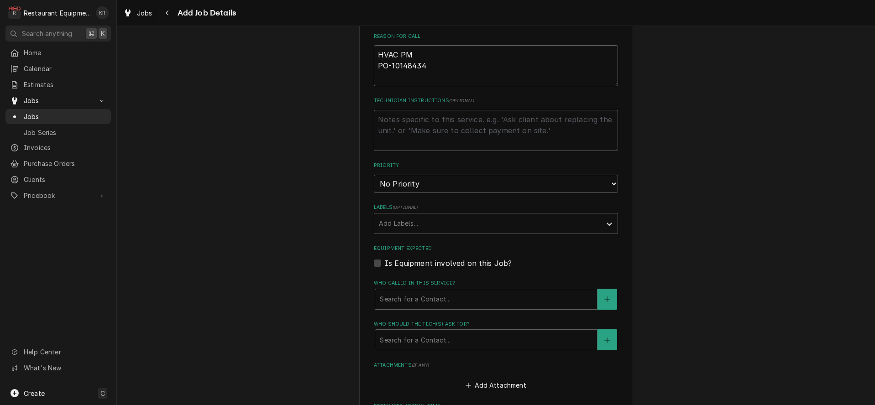
scroll to position [448, 0]
type textarea "HVAC PM PO-10148434"
select select "3"
click option "Medium" at bounding box center [0, 0] width 0 height 0
click at [444, 224] on div "Add Labels..." at bounding box center [487, 220] width 227 height 20
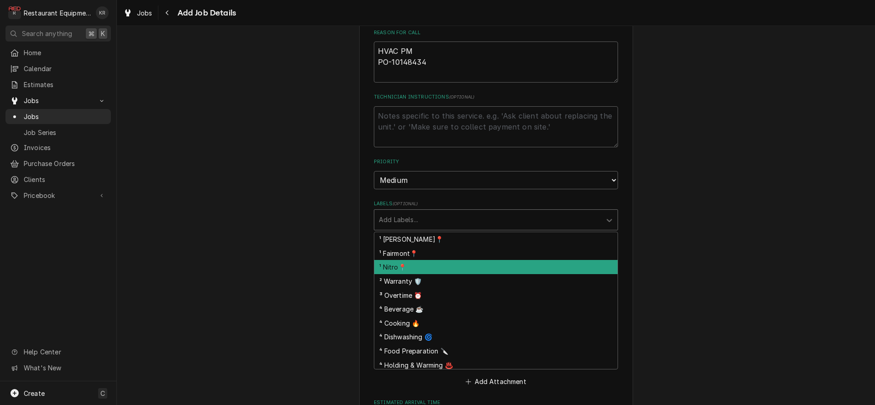
drag, startPoint x: 446, startPoint y: 268, endPoint x: 450, endPoint y: 265, distance: 4.9
click at [446, 267] on div "¹ Nitro📍" at bounding box center [495, 267] width 243 height 14
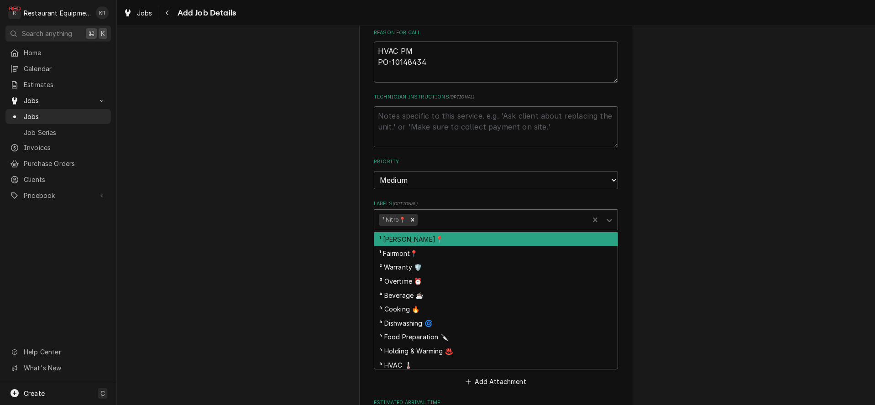
click at [470, 222] on div "Labels" at bounding box center [502, 220] width 165 height 16
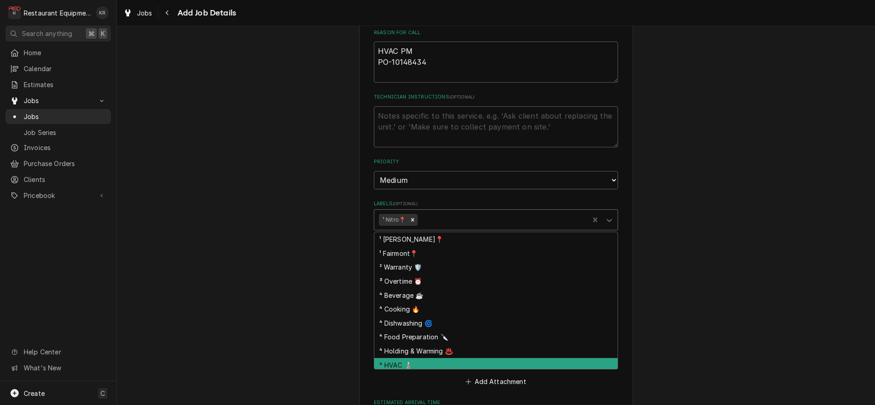
click at [469, 359] on div "⁴ HVAC 🌡️" at bounding box center [495, 365] width 243 height 14
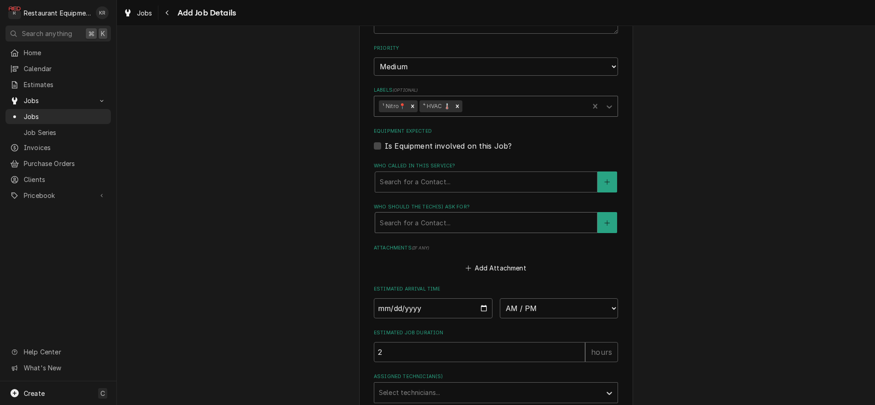
scroll to position [578, 0]
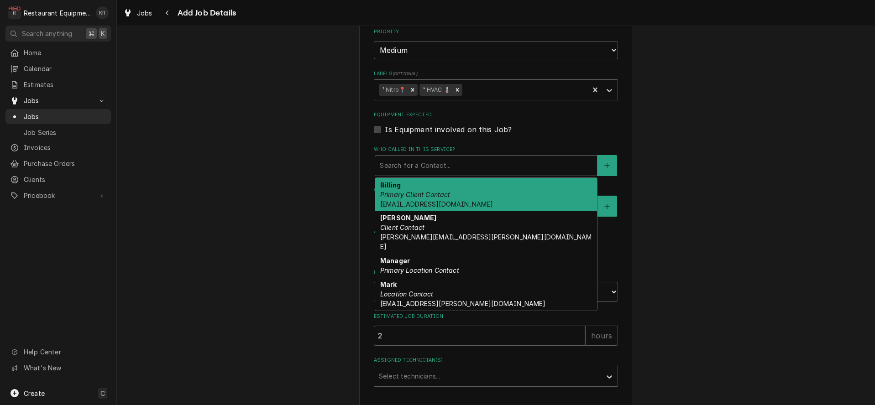
click at [485, 167] on div "Who called in this service?" at bounding box center [486, 165] width 213 height 16
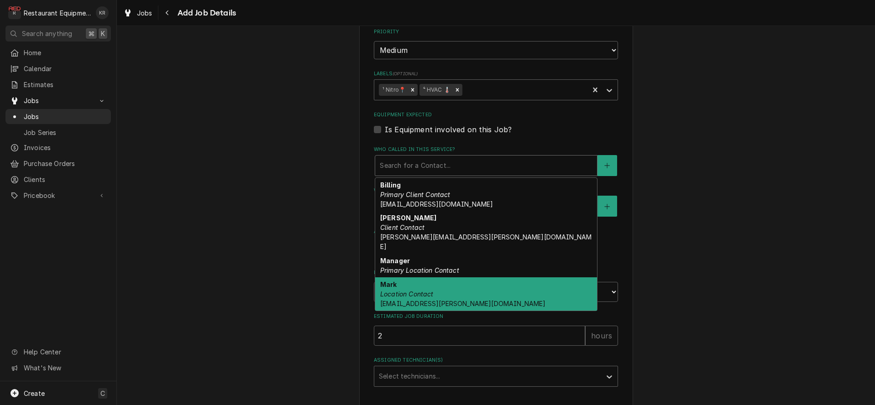
click at [467, 278] on div "Mark Location Contact mark.jaworski@bobevans.com" at bounding box center [486, 294] width 222 height 33
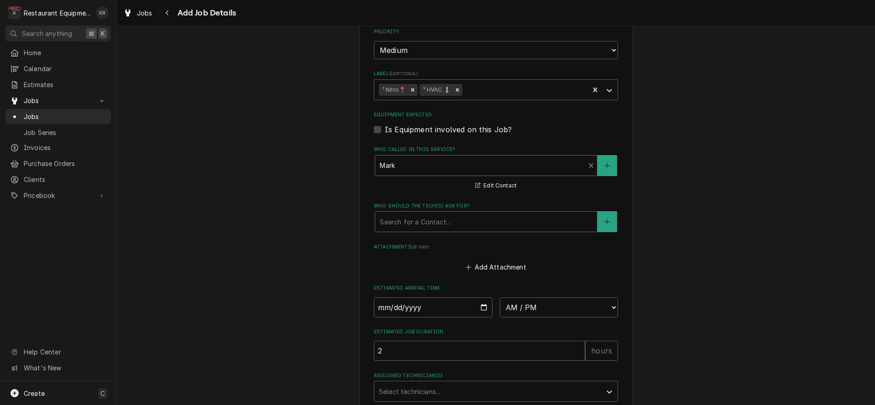
click at [472, 216] on div "Who should the tech(s) ask for?" at bounding box center [486, 222] width 213 height 16
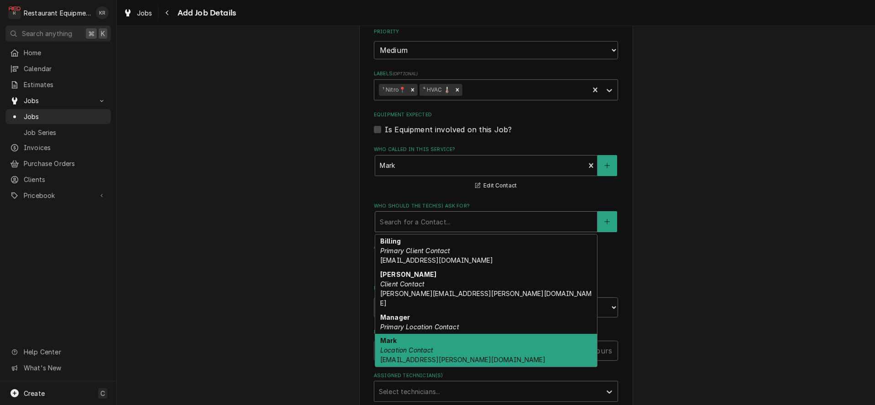
click at [479, 342] on div "Mark Location Contact mark.jaworski@bobevans.com" at bounding box center [486, 350] width 222 height 33
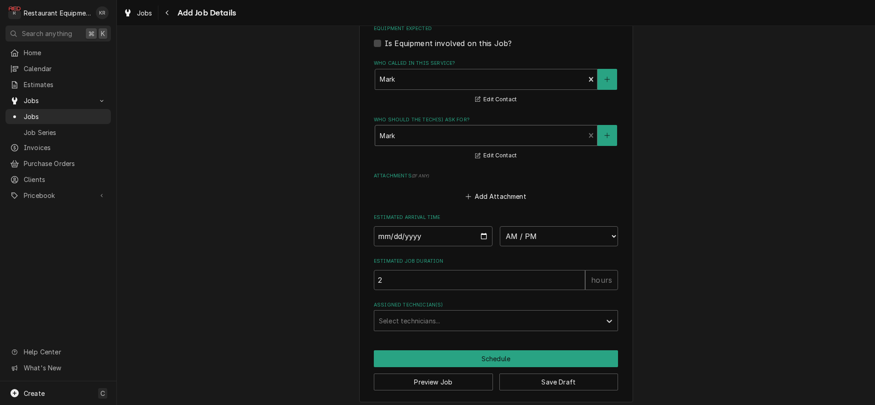
scroll to position [668, 0]
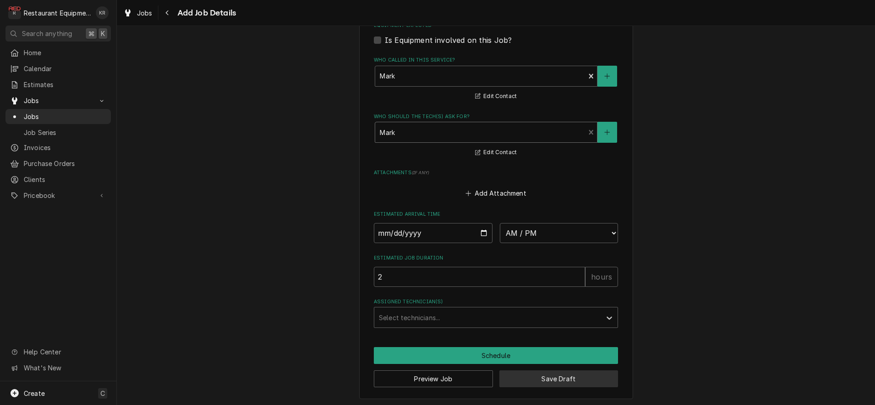
click at [572, 382] on button "Save Draft" at bounding box center [558, 379] width 119 height 17
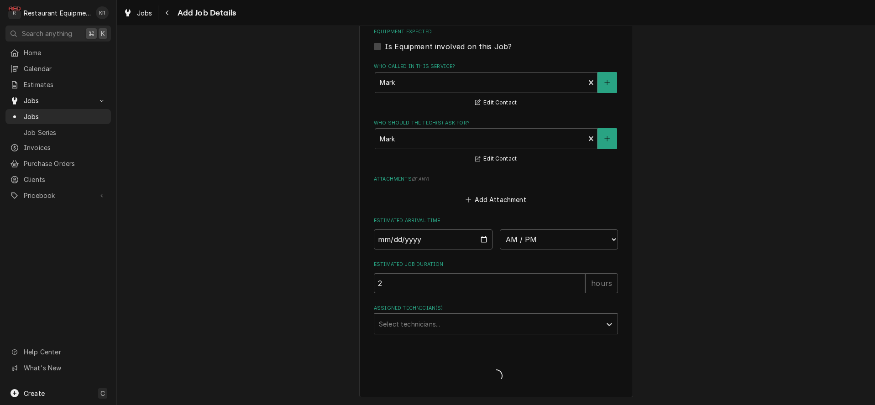
scroll to position [660, 0]
type textarea "x"
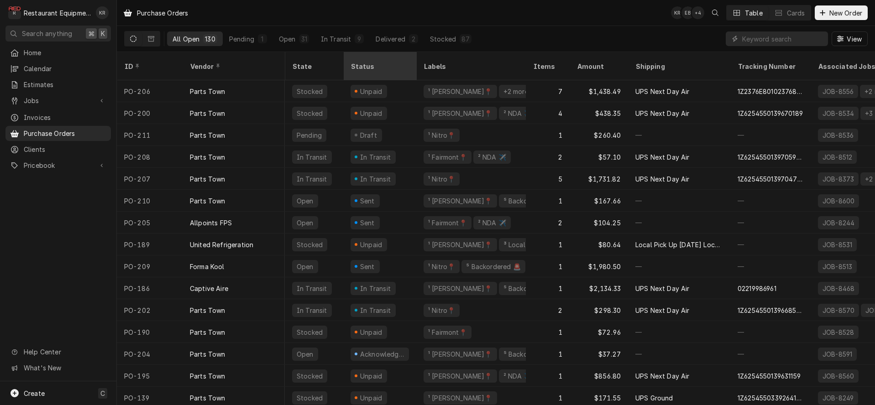
scroll to position [0, 17]
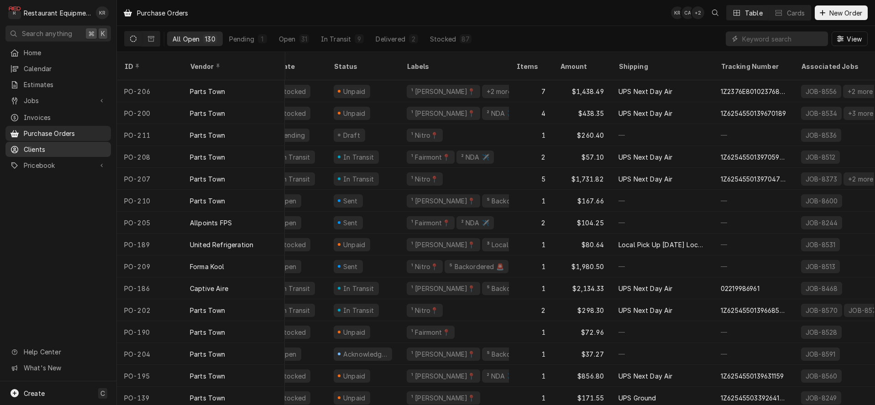
click at [38, 149] on span "Clients" at bounding box center [65, 150] width 83 height 10
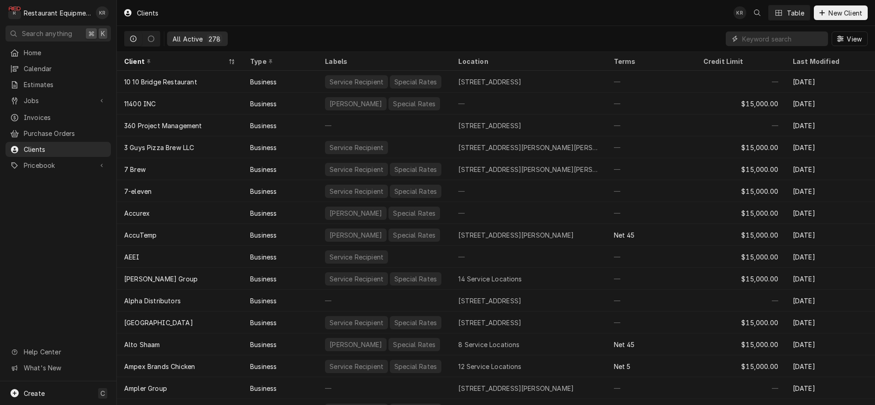
click at [770, 41] on input "Dynamic Content Wrapper" at bounding box center [782, 38] width 81 height 15
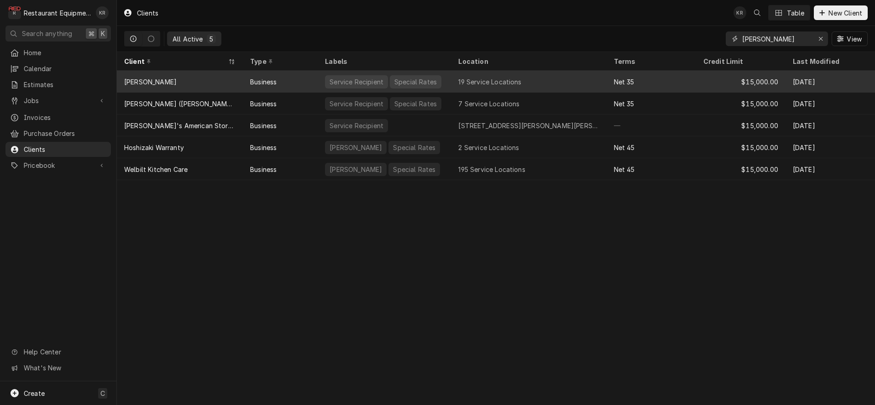
type input "bob"
click at [285, 84] on div "Business" at bounding box center [280, 82] width 75 height 22
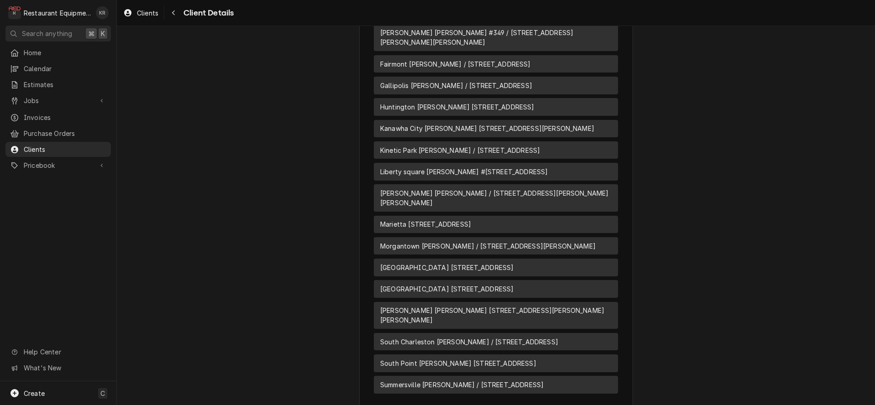
scroll to position [625, 0]
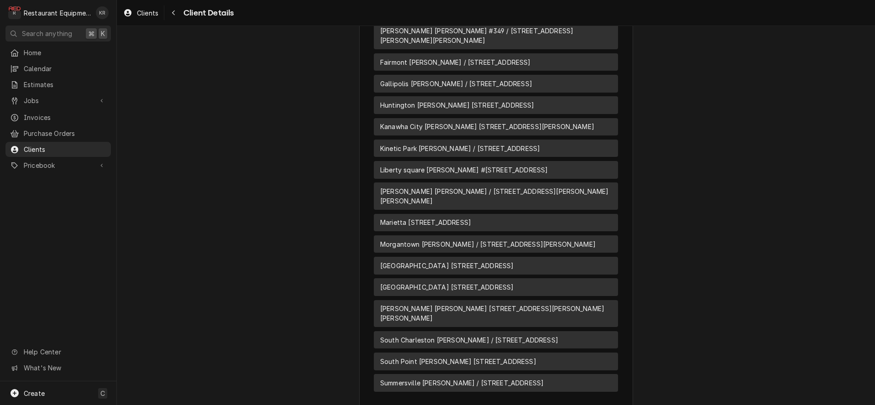
click at [478, 122] on span "Kanawha City [PERSON_NAME] [STREET_ADDRESS][PERSON_NAME]" at bounding box center [487, 127] width 214 height 10
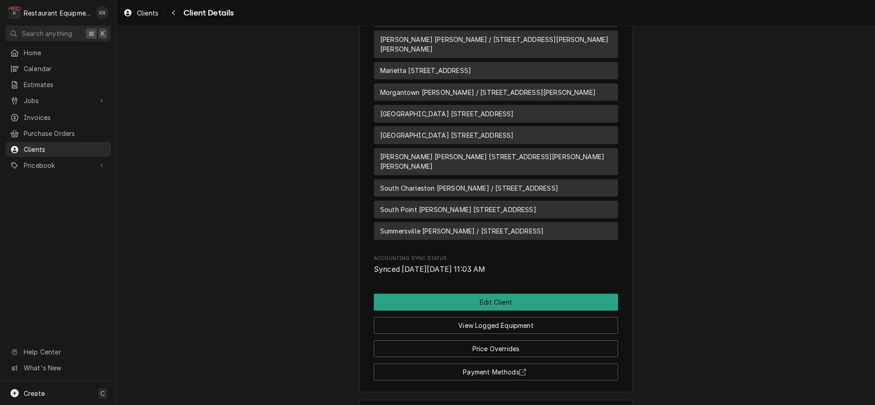
scroll to position [801, 0]
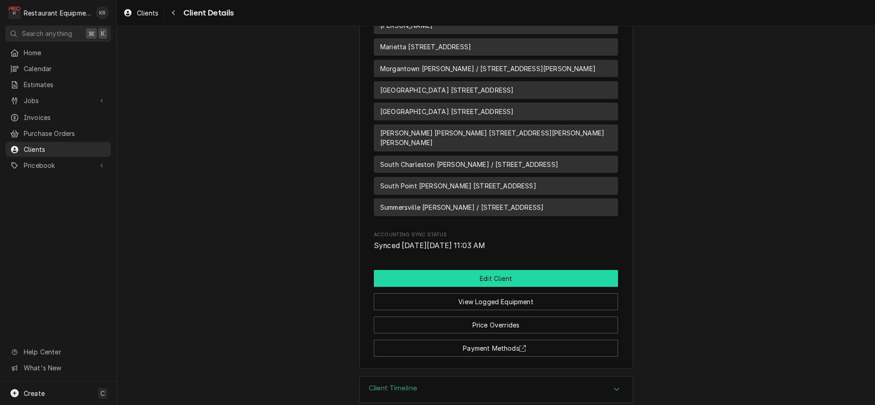
click at [502, 270] on button "Edit Client" at bounding box center [496, 278] width 244 height 17
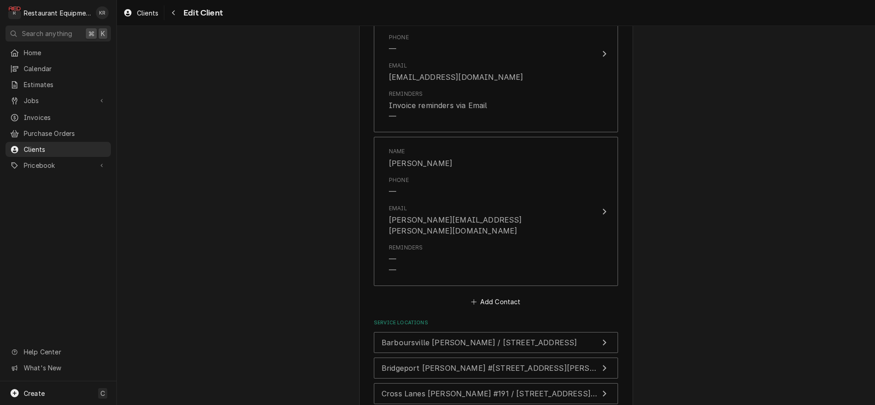
scroll to position [786, 0]
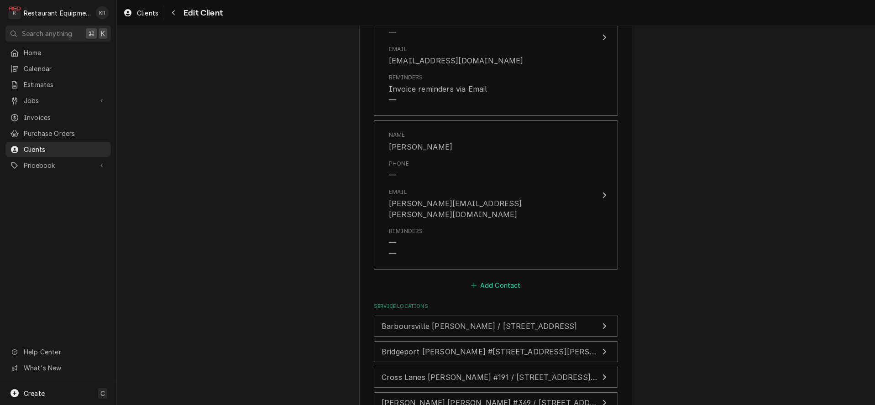
click at [494, 279] on button "Add Contact" at bounding box center [496, 285] width 52 height 13
type textarea "x"
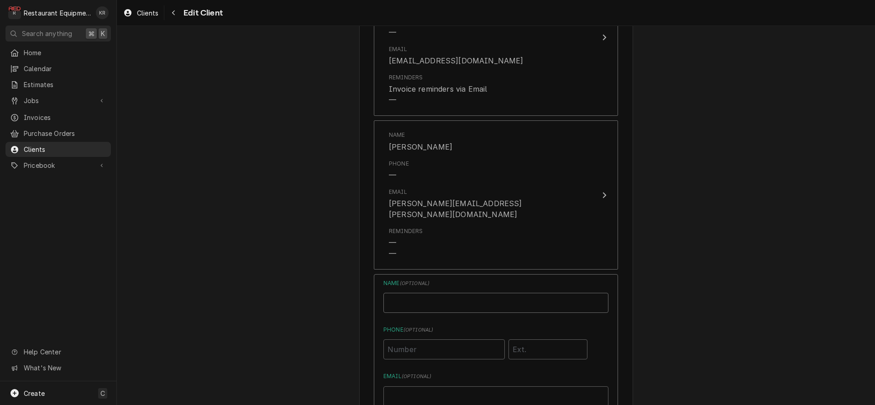
click at [436, 293] on input "Business Name" at bounding box center [495, 303] width 225 height 20
type input "Shawn Modesitt"
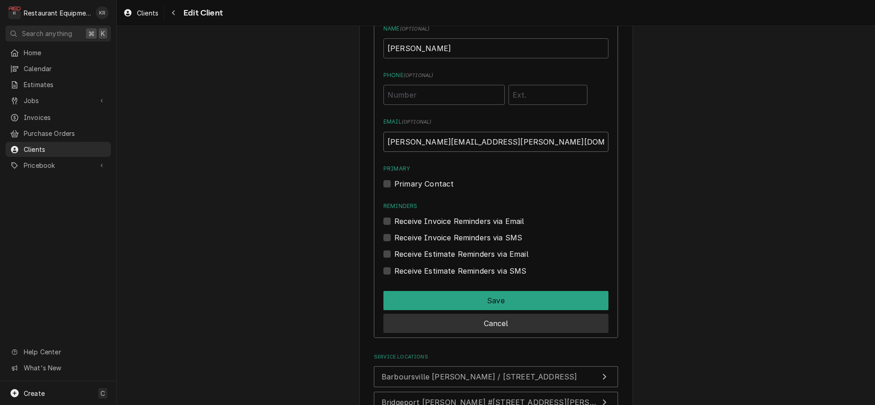
scroll to position [1046, 0]
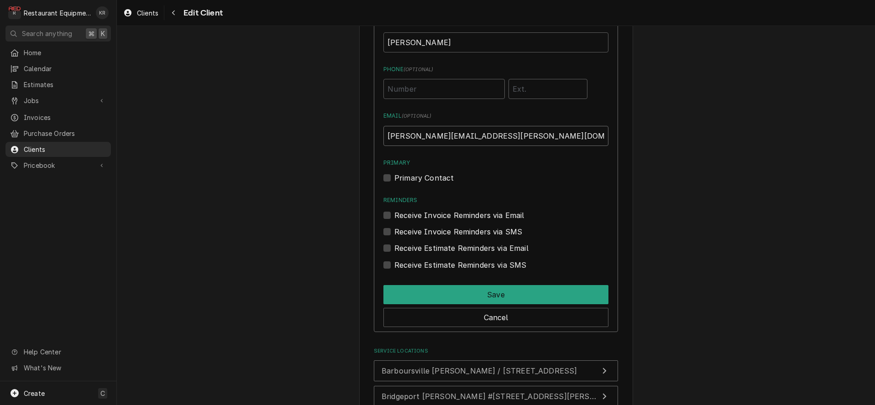
type input "shawn.modesitt@bobevans.com"
click at [394, 210] on label "Receive Invoice Reminders via Email" at bounding box center [459, 215] width 130 height 11
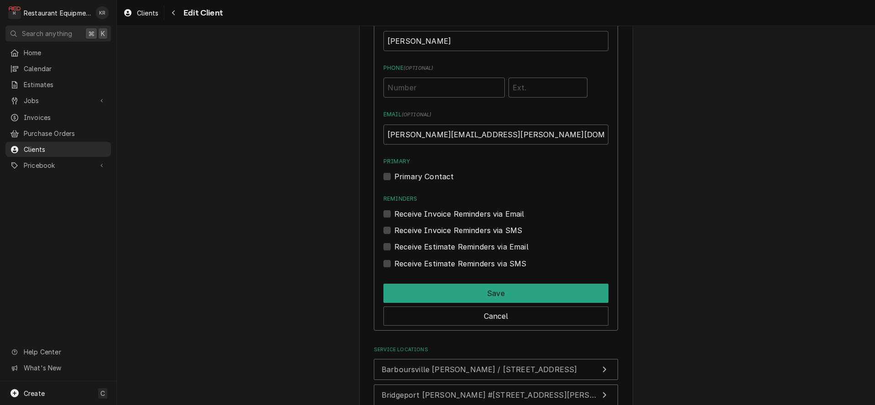
click at [394, 209] on label "Receive Invoice Reminders via Email" at bounding box center [459, 214] width 130 height 11
click at [394, 209] on input "Reminders" at bounding box center [506, 219] width 225 height 20
checkbox input "true"
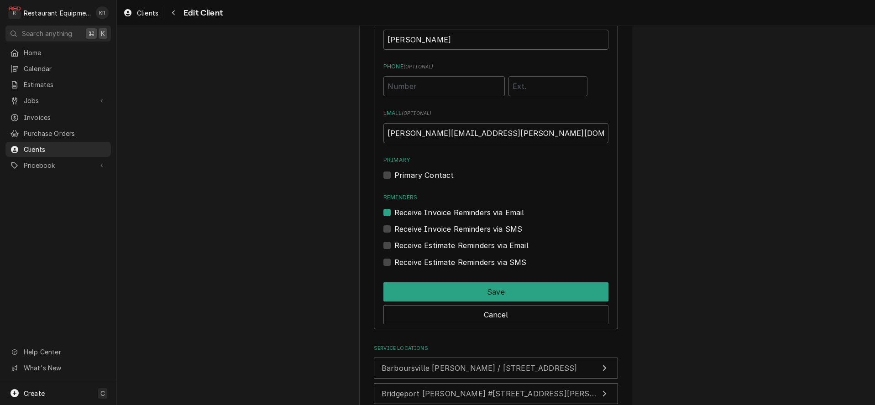
click at [394, 240] on label "Receive Estimate Reminders via Email" at bounding box center [461, 245] width 134 height 11
click at [394, 240] on input "Contact Edit Form" at bounding box center [506, 250] width 225 height 20
checkbox input "true"
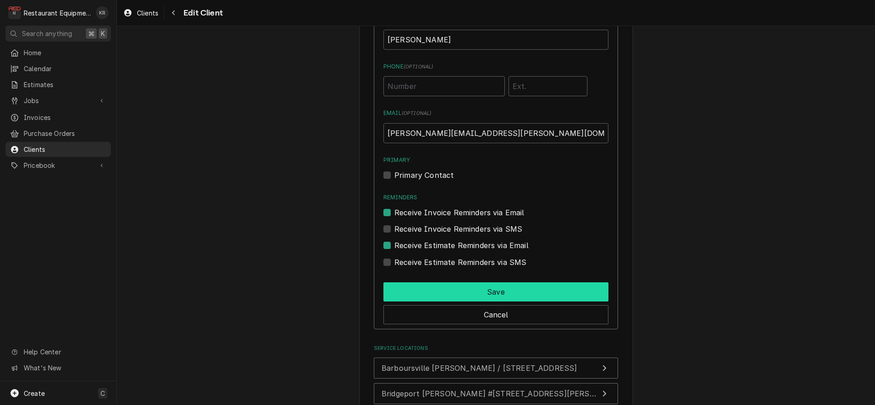
click at [474, 288] on button "Save" at bounding box center [495, 292] width 225 height 19
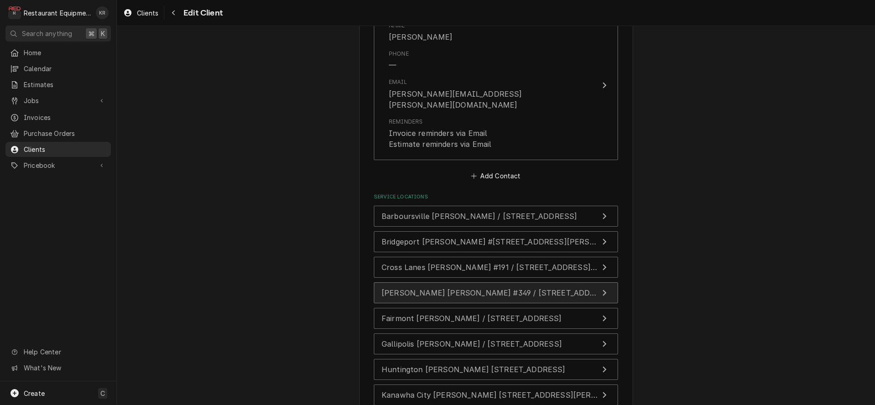
scroll to position [1186, 0]
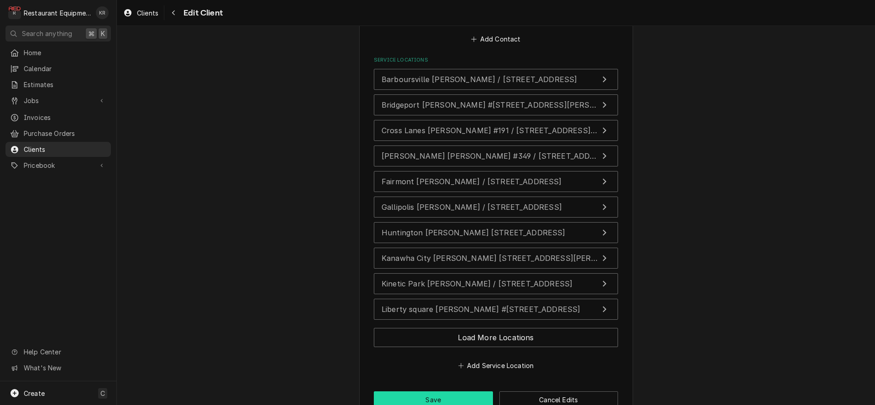
click at [433, 392] on button "Save" at bounding box center [433, 400] width 119 height 17
type textarea "x"
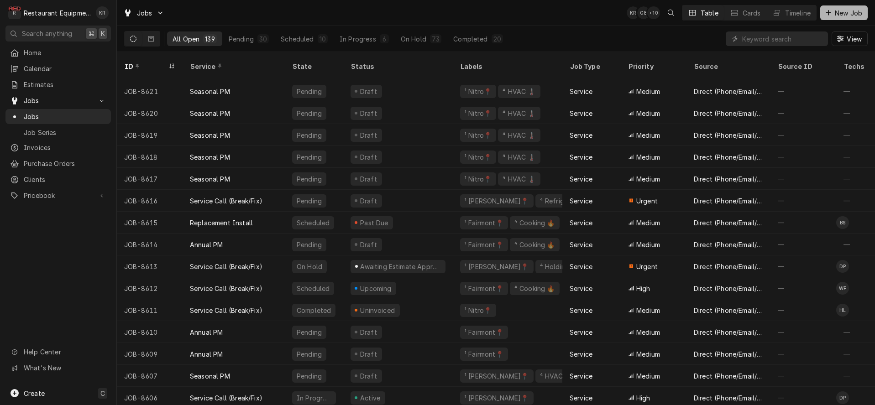
click at [841, 13] on span "New Job" at bounding box center [848, 13] width 31 height 10
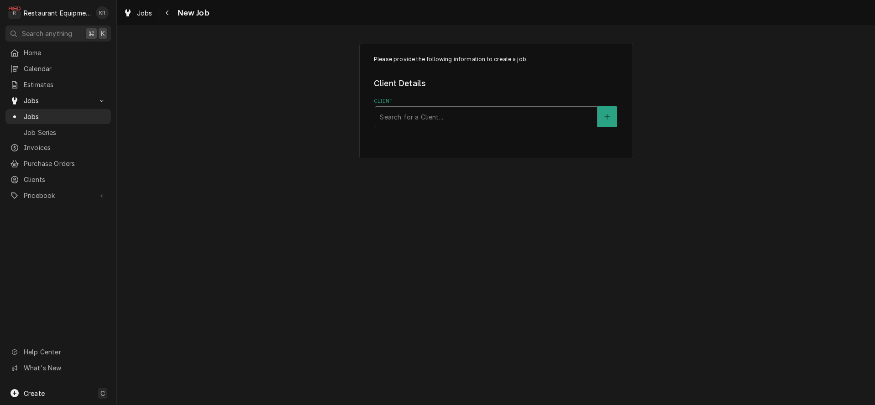
click at [439, 120] on div "Client" at bounding box center [486, 117] width 213 height 16
type input "pizza sta"
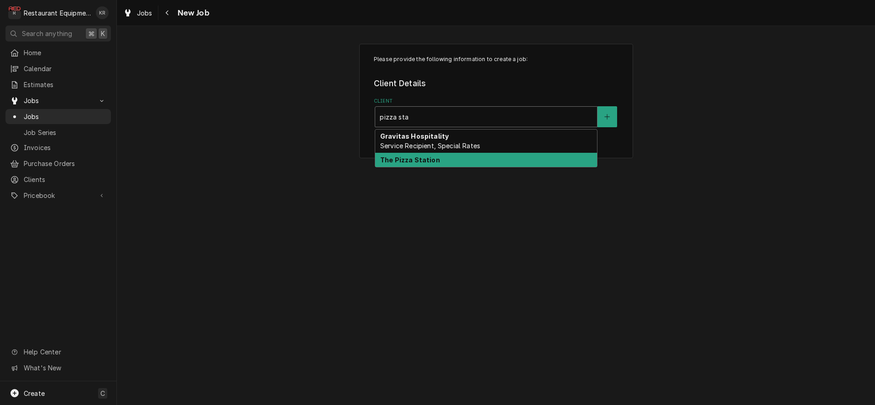
click at [437, 160] on div "The Pizza Station" at bounding box center [486, 160] width 222 height 14
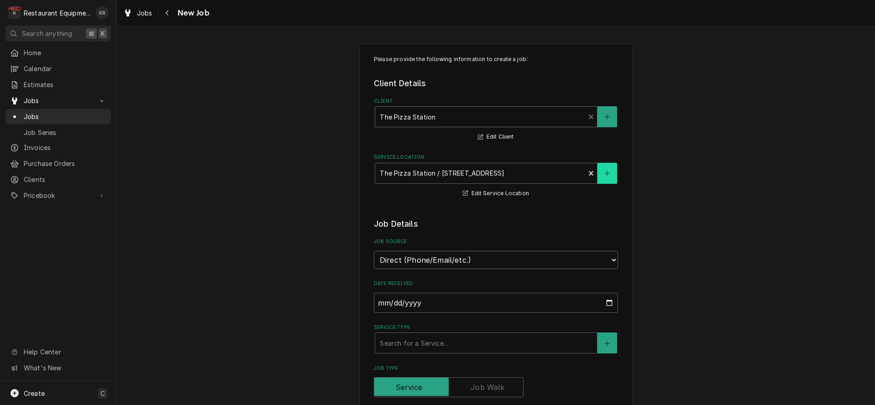
click at [608, 174] on icon "Create New Location" at bounding box center [606, 173] width 5 height 6
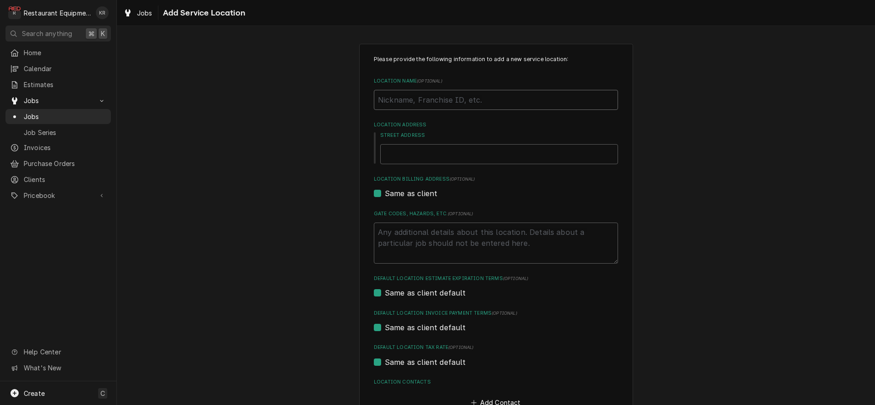
click at [451, 105] on input "Location Name ( optional )" at bounding box center [496, 100] width 244 height 20
type textarea "x"
type input "T"
type textarea "x"
type input "The"
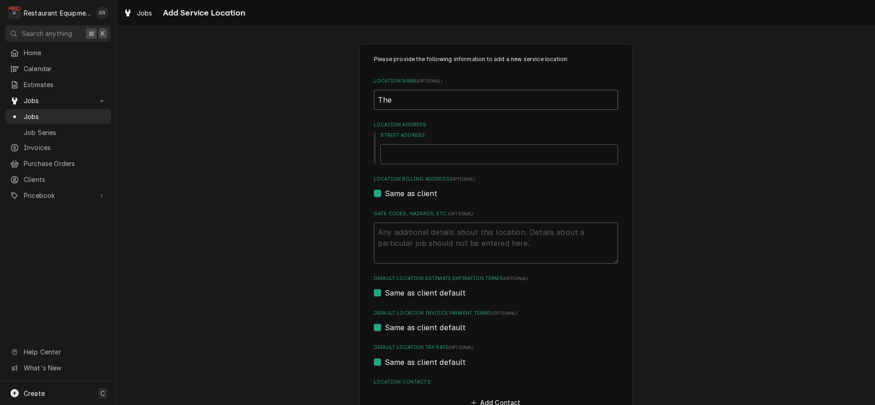
type textarea "x"
type input "The"
type textarea "x"
type input "The P"
type textarea "x"
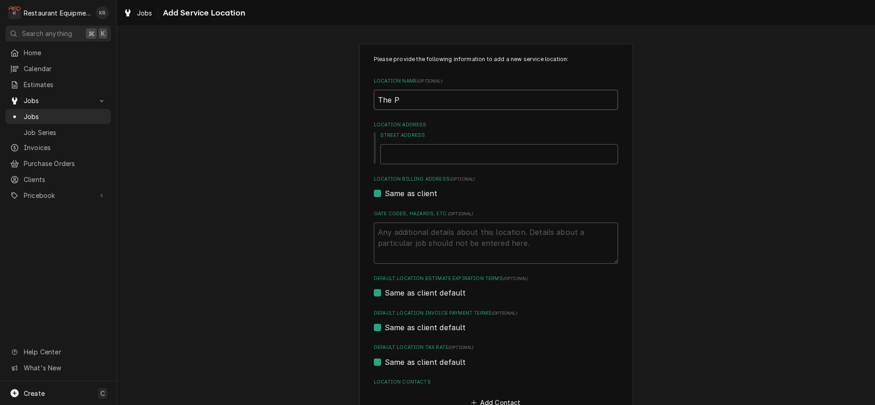
type input "The Pi"
type textarea "x"
type input "The Piz"
type textarea "x"
type input "The Pizz"
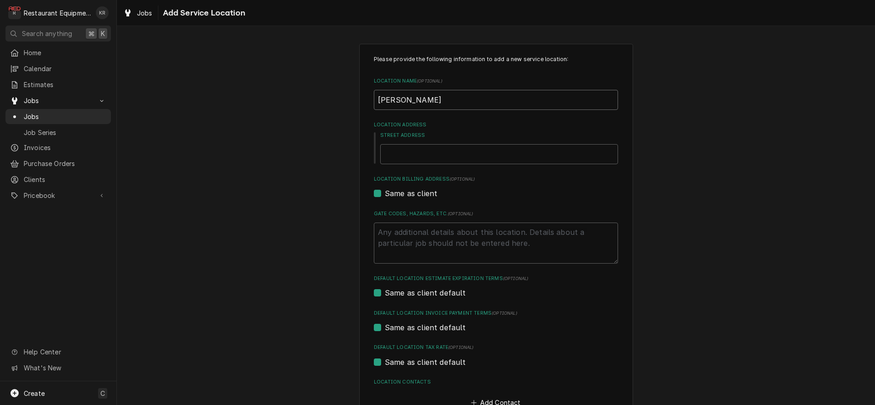
type textarea "x"
type input "The Pizza"
type textarea "x"
type input "The Pizza"
type textarea "x"
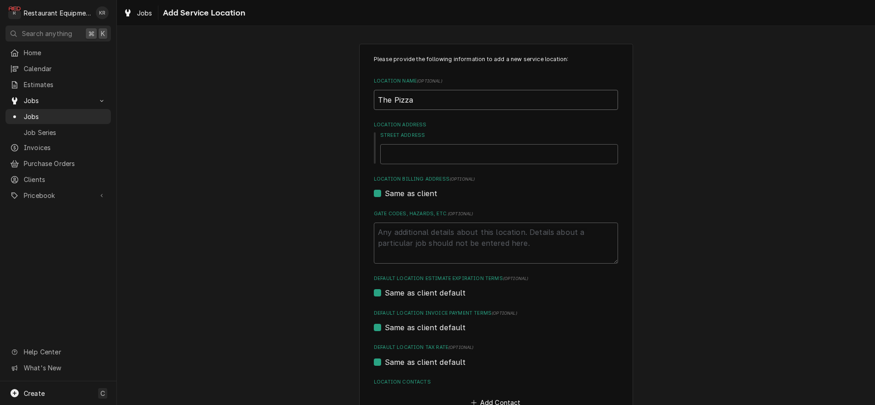
type input "The Pizza S"
type textarea "x"
type input "The Pizza St"
type textarea "x"
type input "The Pizza Sta"
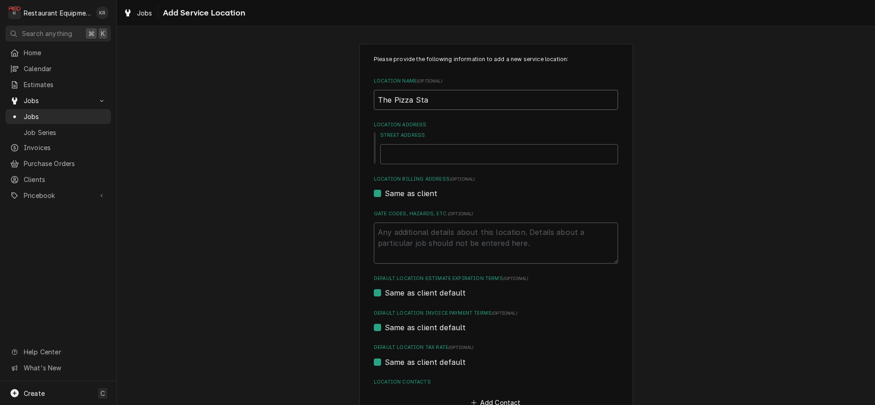
type textarea "x"
type input "The Pizza Stat"
type textarea "x"
type input "The Pizza Stati"
type textarea "x"
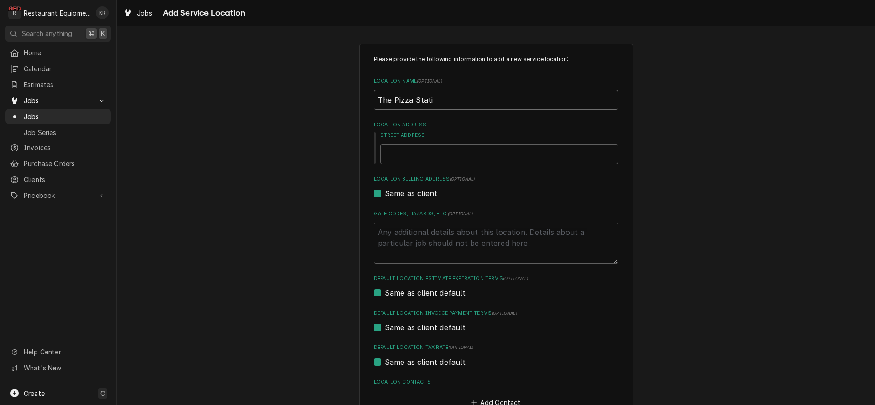
type input "The Pizza Statio"
type textarea "x"
type input "The Pizza Station"
type textarea "x"
type input "The Pizza Station"
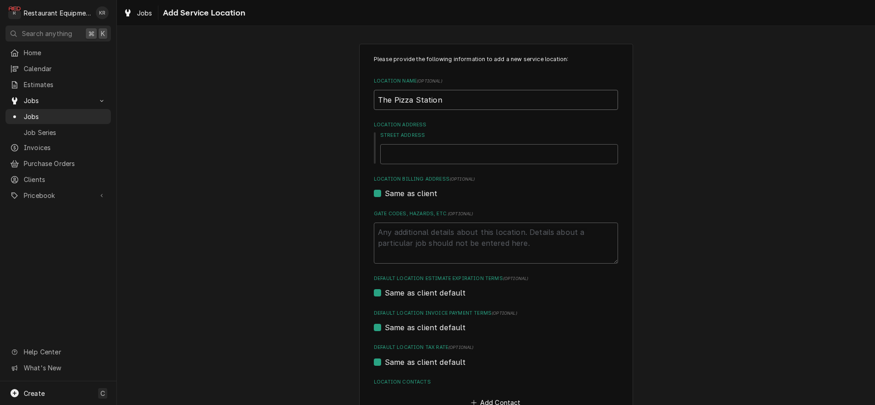
type textarea "x"
type input "The Pizza Station"
type textarea "x"
type input "The Pizza Station-"
type textarea "x"
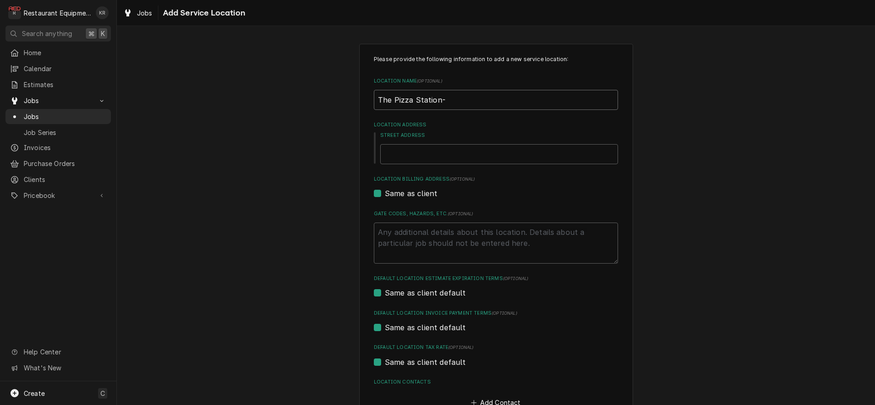
type input "The Pizza Station-S"
type textarea "x"
type input "The Pizza Station-St"
type textarea "x"
type input "The Pizza Station-St."
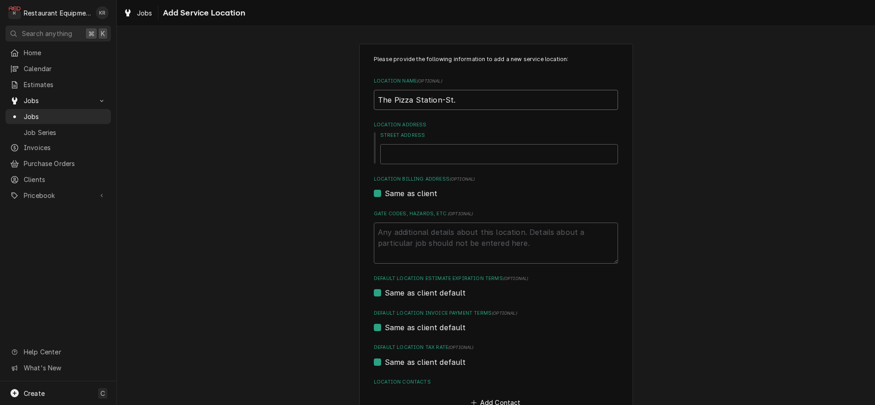
type textarea "x"
type input "The Pizza Station-St."
type textarea "x"
type input "The Pizza Station-St. M"
type textarea "x"
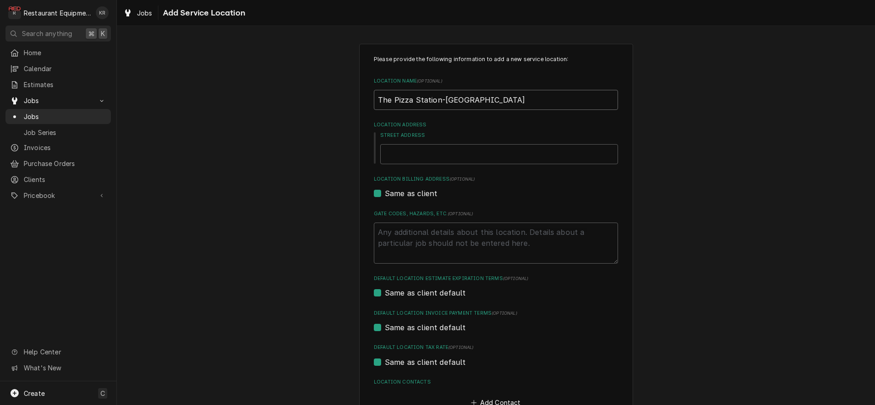
type input "The Pizza Station-St. Ma"
type textarea "x"
type input "The Pizza Station-St. Mar"
type textarea "x"
type input "The Pizza Station-St. Mary"
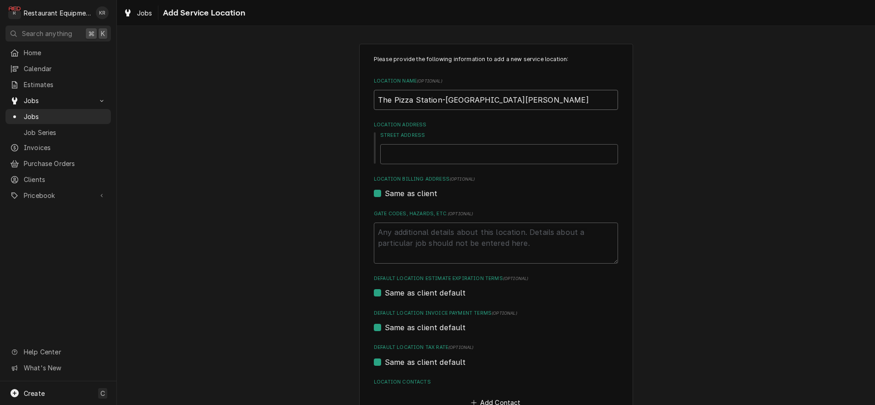
type textarea "x"
type input "The Pizza Station-St. Marys"
type textarea "x"
type input "The Pizza Station-St. Mary"
type textarea "x"
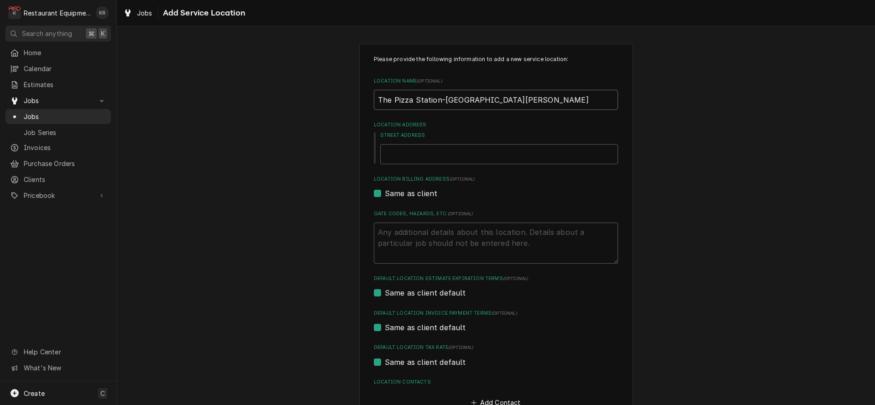
type input "The Pizza Station-St. Mary'"
type textarea "x"
type input "The Pizza Station-St. Mary's"
type textarea "x"
type input "The Pizza Station-St. Mary's"
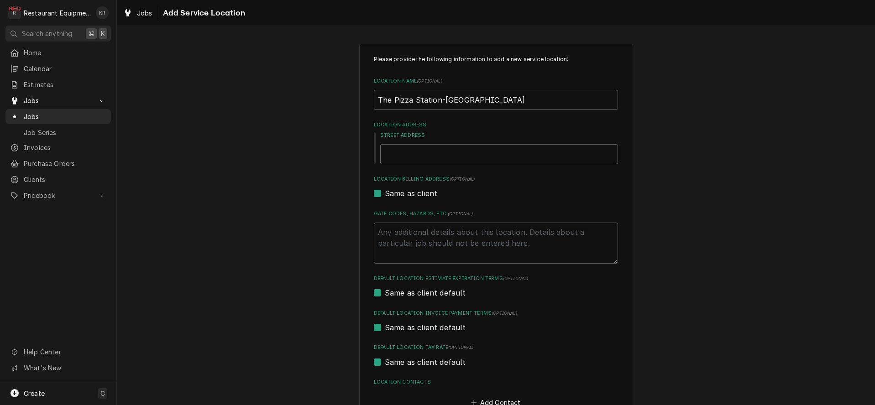
type textarea "x"
type input "2"
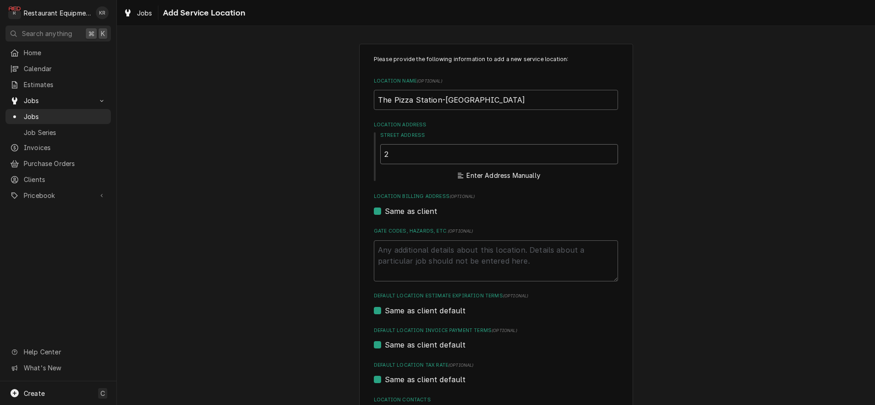
type textarea "x"
type input "20"
type textarea "x"
type input "206"
type textarea "x"
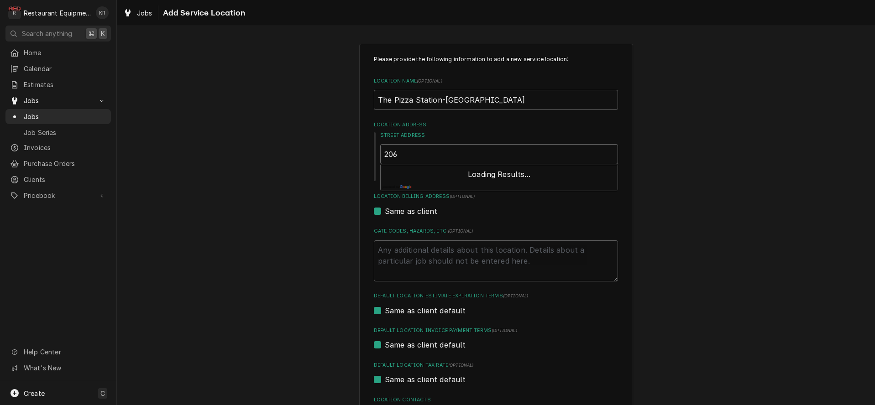
type input "206"
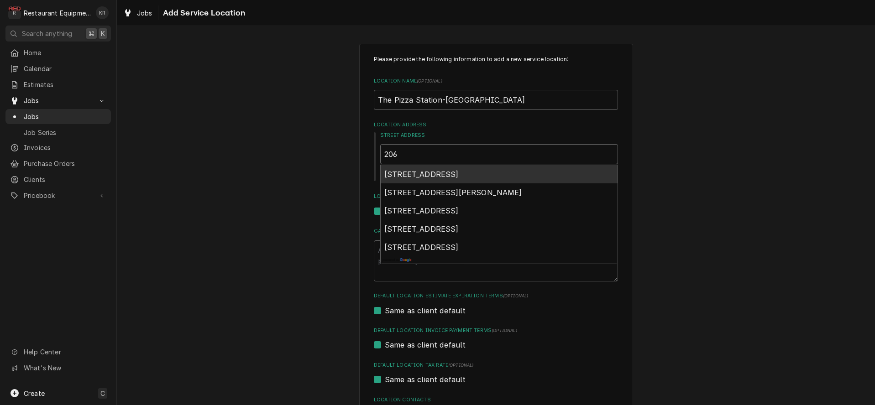
type textarea "x"
type input "206 L"
type textarea "x"
type input "206 La"
type textarea "x"
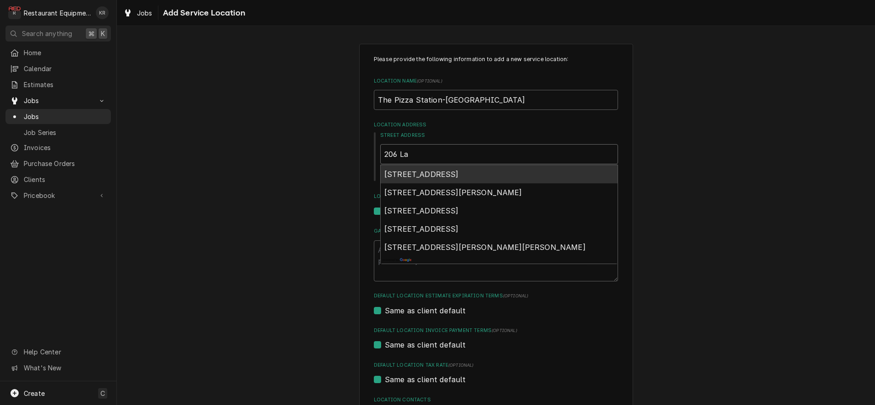
type input "206 Lay"
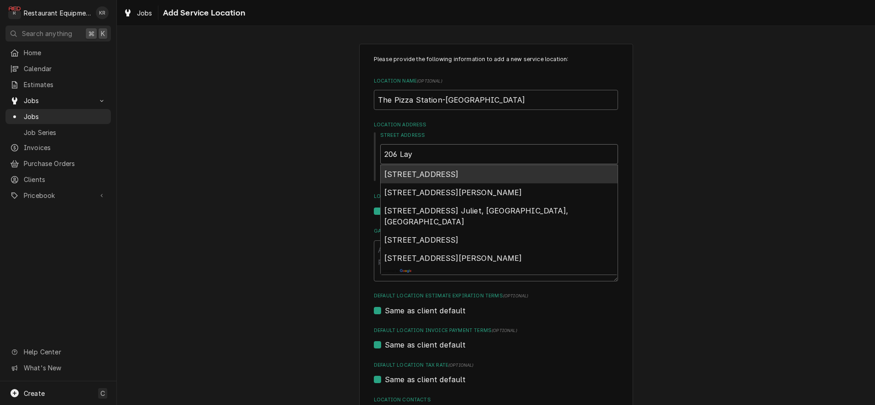
type textarea "x"
type input "206 Laf"
type textarea "x"
type input "206 Lafa"
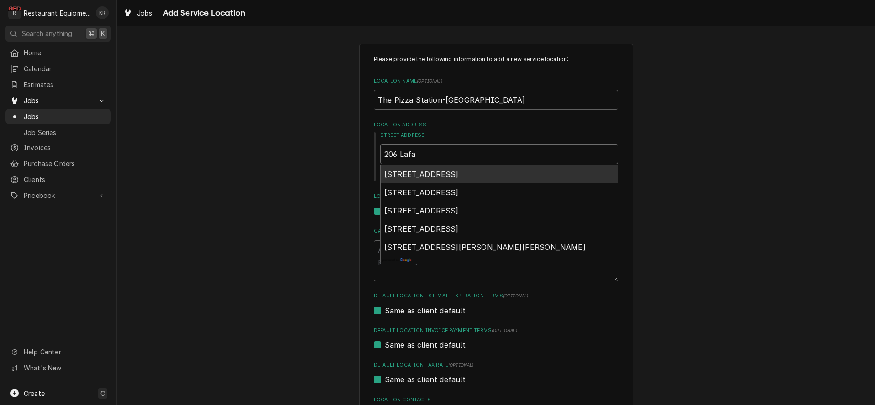
type textarea "x"
type input "206 Lafat"
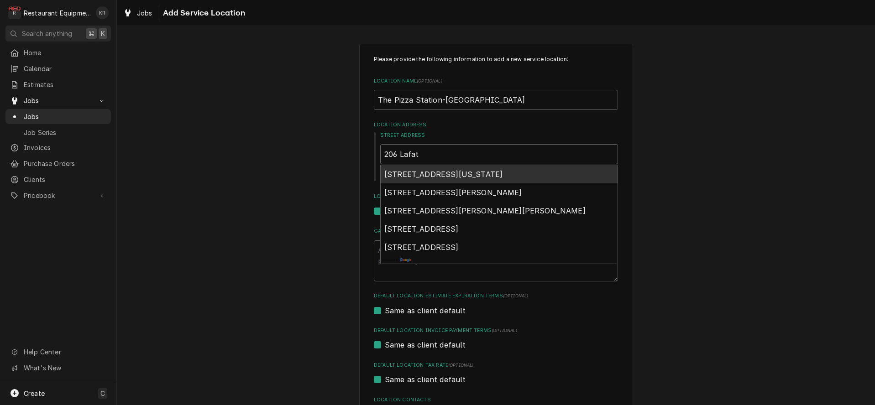
type textarea "x"
type input "206 Lafa"
type textarea "x"
type input "206 Lafay"
type textarea "x"
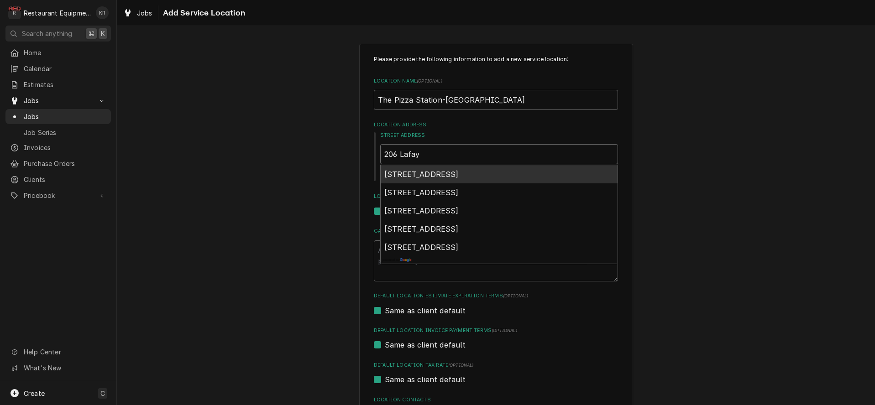
type input "206 Lafaye"
type textarea "x"
type input "206 Lafayet"
type textarea "x"
type input "206 Lafayett"
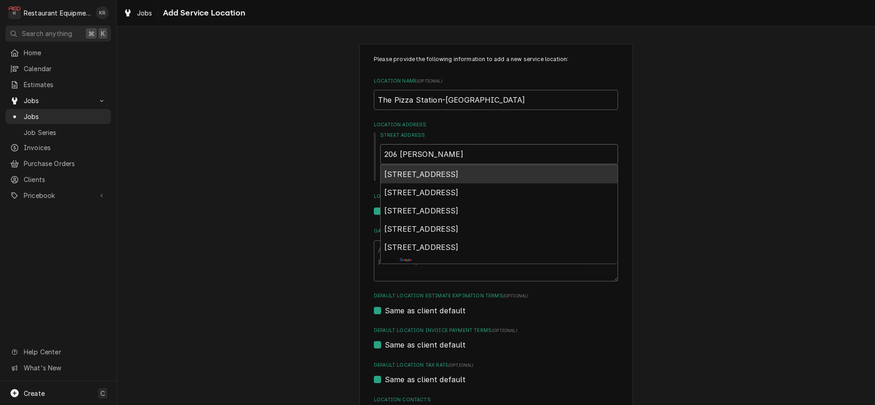
type textarea "x"
type input "206 Lafayette"
type textarea "x"
type input "206 Lafayett"
type textarea "x"
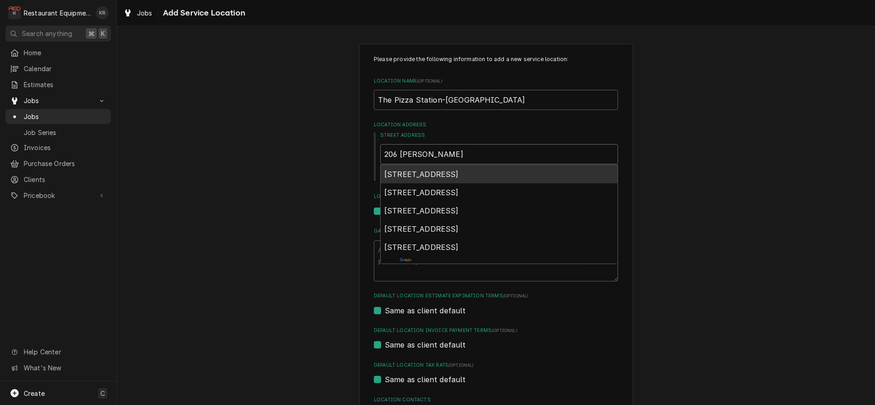
type input "206 Lafayett"
type textarea "x"
type input "206 Lafayett"
type textarea "x"
type input "206 Lafayette"
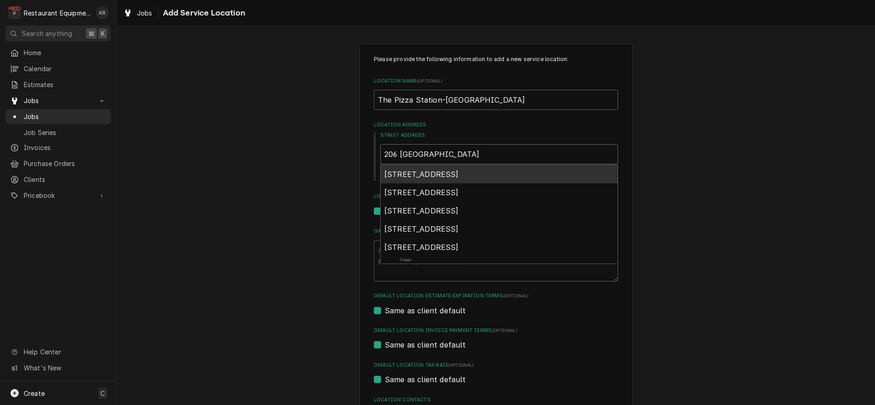
type textarea "x"
type input "206 Lafayette"
type textarea "x"
type input "206 Lafayette S"
type textarea "x"
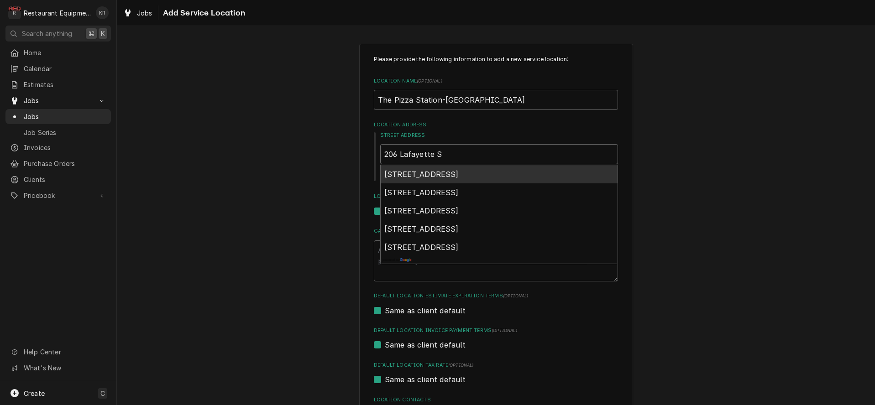
type input "206 Lafayette St"
type textarea "x"
type input "206 Lafayette St"
click at [433, 175] on span "206 Lafayette St, Saint Marys, WV, USA" at bounding box center [421, 174] width 74 height 9
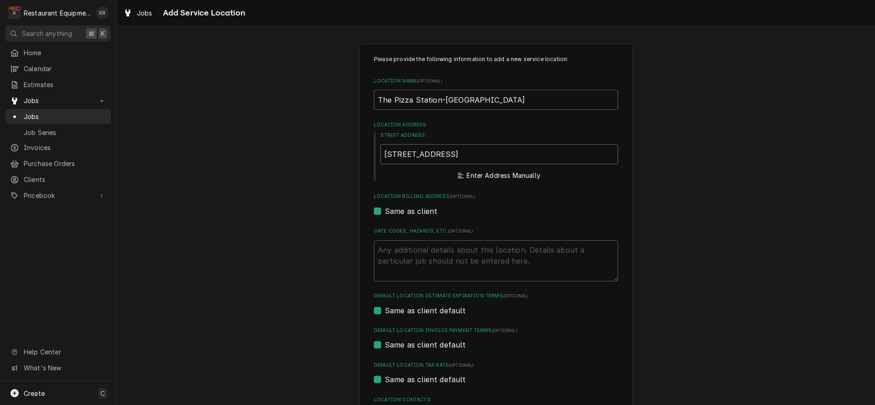
type textarea "x"
type input "206 Lafayette St"
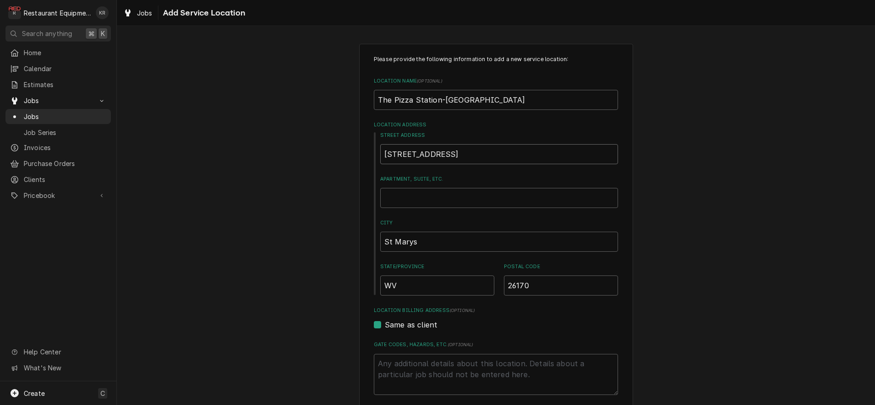
type textarea "x"
type input "206 Lafayette St"
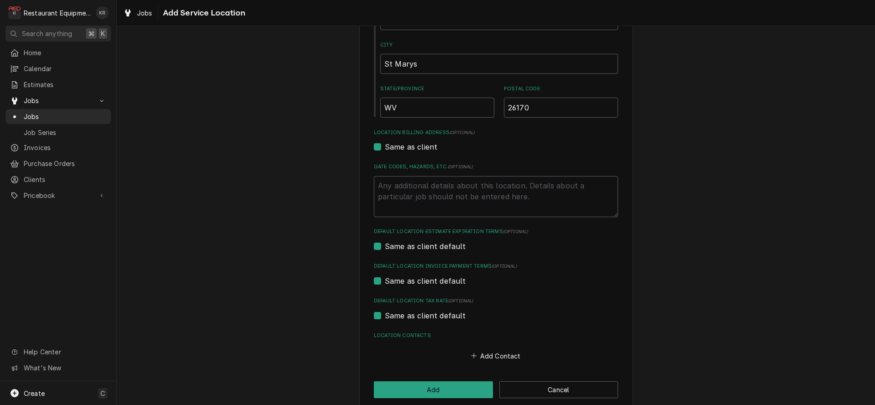
scroll to position [191, 0]
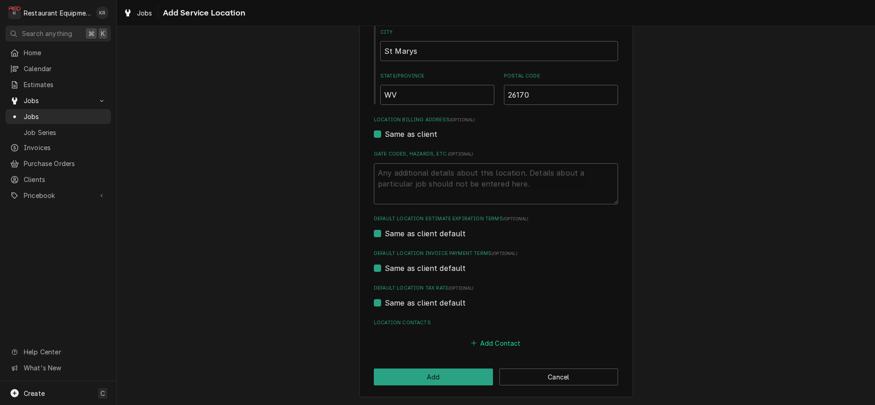
click at [492, 344] on button "Add Contact" at bounding box center [496, 343] width 52 height 13
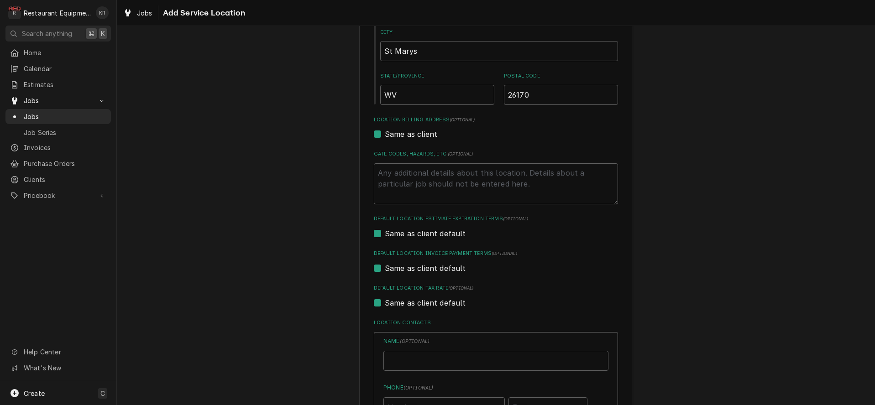
type textarea "x"
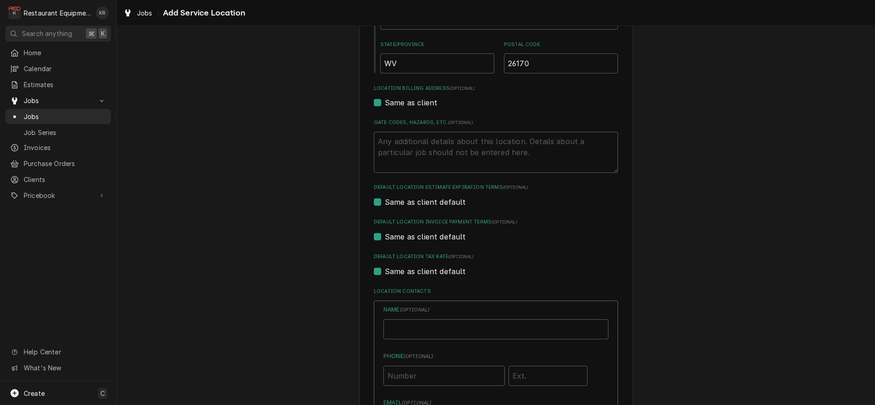
scroll to position [223, 0]
click at [432, 324] on input "Location Name ( optional )" at bounding box center [495, 329] width 225 height 20
type input "Justin"
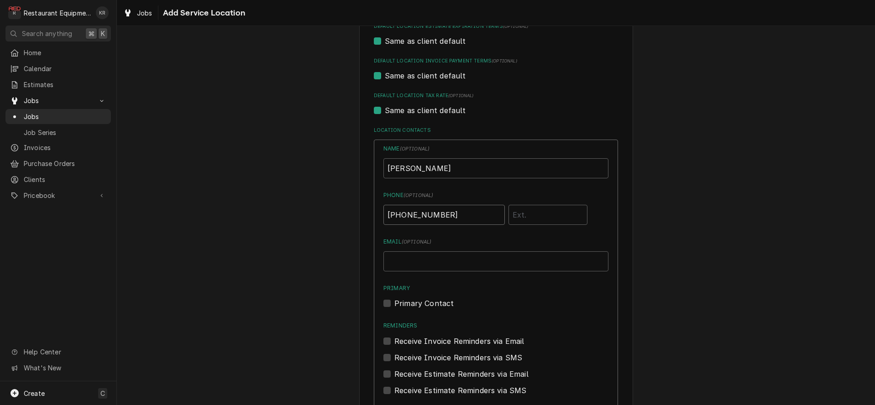
scroll to position [396, 0]
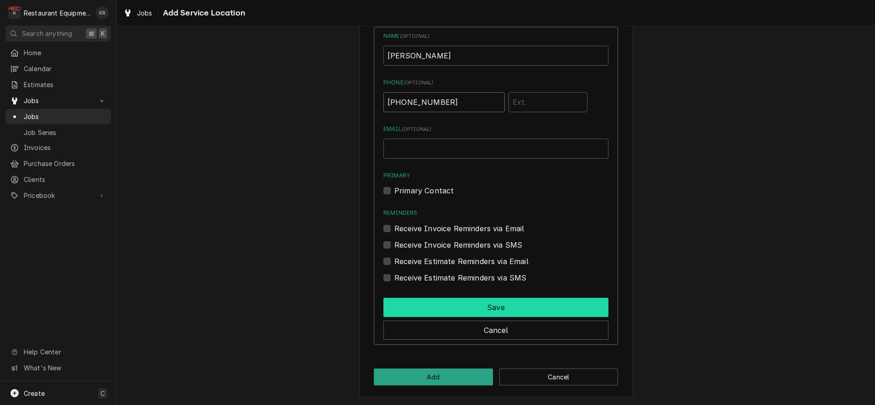
type input "(304) 588-0921"
click at [505, 309] on button "Save" at bounding box center [495, 307] width 225 height 19
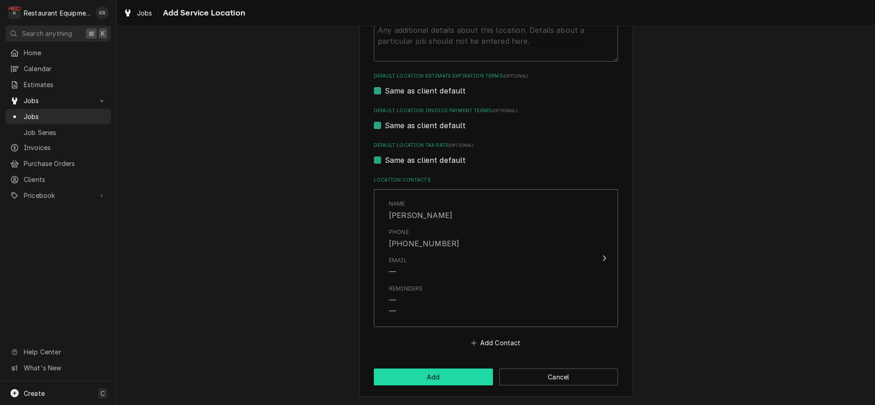
click at [440, 378] on button "Add" at bounding box center [433, 377] width 119 height 17
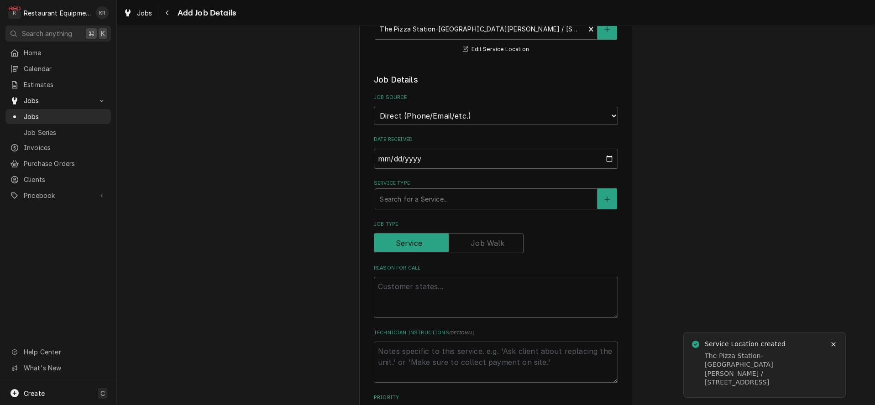
scroll to position [147, 0]
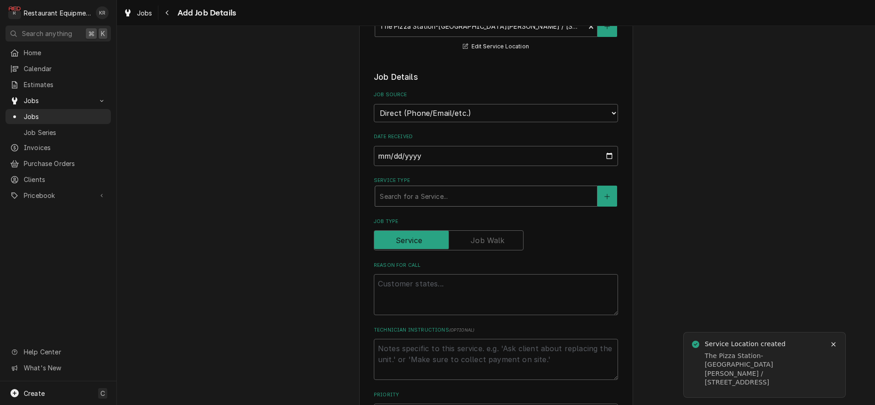
click at [429, 194] on div "Service Type" at bounding box center [486, 196] width 213 height 16
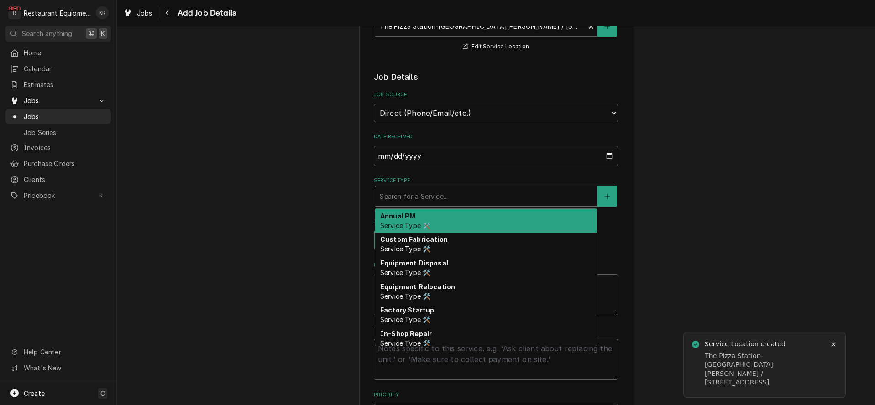
type textarea "x"
type input "b"
type textarea "x"
type input "br"
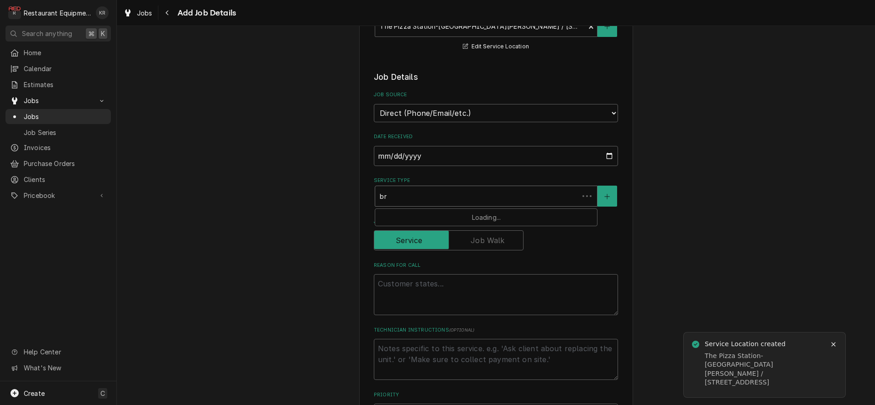
type textarea "x"
type input "bre"
type textarea "x"
type input "brea"
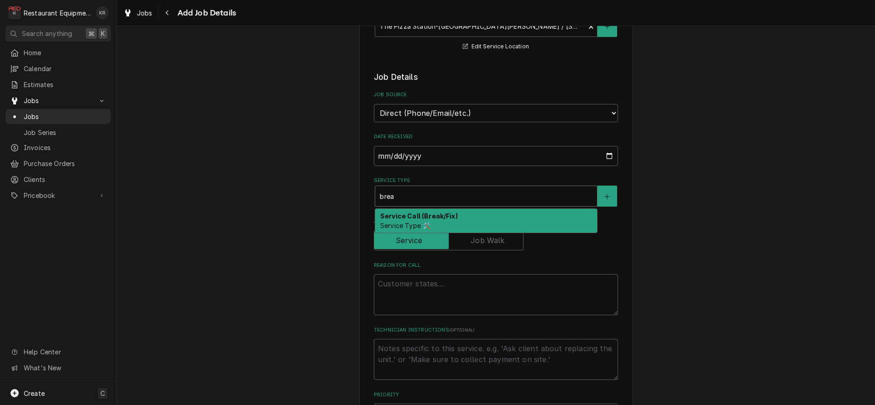
click at [420, 216] on strong "Service Call (Break/Fix)" at bounding box center [419, 216] width 78 height 8
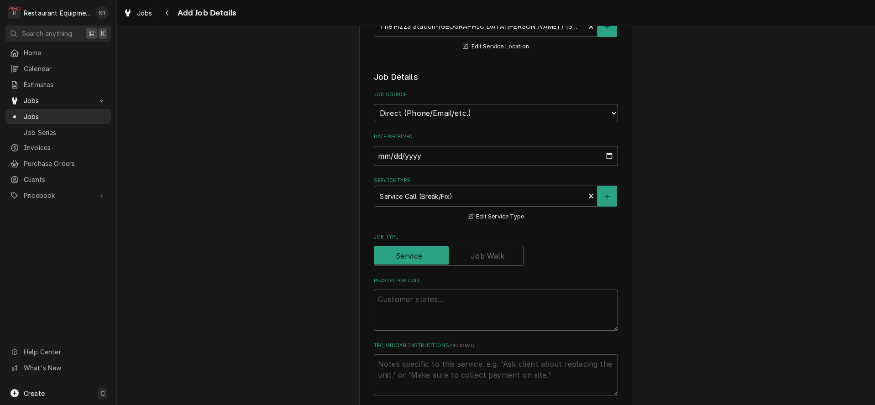
click at [419, 305] on textarea "Reason For Call" at bounding box center [496, 310] width 244 height 41
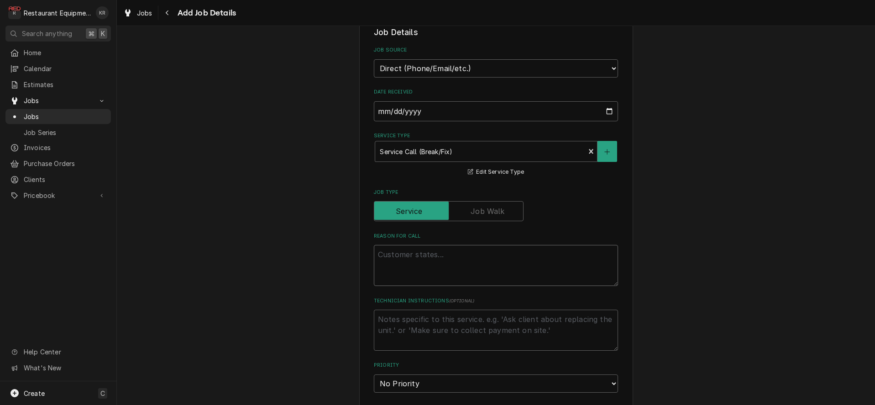
scroll to position [196, 0]
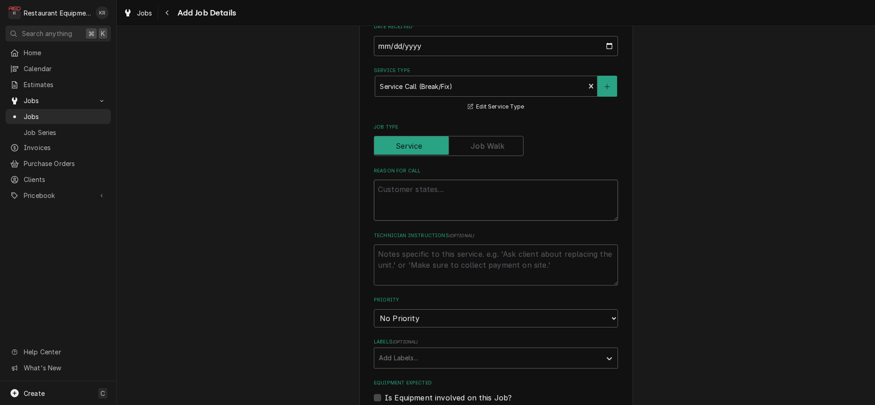
click at [393, 194] on textarea "Reason For Call" at bounding box center [496, 200] width 244 height 41
paste textarea "Serial number for Saint Mary's oven: 46217-0-1-2016/34 Model no: X3f3255-05612 …"
type textarea "x"
type textarea "Serial number for Saint Mary's oven: 46217-0-1-2016/34 Model no: X3f3255-05612 …"
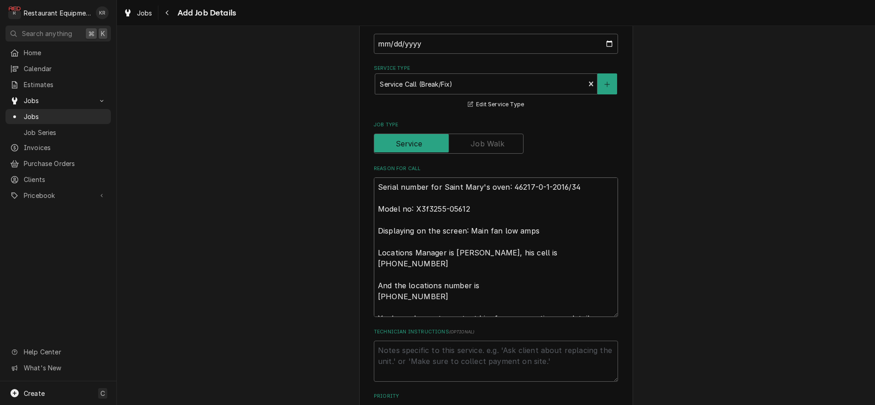
drag, startPoint x: 400, startPoint y: 339, endPoint x: 409, endPoint y: 344, distance: 9.4
click at [409, 317] on textarea "Serial number for Saint Mary's oven: 46217-0-1-2016/34 Model no: X3f3255-05612 …" at bounding box center [496, 248] width 244 height 140
type textarea "x"
type textarea "Serial number for Saint Mary's oven: 46217-0-1-2016/34 Model no: X3f3255-05612 …"
type textarea "x"
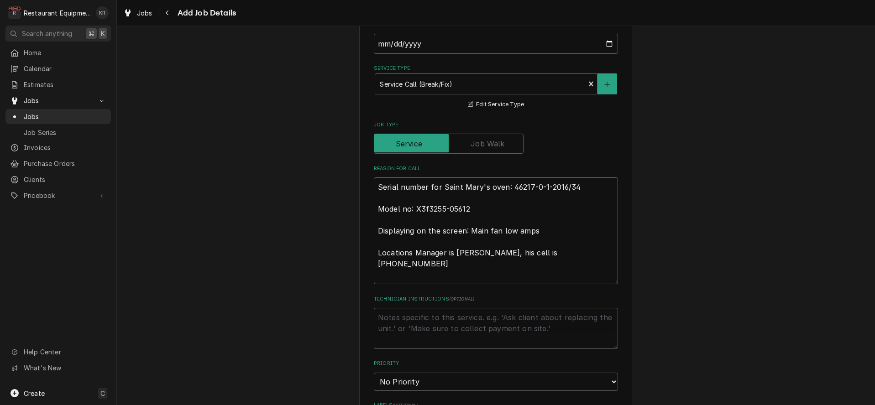
type textarea "Serial number for Saint Mary's oven: 46217-0-1-2016/34 Model no: X3f3255-05612 …"
type textarea "x"
type textarea "Serial number for Saint Mary's oven: 46217-0-1-2016/34 Model no: X3f3255-05612 …"
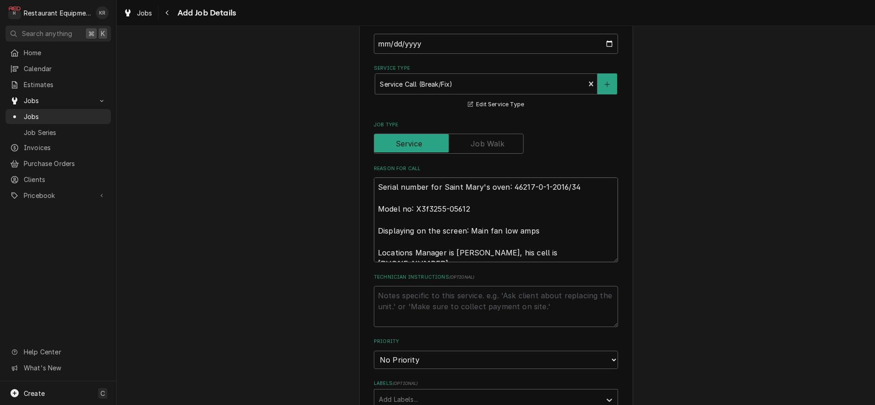
type textarea "x"
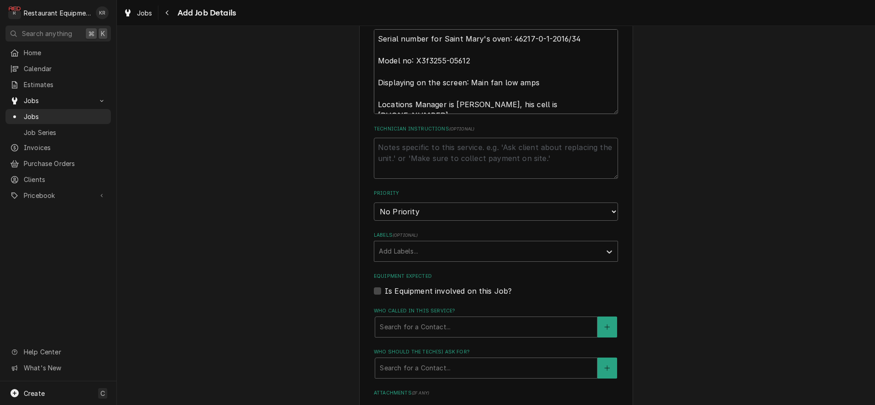
scroll to position [413, 0]
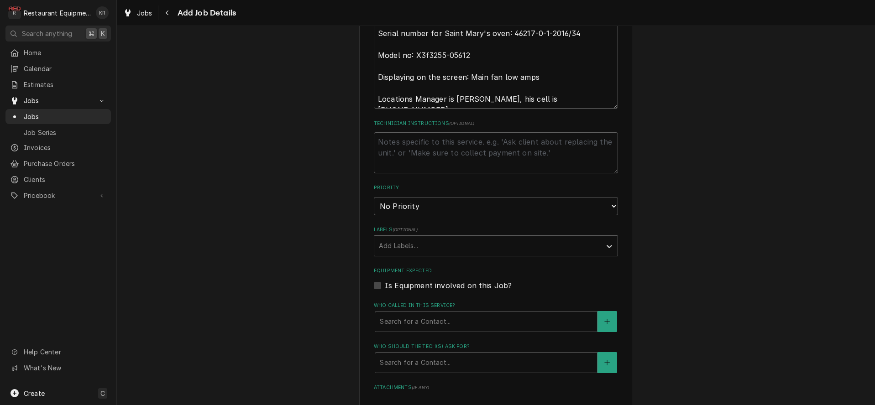
type textarea "Serial number for Saint Mary's oven: 46217-0-1-2016/34 Model no: X3f3255-05612 …"
select select "2"
click option "High" at bounding box center [0, 0] width 0 height 0
click at [409, 250] on div "Labels" at bounding box center [488, 246] width 218 height 16
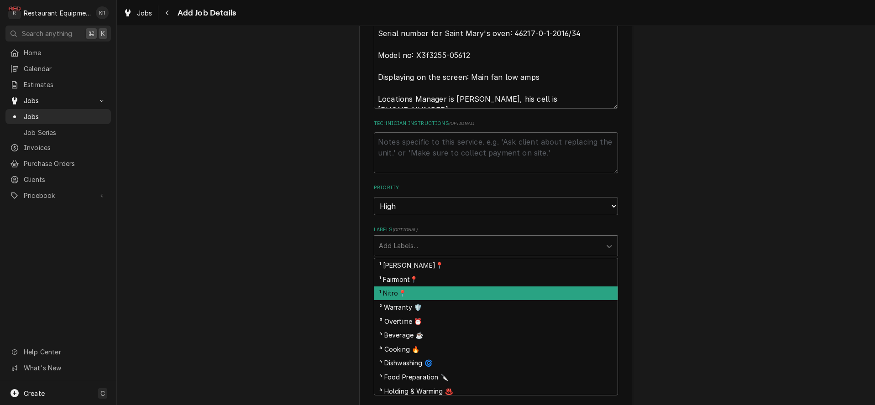
click at [409, 288] on div "¹ Nitro📍" at bounding box center [495, 294] width 243 height 14
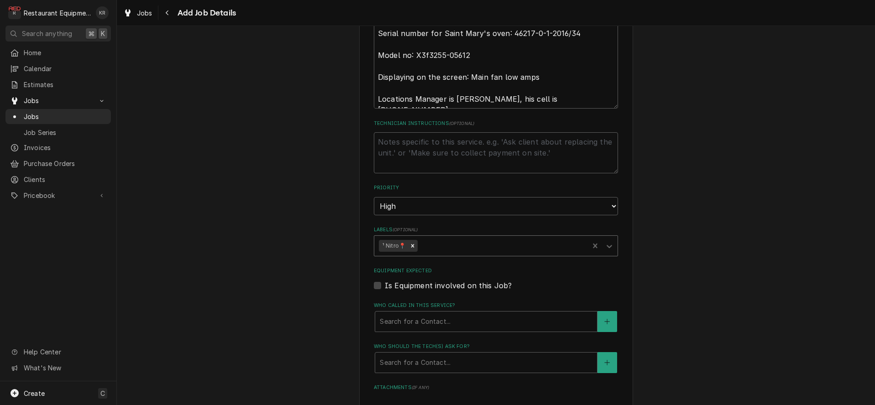
click at [446, 245] on div "Labels" at bounding box center [502, 246] width 165 height 16
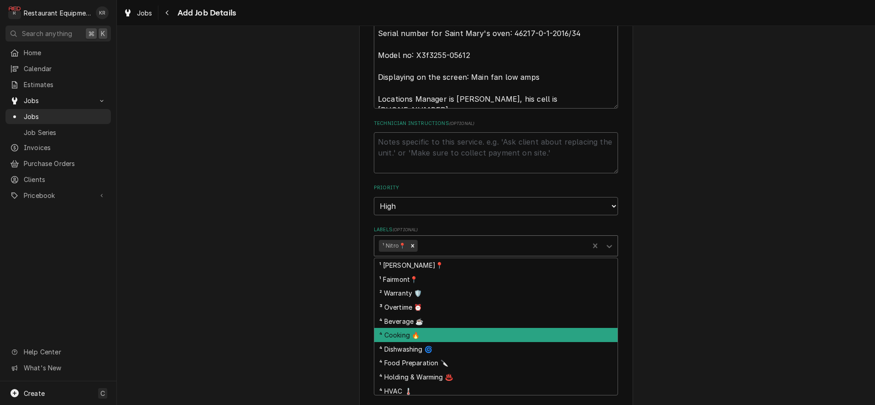
click at [435, 335] on div "⁴ Cooking 🔥" at bounding box center [495, 335] width 243 height 14
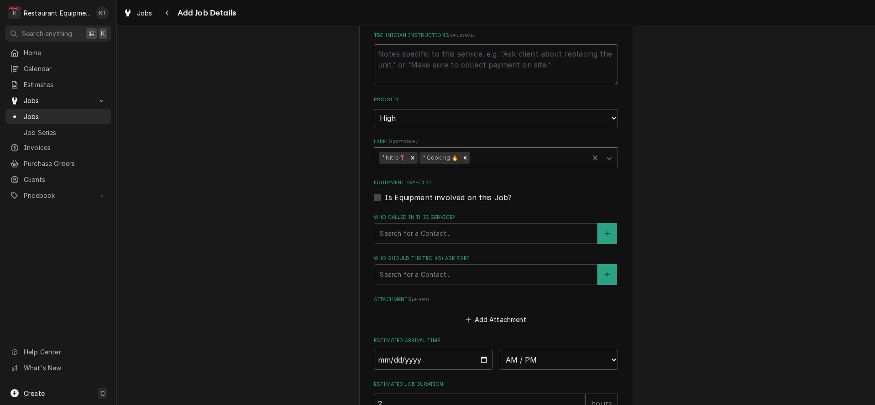
type textarea "x"
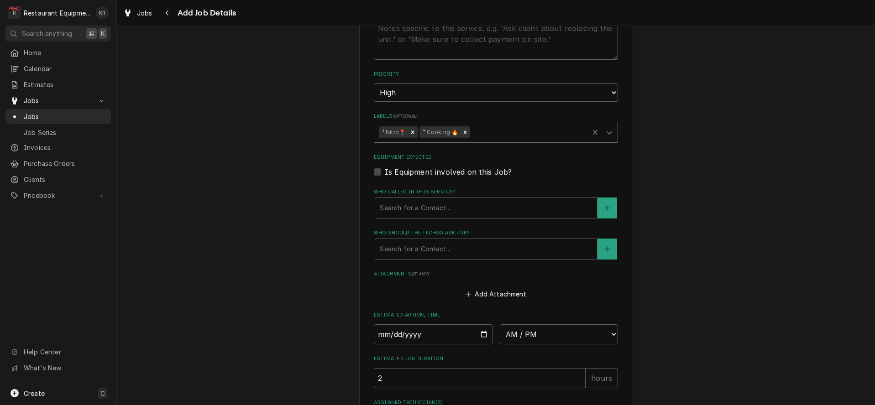
scroll to position [531, 0]
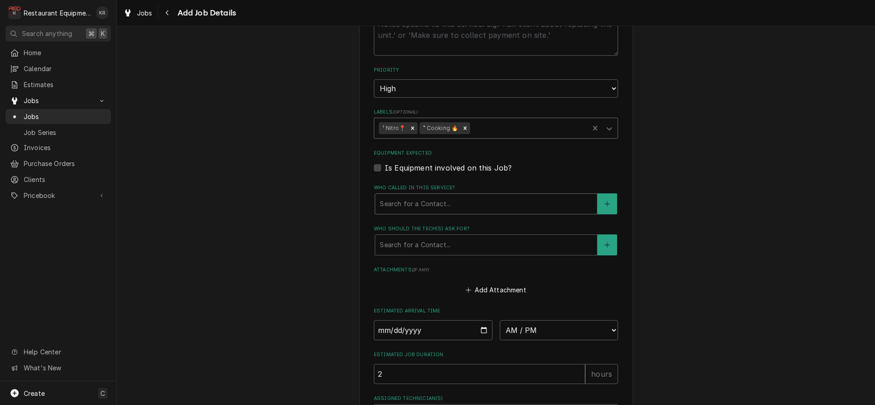
click at [405, 201] on div "Who called in this service?" at bounding box center [486, 204] width 213 height 16
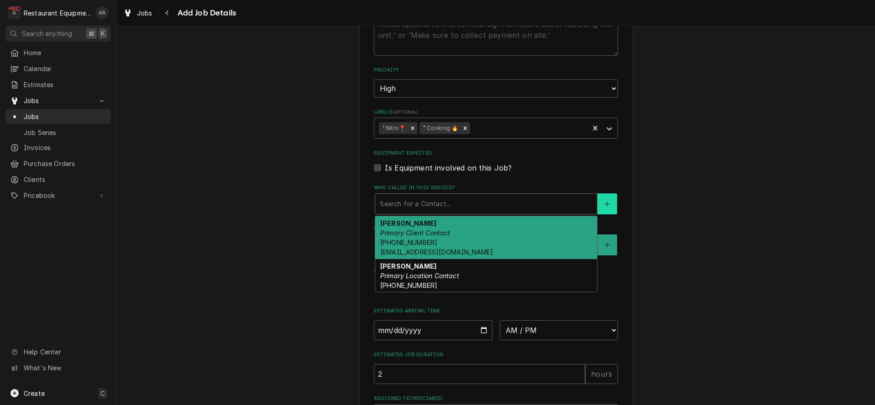
click at [606, 201] on icon "Create New Contact" at bounding box center [606, 204] width 5 height 6
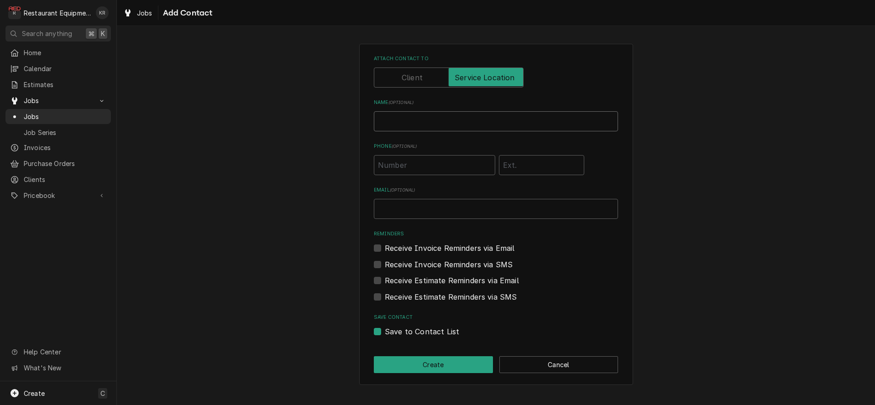
click at [453, 120] on input "Name ( optional )" at bounding box center [496, 121] width 244 height 20
type input "Aaron"
click at [425, 362] on button "Create" at bounding box center [433, 365] width 119 height 17
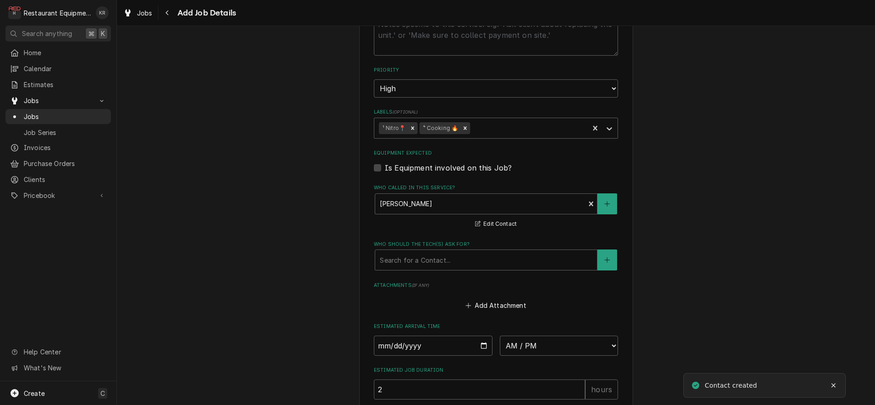
scroll to position [537, 0]
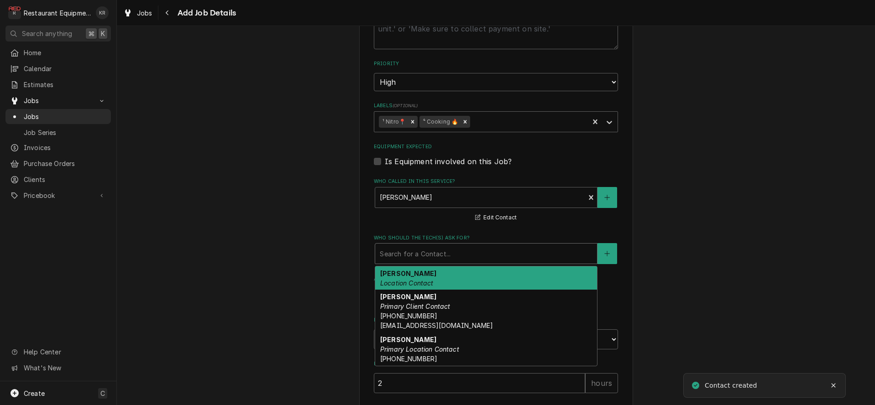
click at [421, 253] on div "Who should the tech(s) ask for?" at bounding box center [486, 254] width 213 height 16
click at [420, 277] on div "Aaron Location Contact" at bounding box center [486, 279] width 222 height 24
type textarea "x"
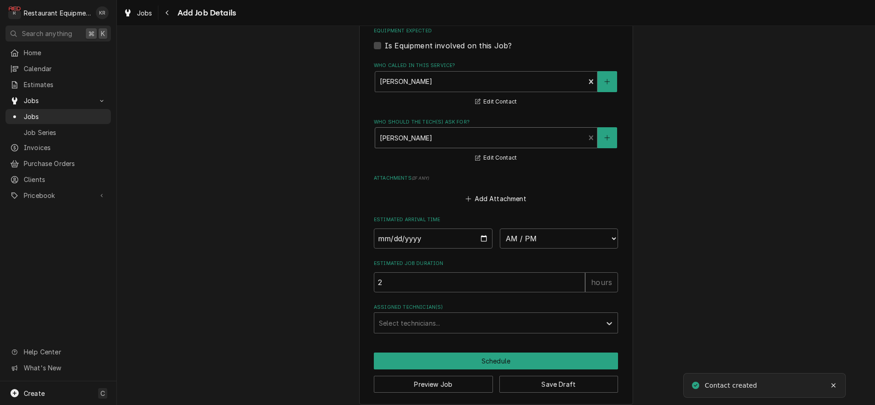
scroll to position [659, 0]
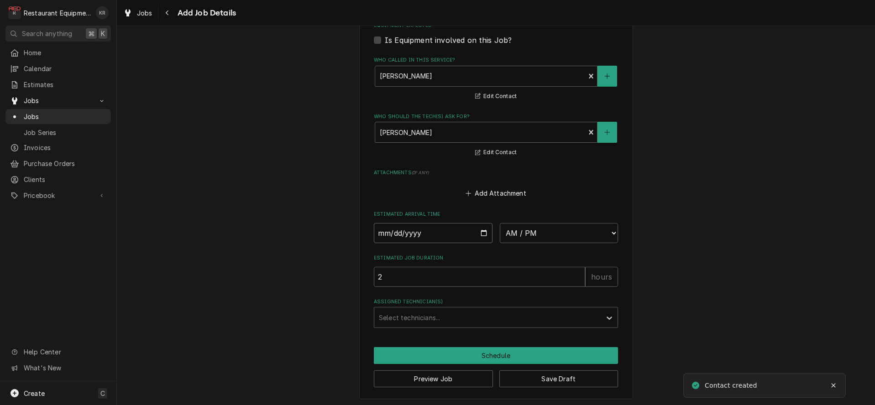
click at [481, 233] on input "Date" at bounding box center [433, 233] width 119 height 20
type input "2025-08-20"
type textarea "x"
click at [500, 223] on select "AM / PM 6:00 AM 6:15 AM 6:30 AM 6:45 AM 7:00 AM 7:15 AM 7:30 AM 7:45 AM 8:00 AM…" at bounding box center [559, 233] width 119 height 20
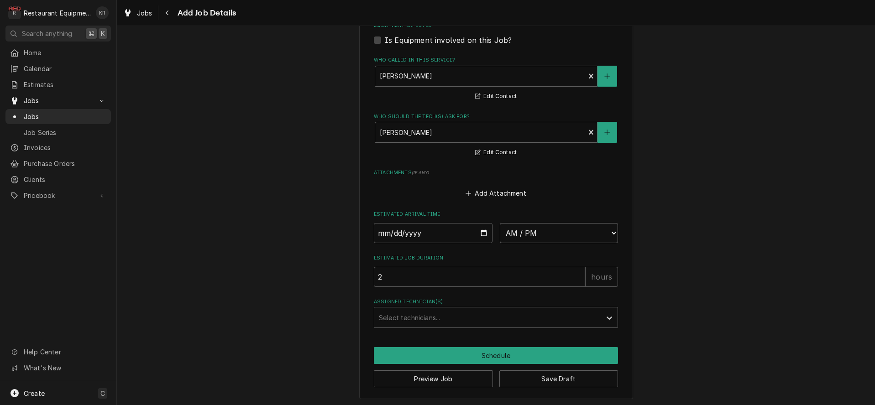
select select "14:00:00"
click option "2:00 PM" at bounding box center [0, 0] width 0 height 0
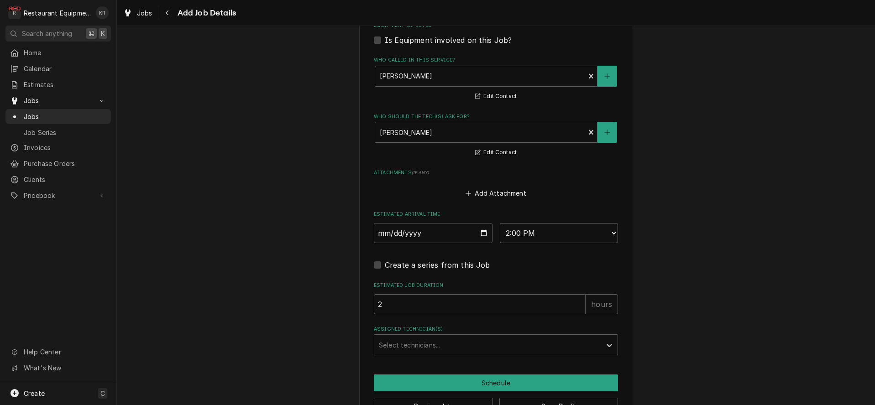
type textarea "x"
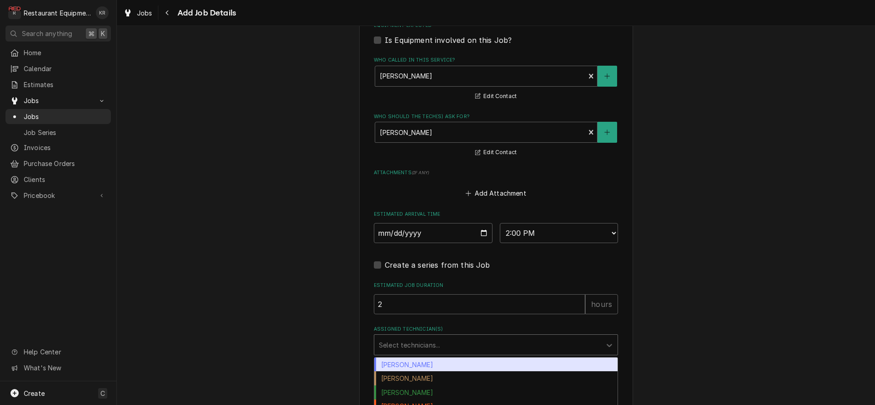
click at [410, 341] on div "Assigned Technician(s)" at bounding box center [488, 345] width 218 height 16
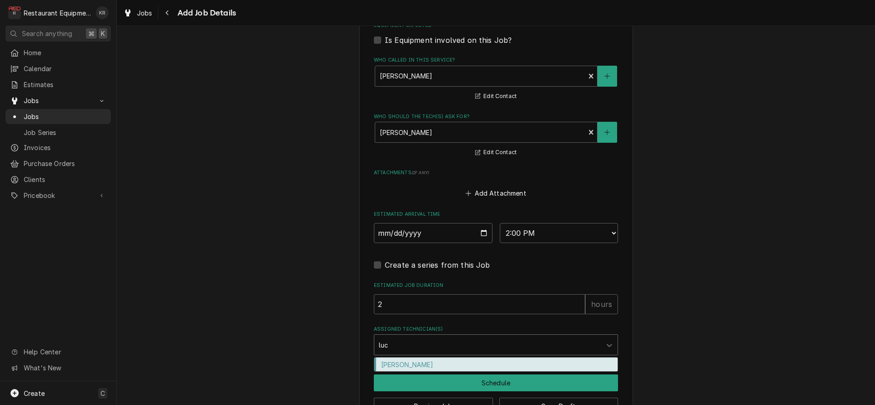
type input "luca"
click at [457, 363] on div "Van Lucas" at bounding box center [495, 365] width 243 height 14
type textarea "x"
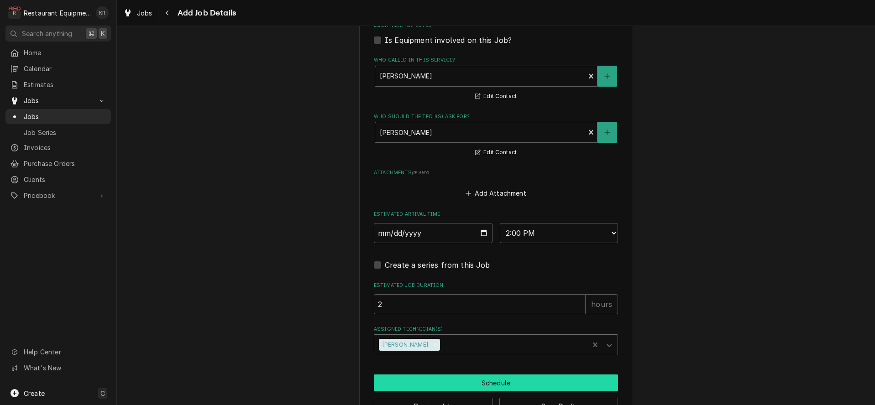
click at [470, 382] on button "Schedule" at bounding box center [496, 383] width 244 height 17
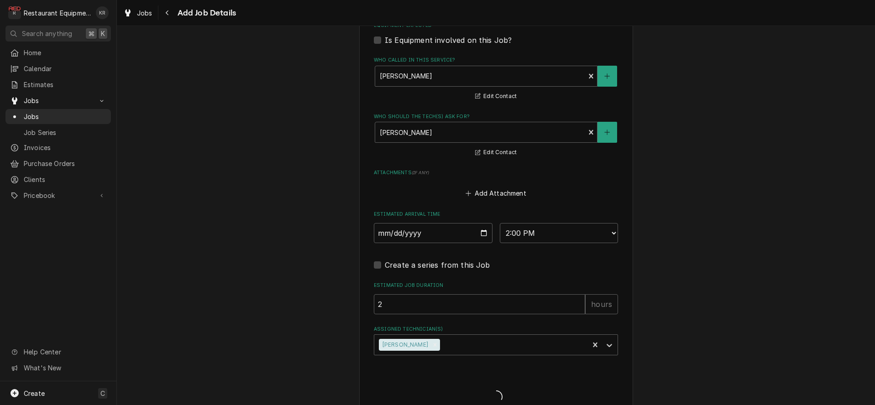
type textarea "x"
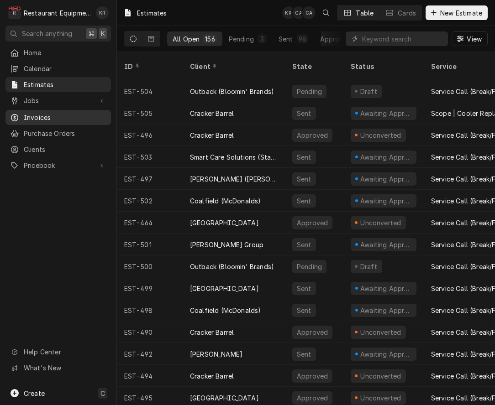
click at [53, 113] on span "Invoices" at bounding box center [65, 118] width 83 height 10
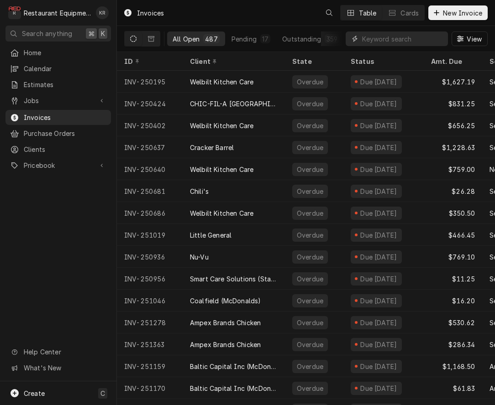
click at [434, 39] on input "Dynamic Content Wrapper" at bounding box center [402, 38] width 81 height 15
type input "o"
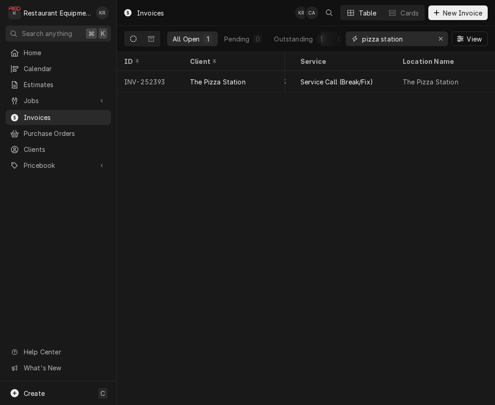
scroll to position [0, 189]
type input "pizza station"
click at [440, 42] on div "Erase input" at bounding box center [440, 38] width 9 height 9
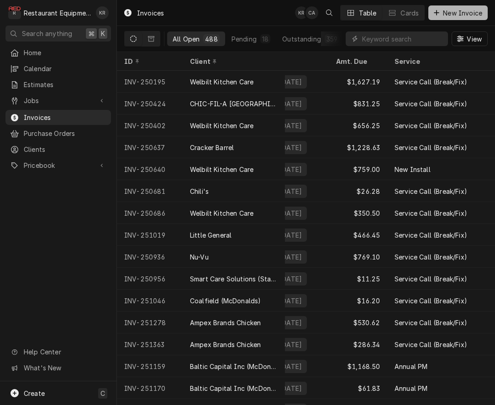
scroll to position [0, 0]
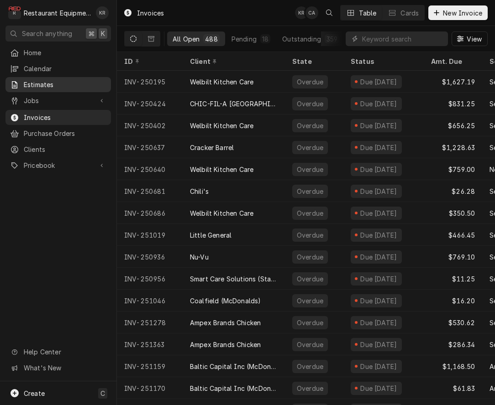
click at [45, 82] on span "Estimates" at bounding box center [65, 85] width 83 height 10
